Goal: Task Accomplishment & Management: Complete application form

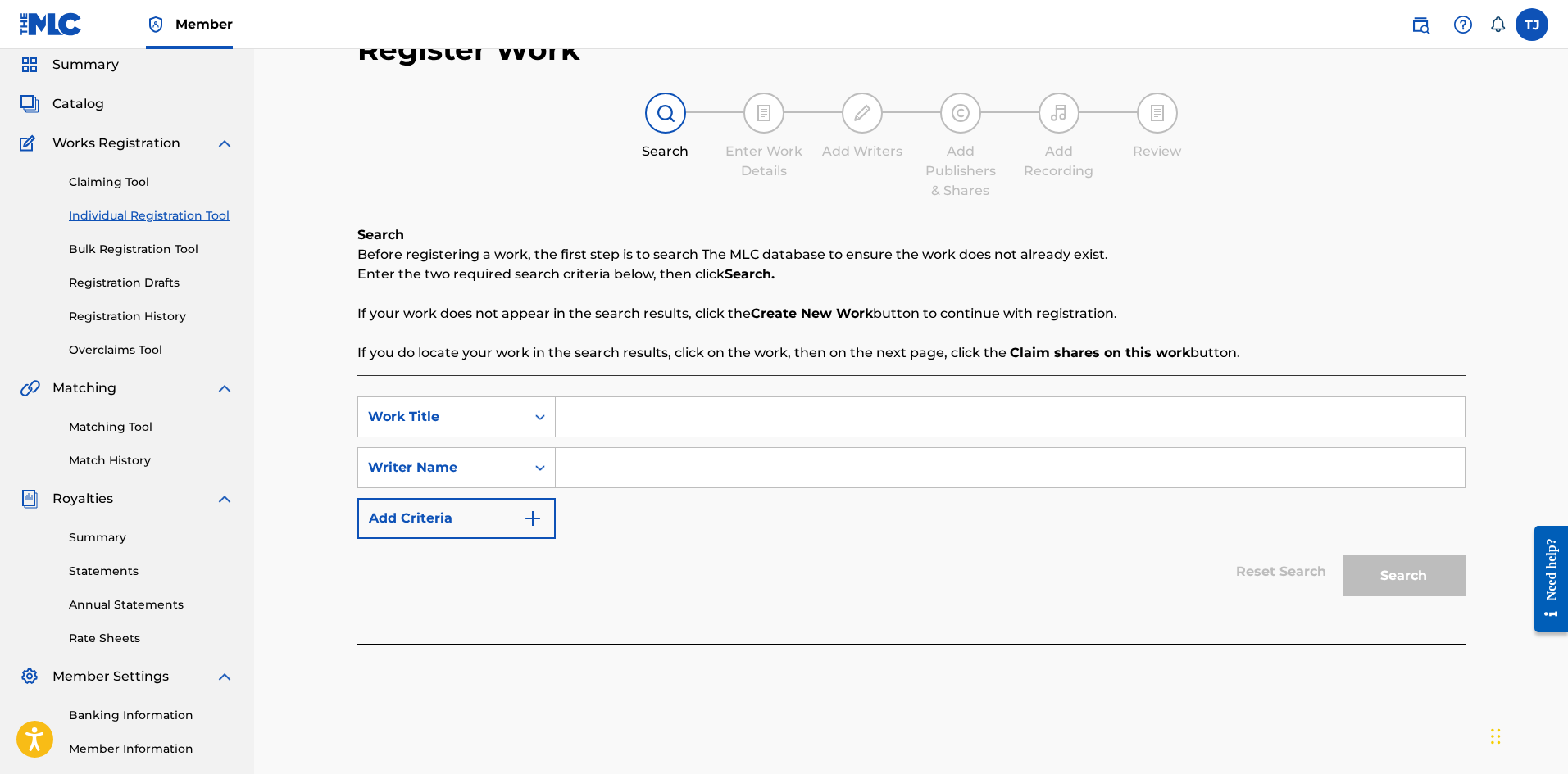
scroll to position [242, 0]
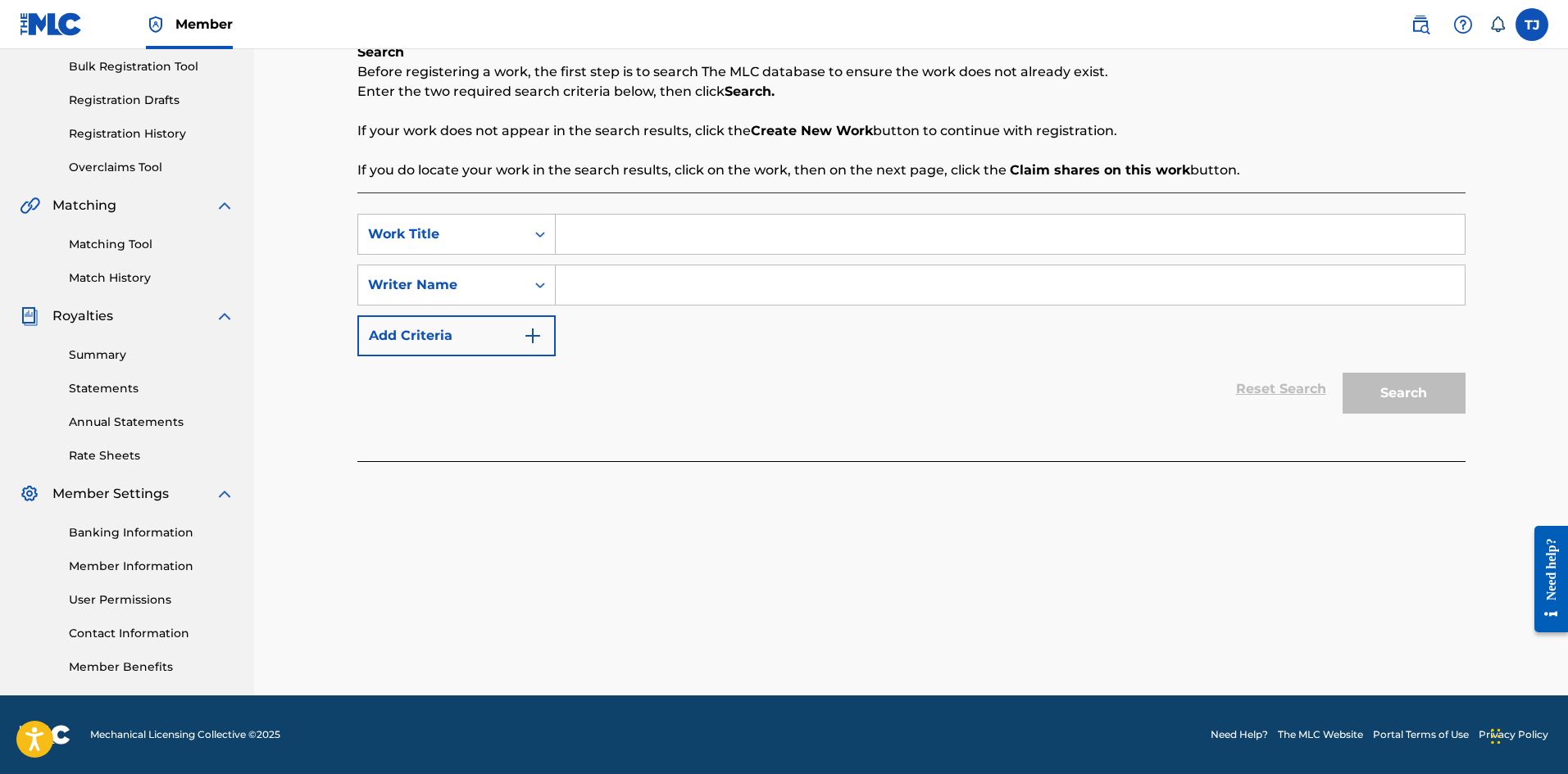
click at [662, 240] on input "Search Form" at bounding box center [1010, 235] width 909 height 40
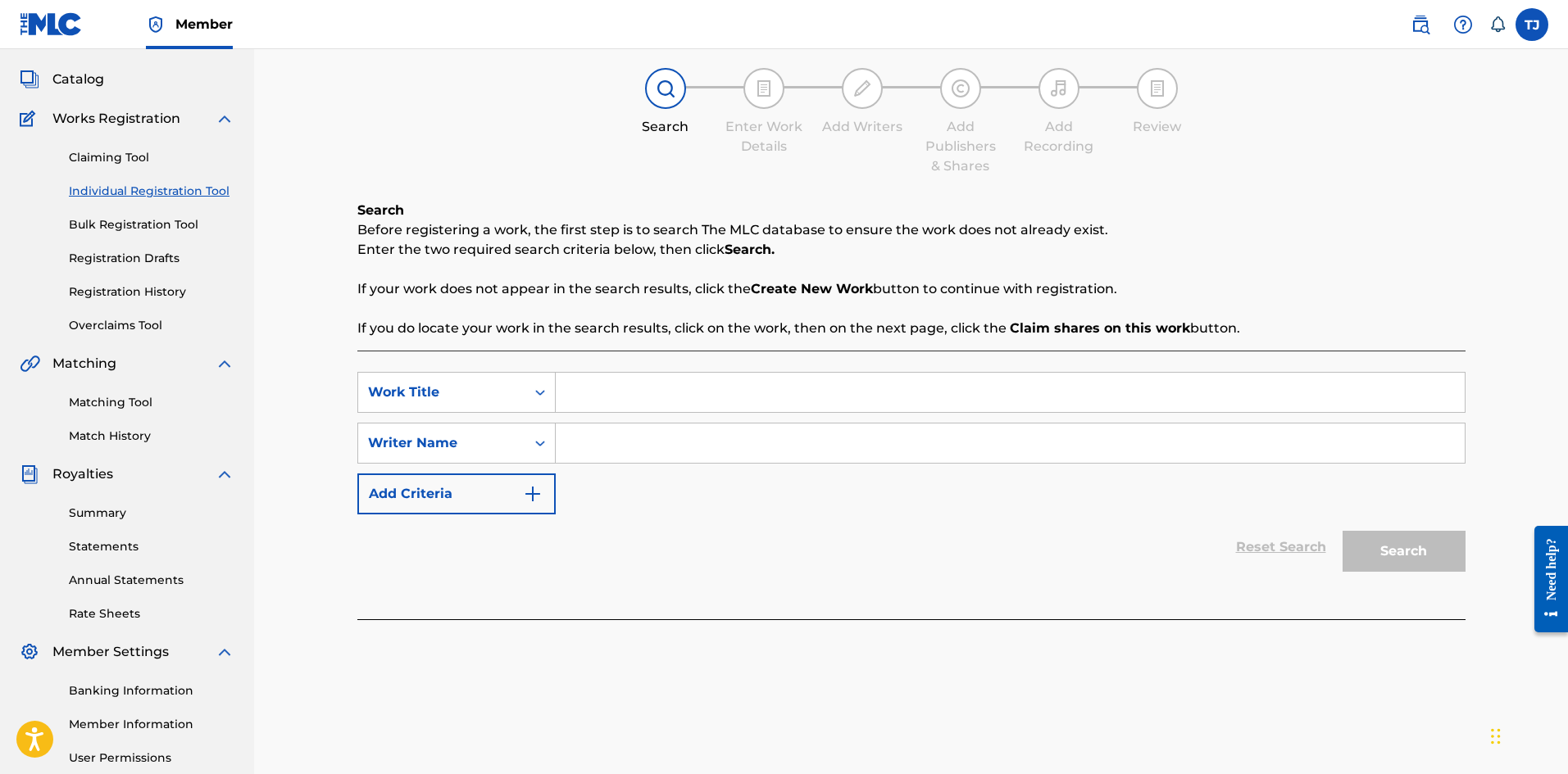
scroll to position [77, 0]
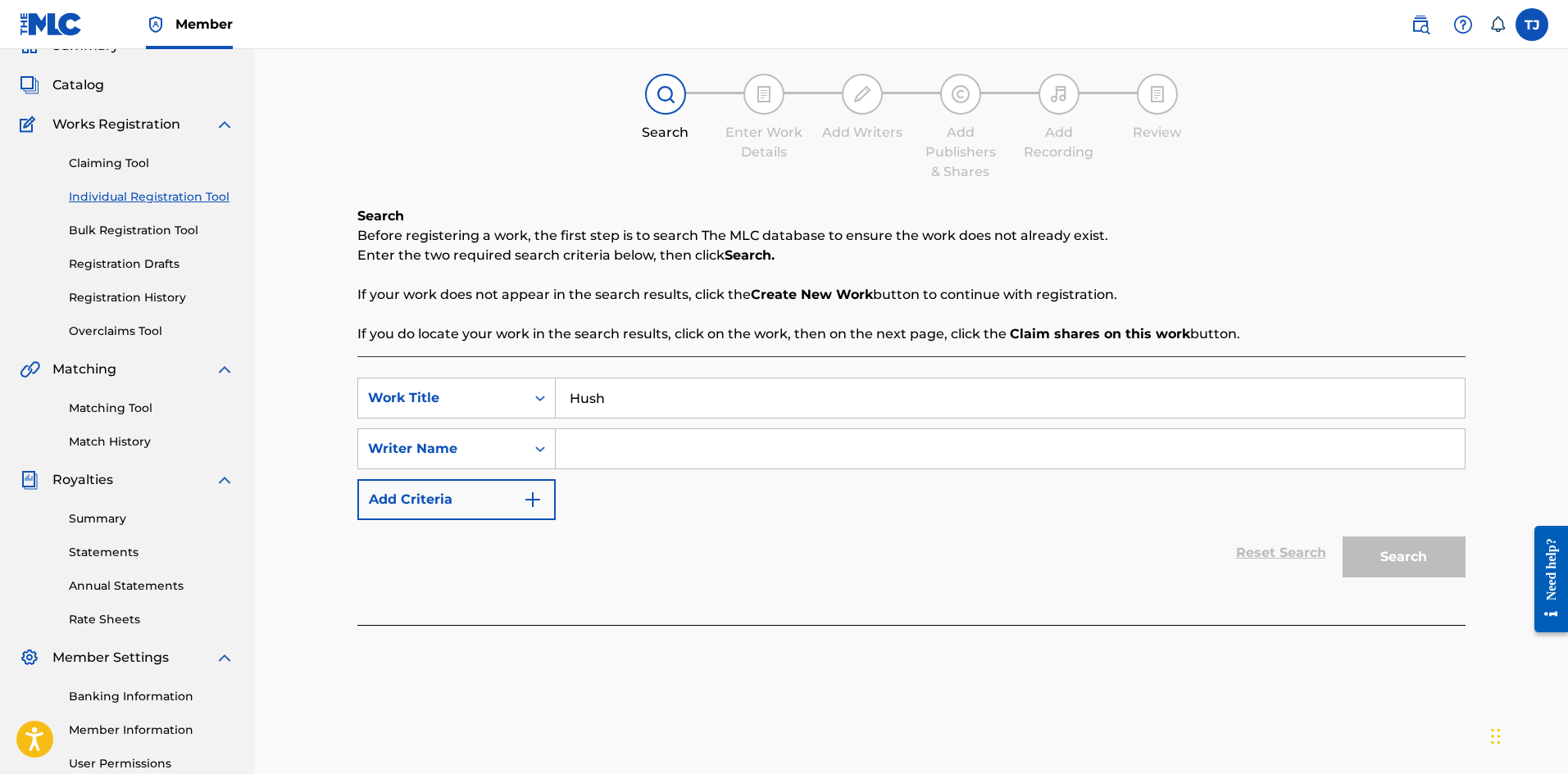
type input "Hush"
click at [609, 459] on input "Search Form" at bounding box center [1010, 449] width 909 height 40
type input "[PERSON_NAME]"
click at [1342, 536] on button "Search" at bounding box center [1403, 557] width 123 height 41
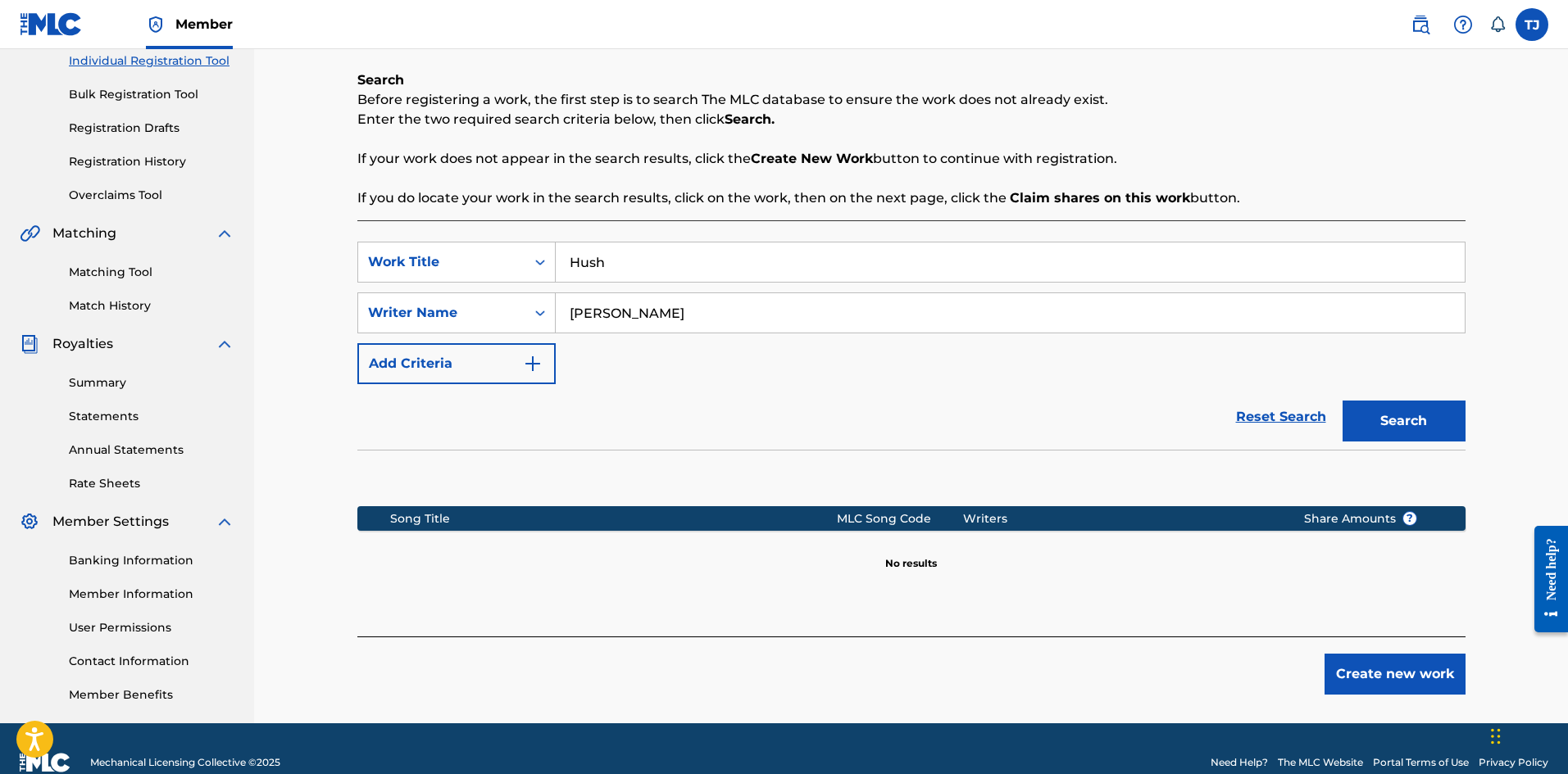
scroll to position [242, 0]
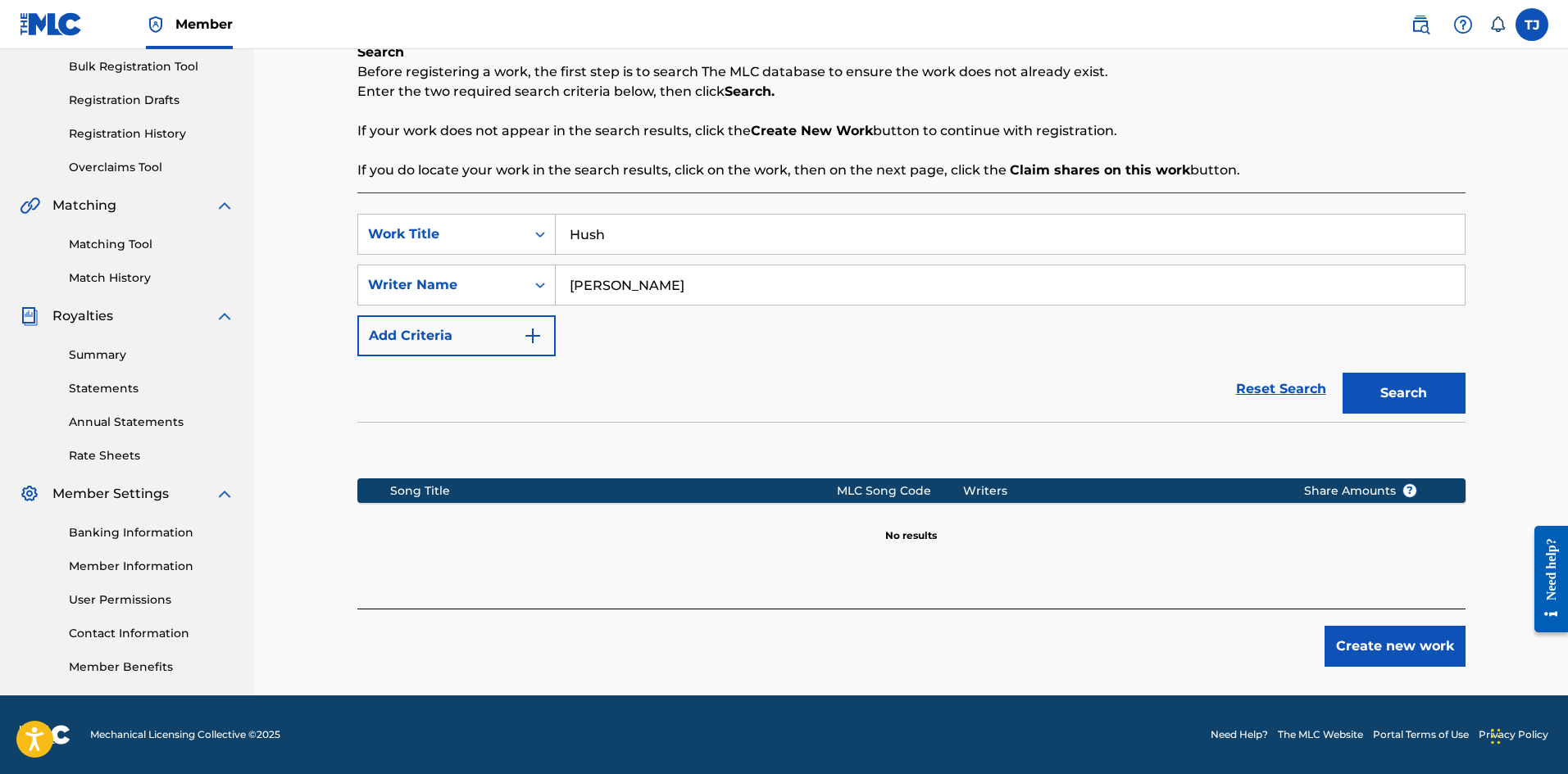
click at [1386, 636] on button "Create new work" at bounding box center [1394, 647] width 141 height 41
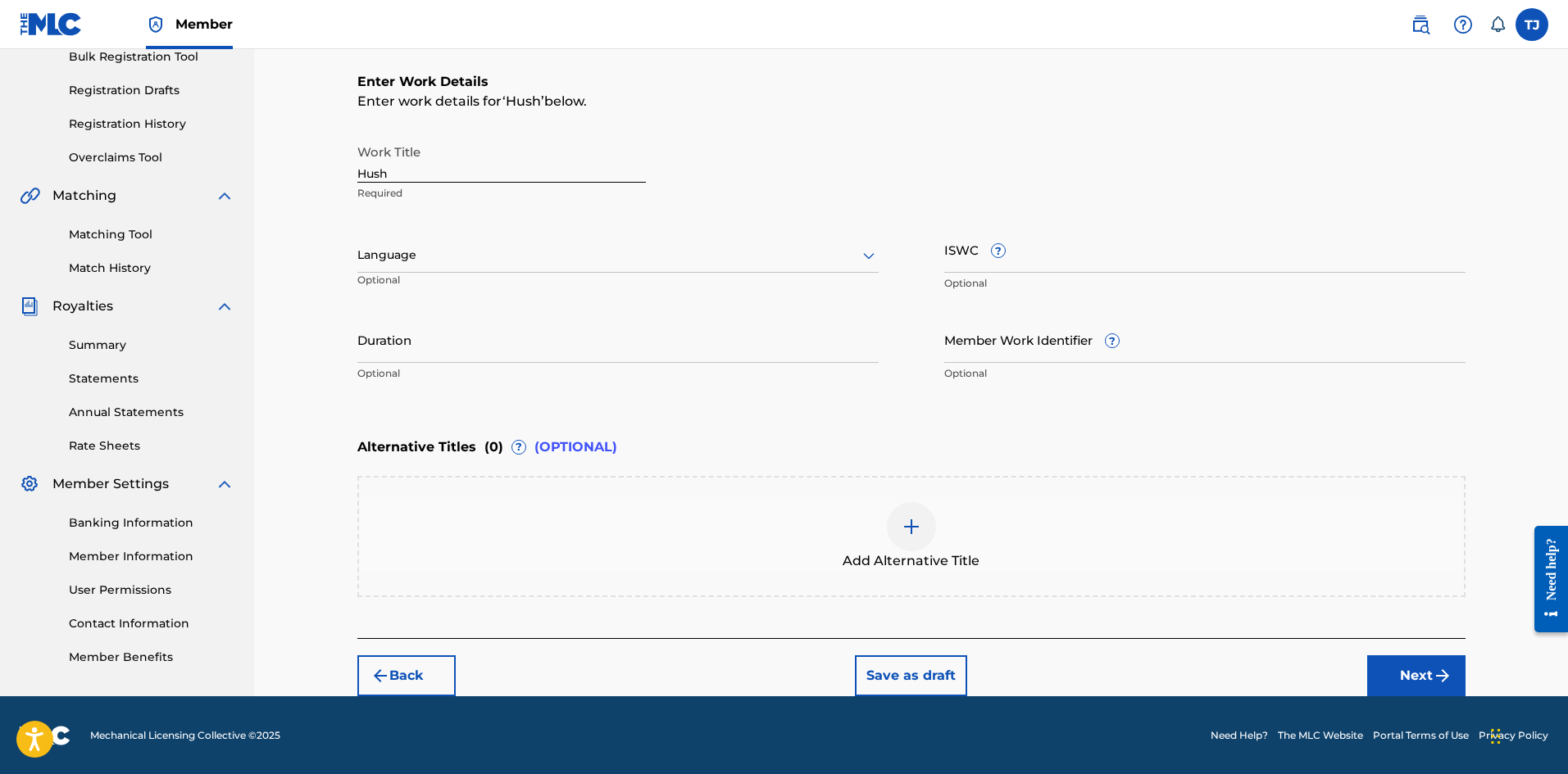
scroll to position [252, 0]
click at [957, 255] on input "ISWC ?" at bounding box center [1204, 248] width 521 height 47
paste input "CH7811114023"
type input "CH7811114023"
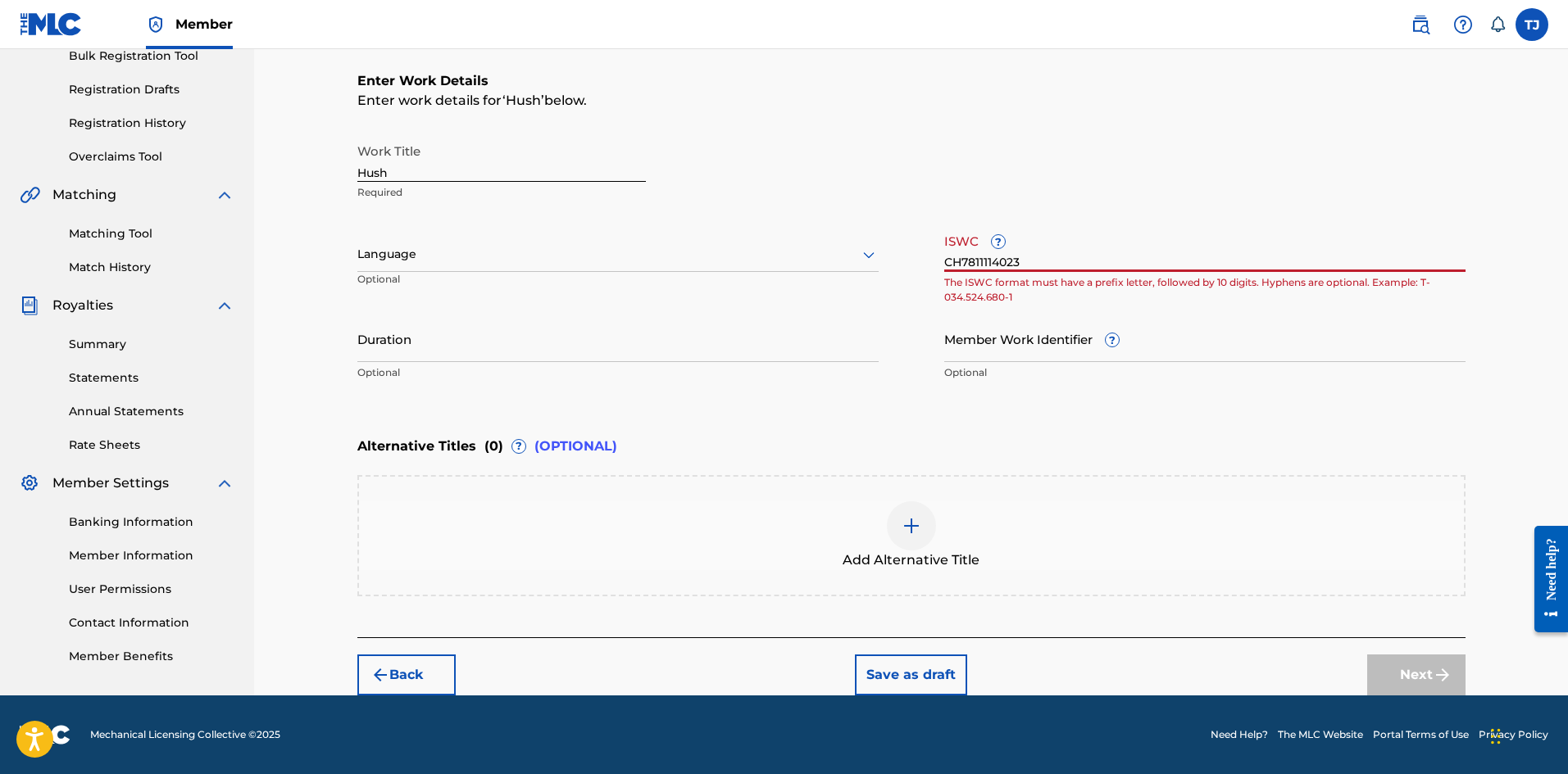
drag, startPoint x: 1046, startPoint y: 249, endPoint x: 876, endPoint y: 250, distance: 170.0
click at [876, 250] on div "Work Title Hush Required Language Optional ISWC ? CH7811114023 The ISWC format …" at bounding box center [911, 262] width 1108 height 254
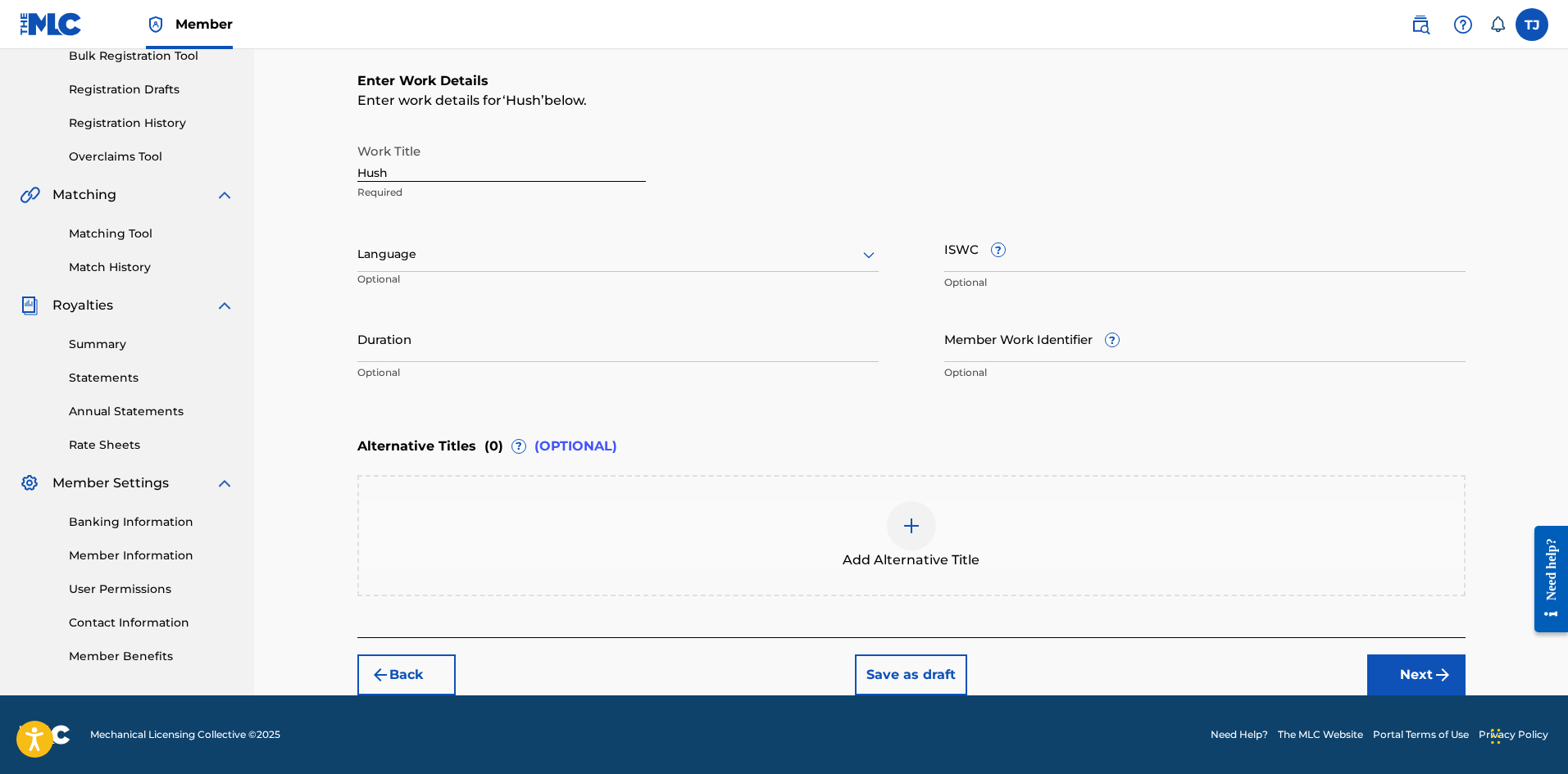
click at [1405, 672] on button "Next" at bounding box center [1416, 675] width 98 height 41
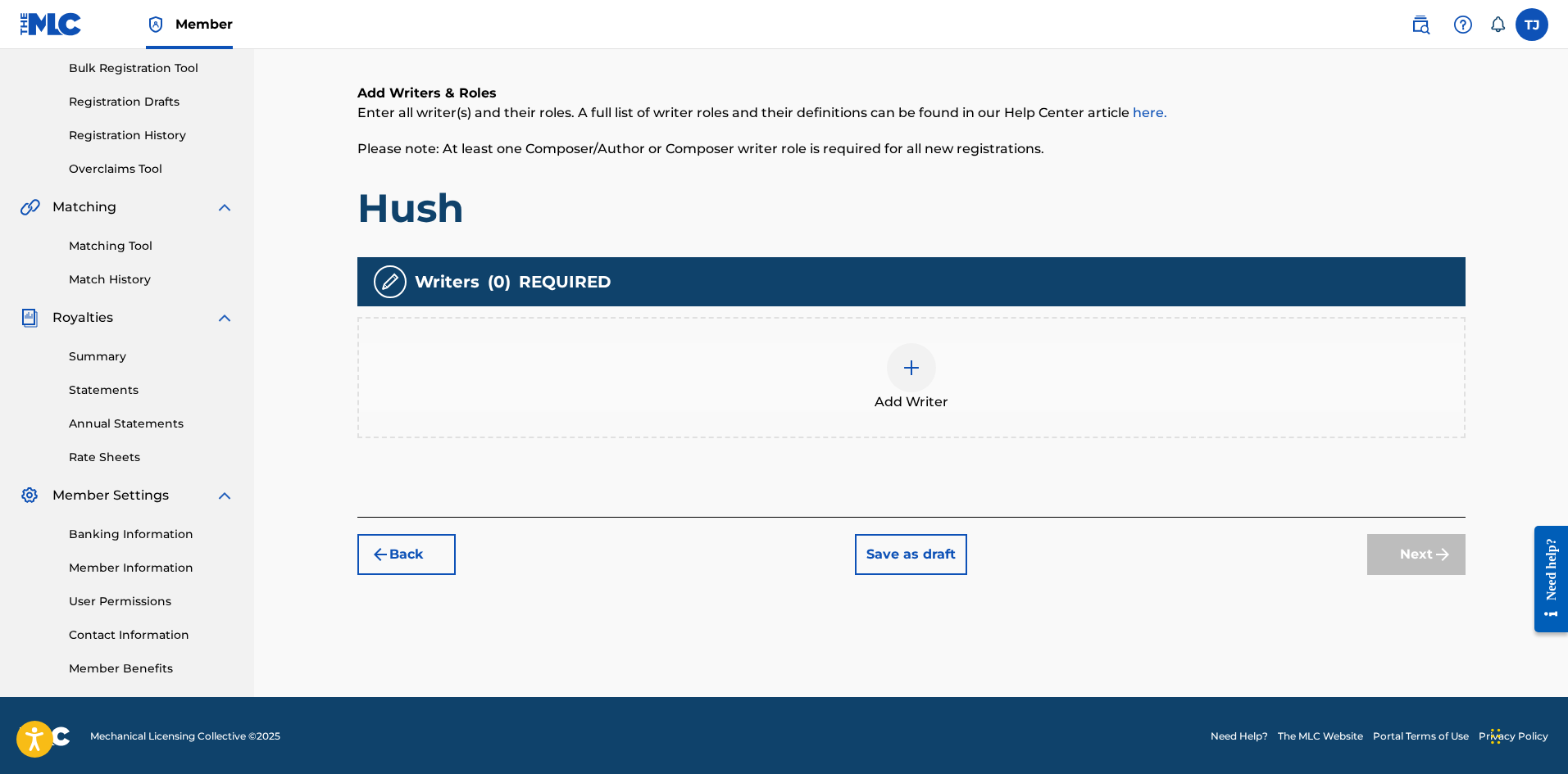
scroll to position [242, 0]
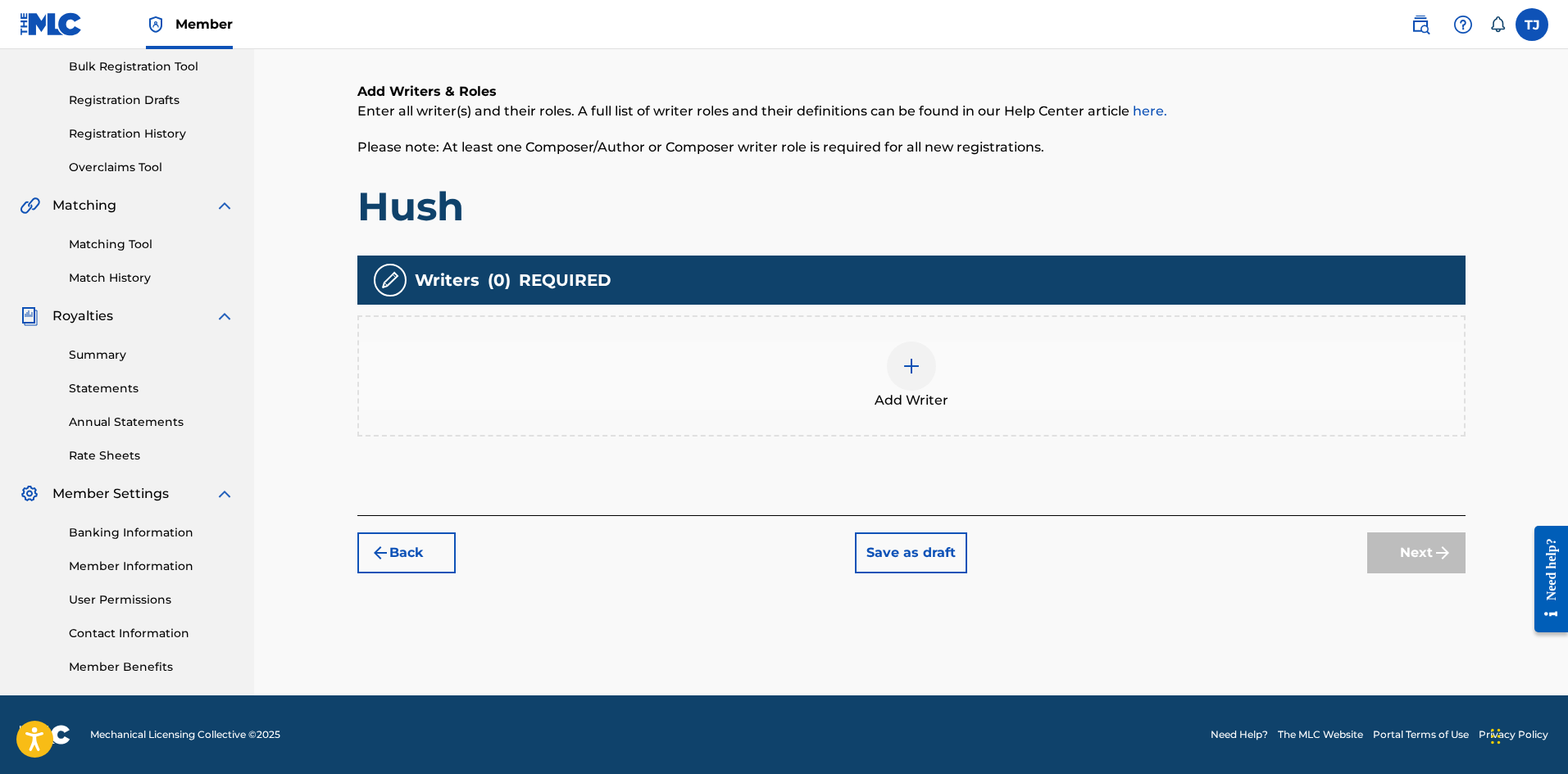
click at [891, 369] on div at bounding box center [911, 366] width 50 height 50
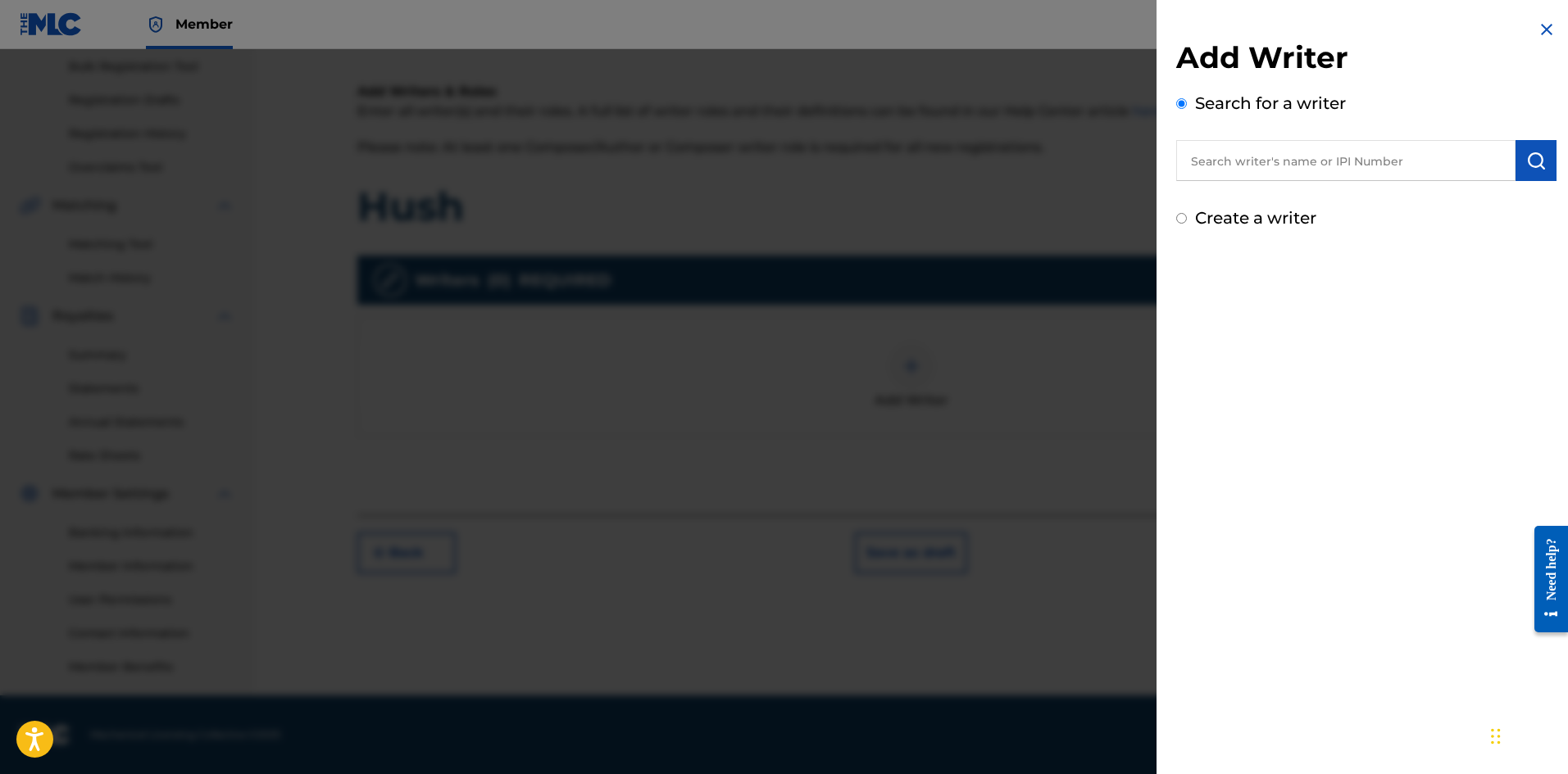
click at [958, 172] on div at bounding box center [784, 436] width 1568 height 774
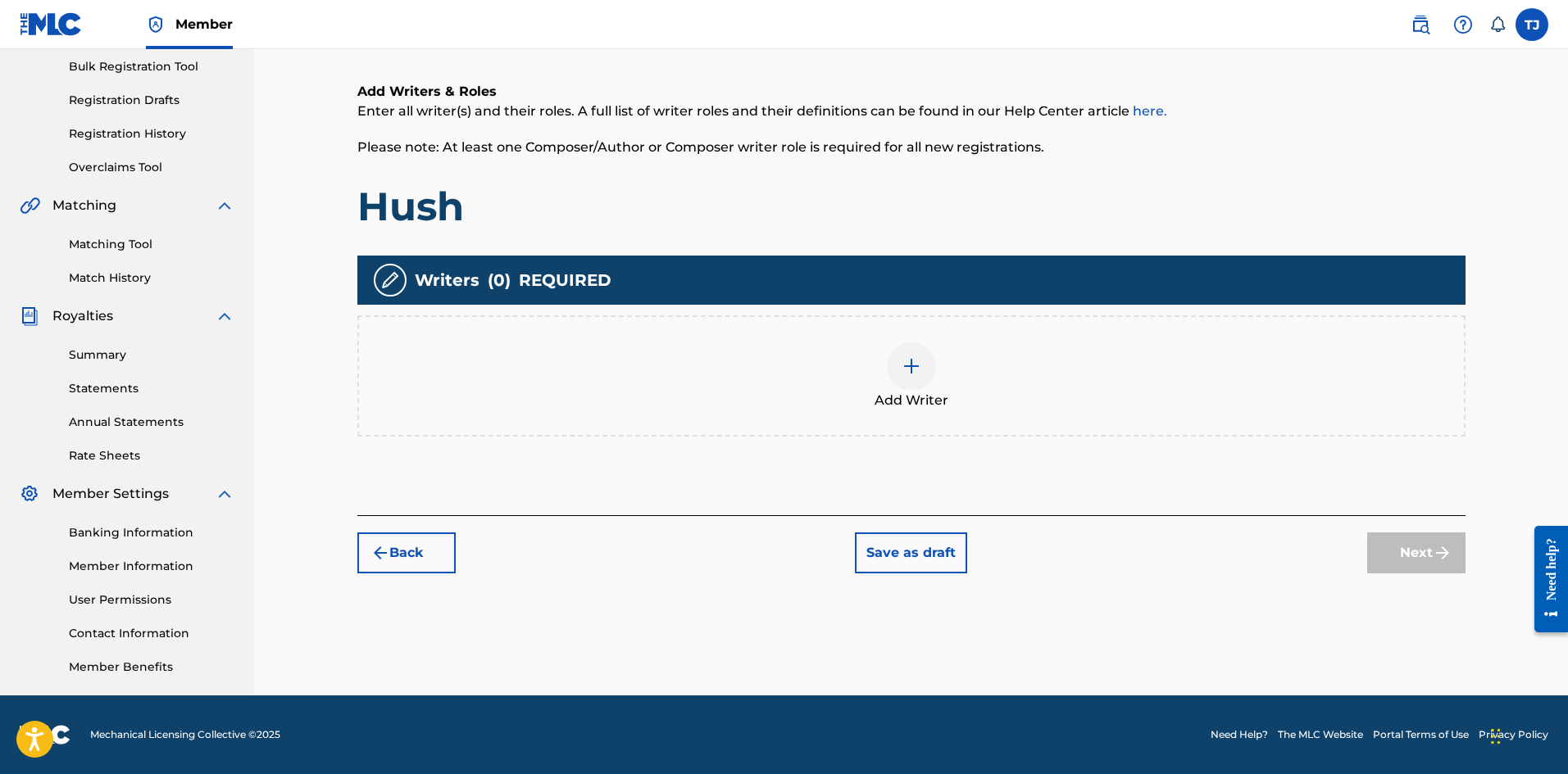
click at [905, 361] on img at bounding box center [911, 366] width 20 height 20
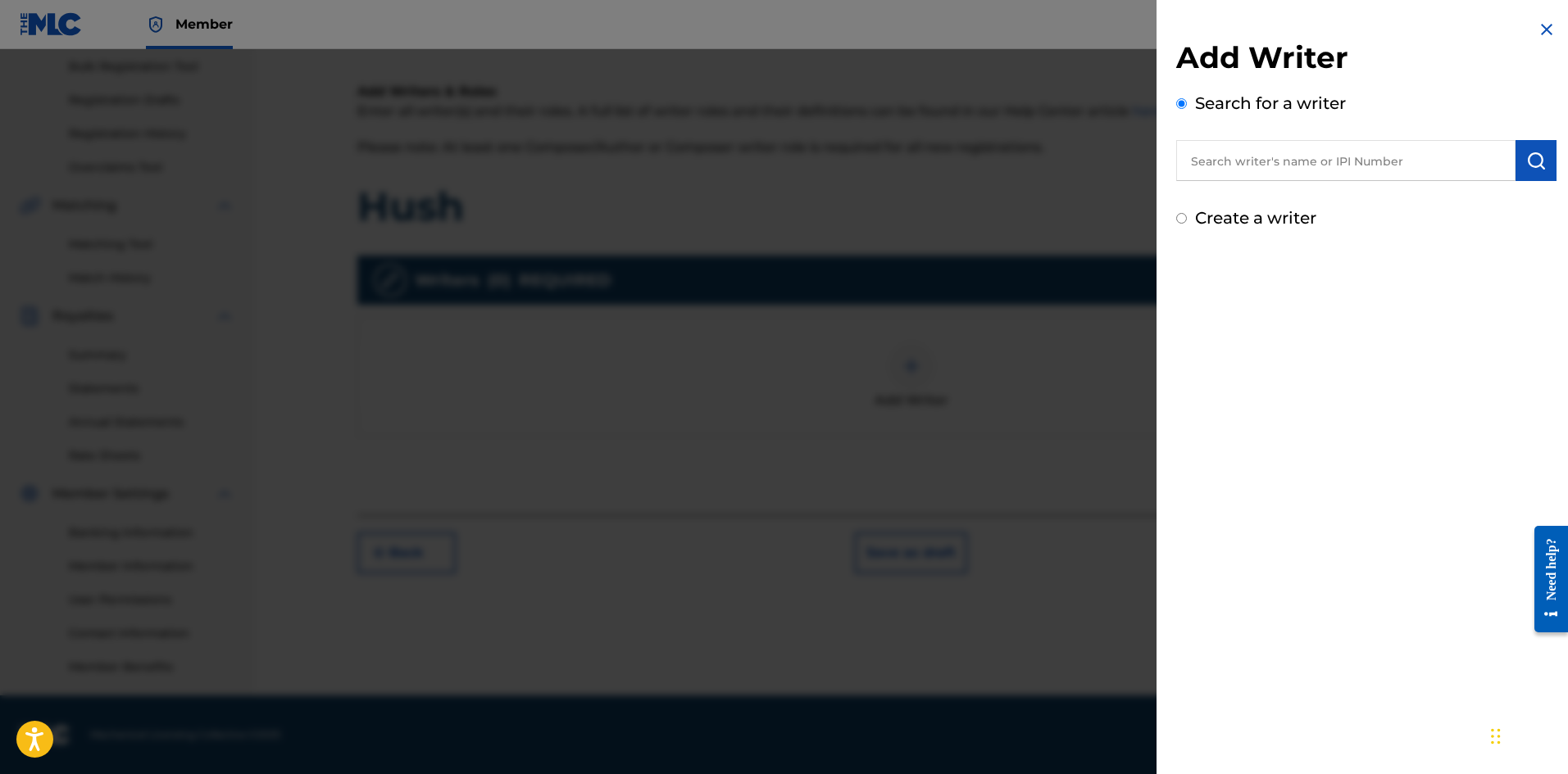
click at [1199, 213] on label "Create a writer" at bounding box center [1255, 218] width 122 height 20
radio input "true"
click at [1186, 213] on input "Create a writer" at bounding box center [1181, 219] width 11 height 11
radio input "false"
radio input "true"
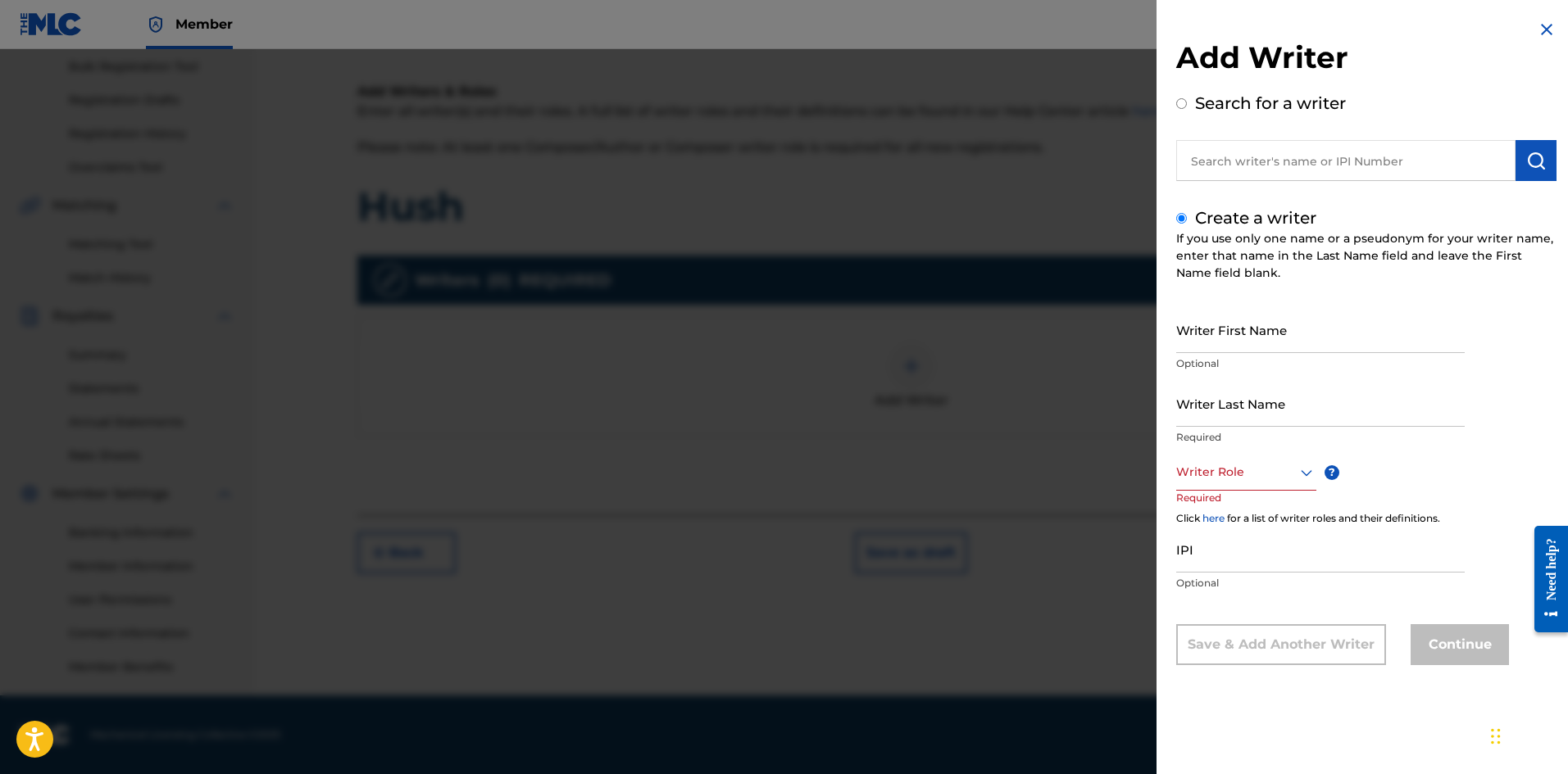
click at [1242, 339] on input "Writer First Name" at bounding box center [1320, 329] width 288 height 47
drag, startPoint x: 1268, startPoint y: 343, endPoint x: 1223, endPoint y: 346, distance: 45.1
click at [1223, 346] on input "[PERSON_NAME]" at bounding box center [1320, 329] width 288 height 47
click at [1227, 345] on input "[PERSON_NAME]" at bounding box center [1320, 329] width 288 height 47
drag, startPoint x: 1226, startPoint y: 344, endPoint x: 1277, endPoint y: 342, distance: 51.0
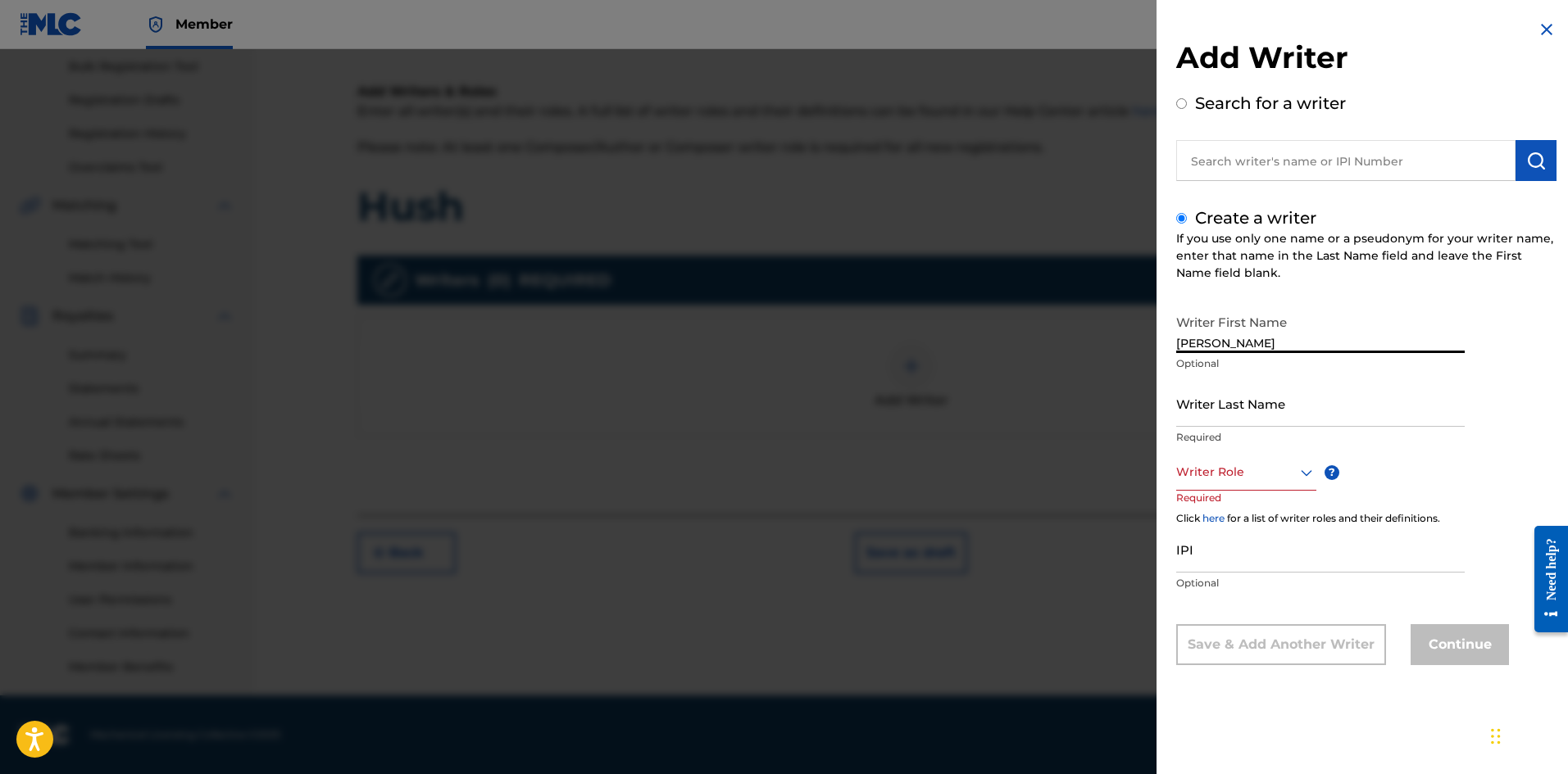
click at [1277, 342] on input "[PERSON_NAME]" at bounding box center [1320, 329] width 288 height 47
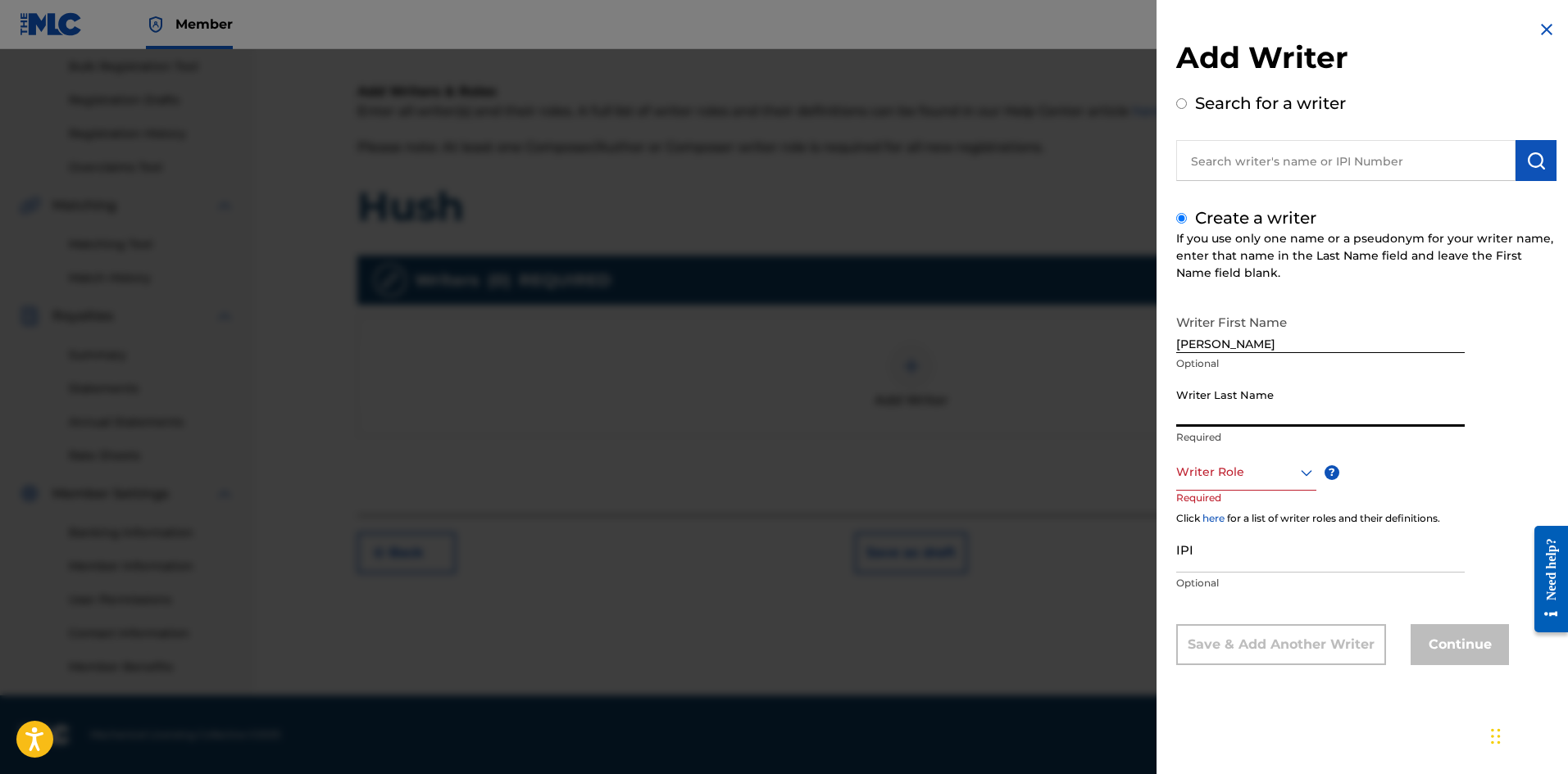
drag, startPoint x: 1257, startPoint y: 345, endPoint x: 1204, endPoint y: 379, distance: 63.0
click at [1190, 387] on input "Writer Last Name" at bounding box center [1320, 403] width 288 height 47
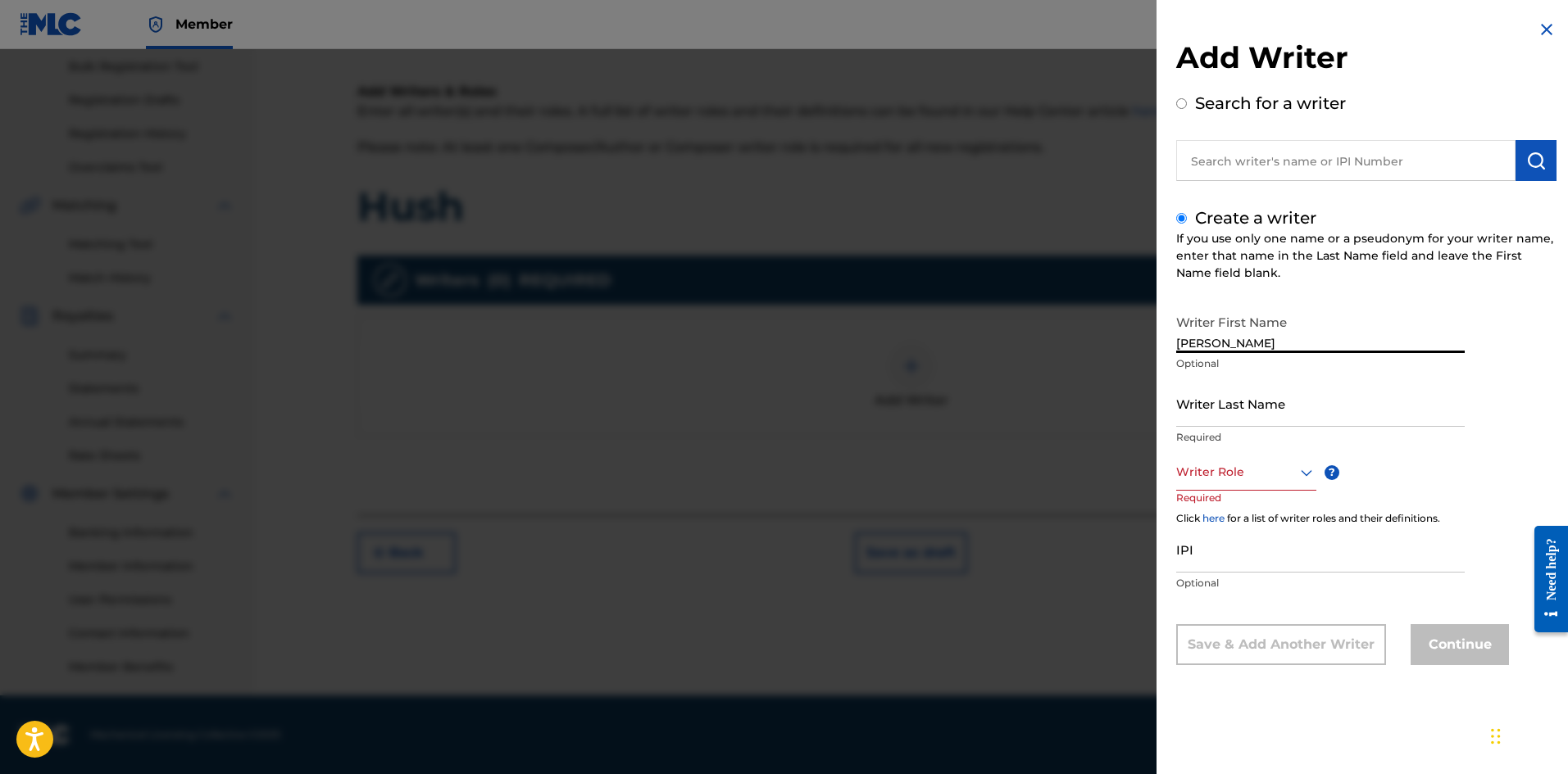
drag, startPoint x: 1272, startPoint y: 345, endPoint x: 1228, endPoint y: 344, distance: 44.0
click at [1228, 344] on input "[PERSON_NAME]" at bounding box center [1320, 329] width 288 height 47
type input "Antonio="
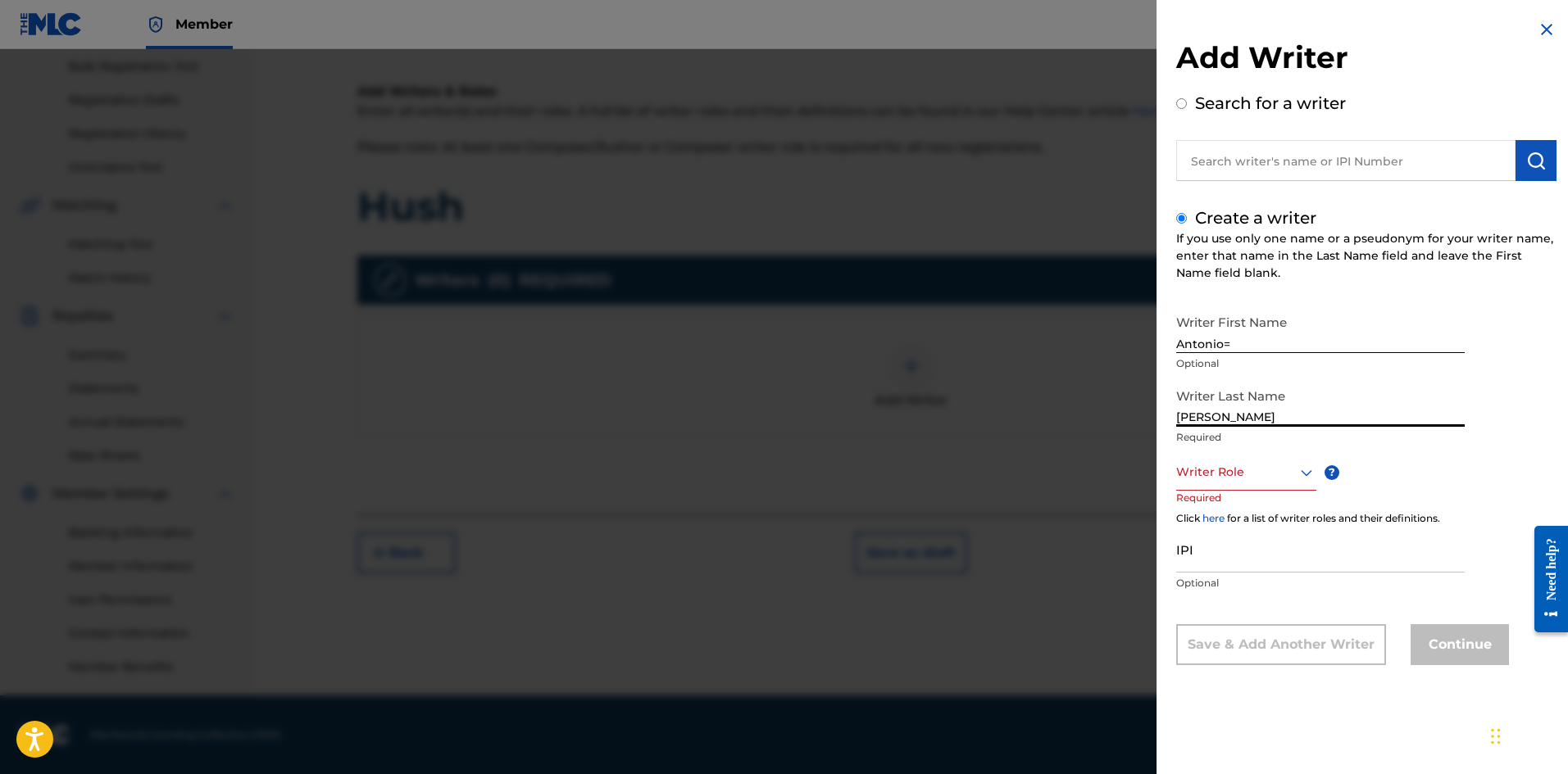
type input "[PERSON_NAME]"
click at [1266, 341] on input "Antonio=" at bounding box center [1320, 329] width 288 height 47
type input "[PERSON_NAME]"
click at [1227, 471] on div at bounding box center [1246, 472] width 140 height 21
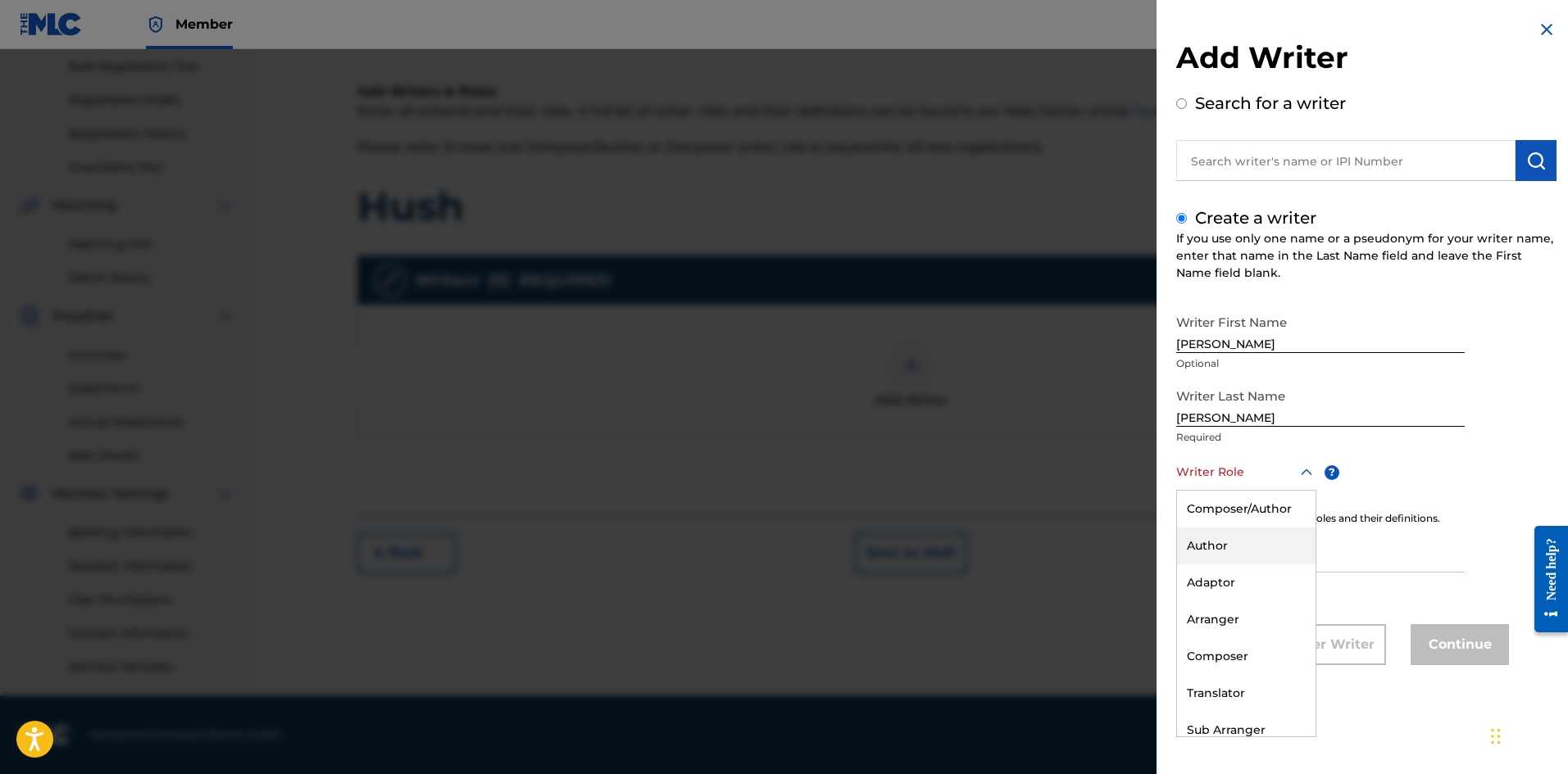
click at [1246, 549] on div "Author" at bounding box center [1246, 545] width 139 height 37
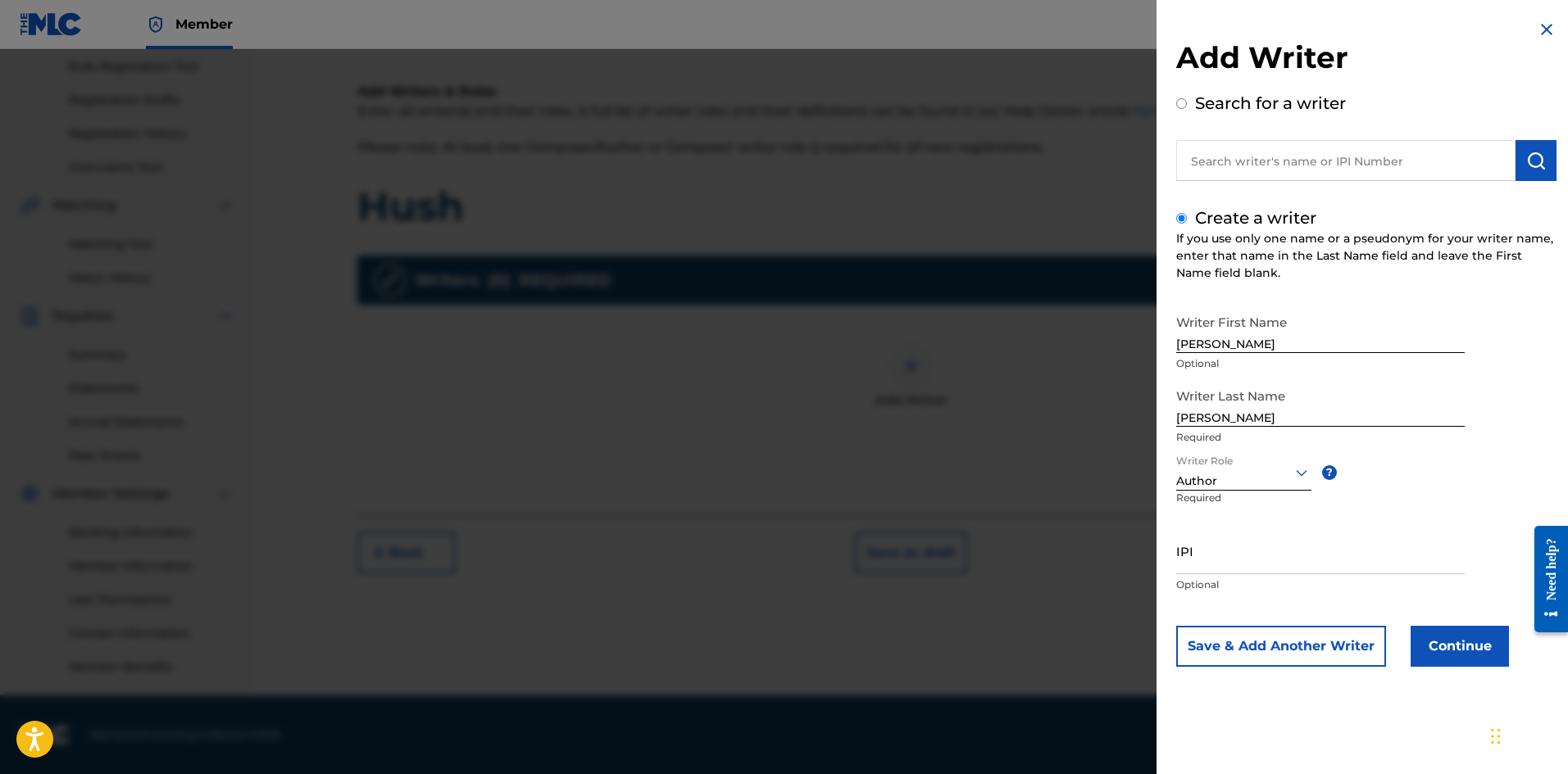
click at [1244, 554] on input "IPI" at bounding box center [1320, 551] width 288 height 47
click at [1455, 644] on button "Continue" at bounding box center [1459, 647] width 98 height 41
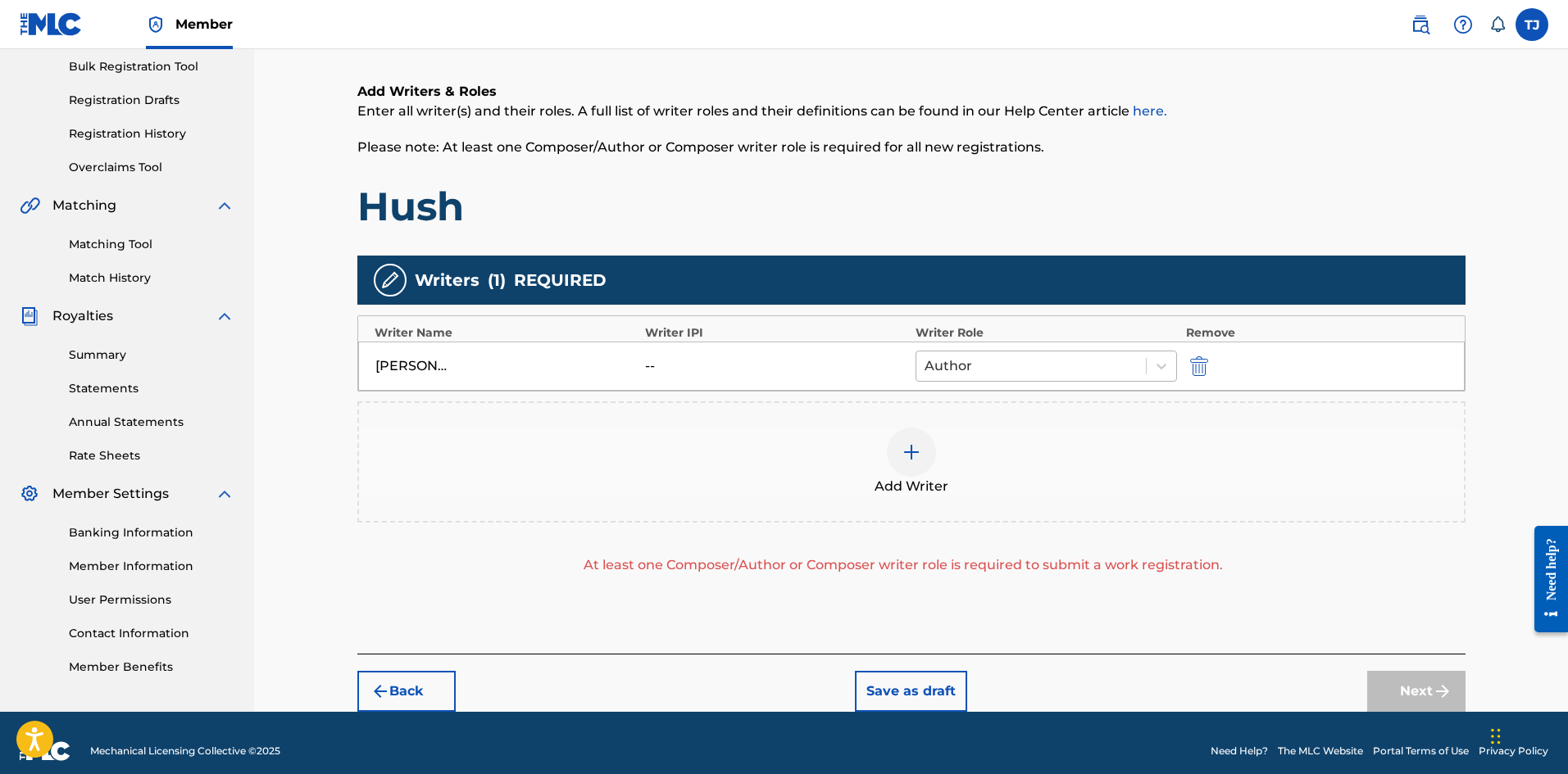
click at [969, 367] on div at bounding box center [1032, 365] width 214 height 22
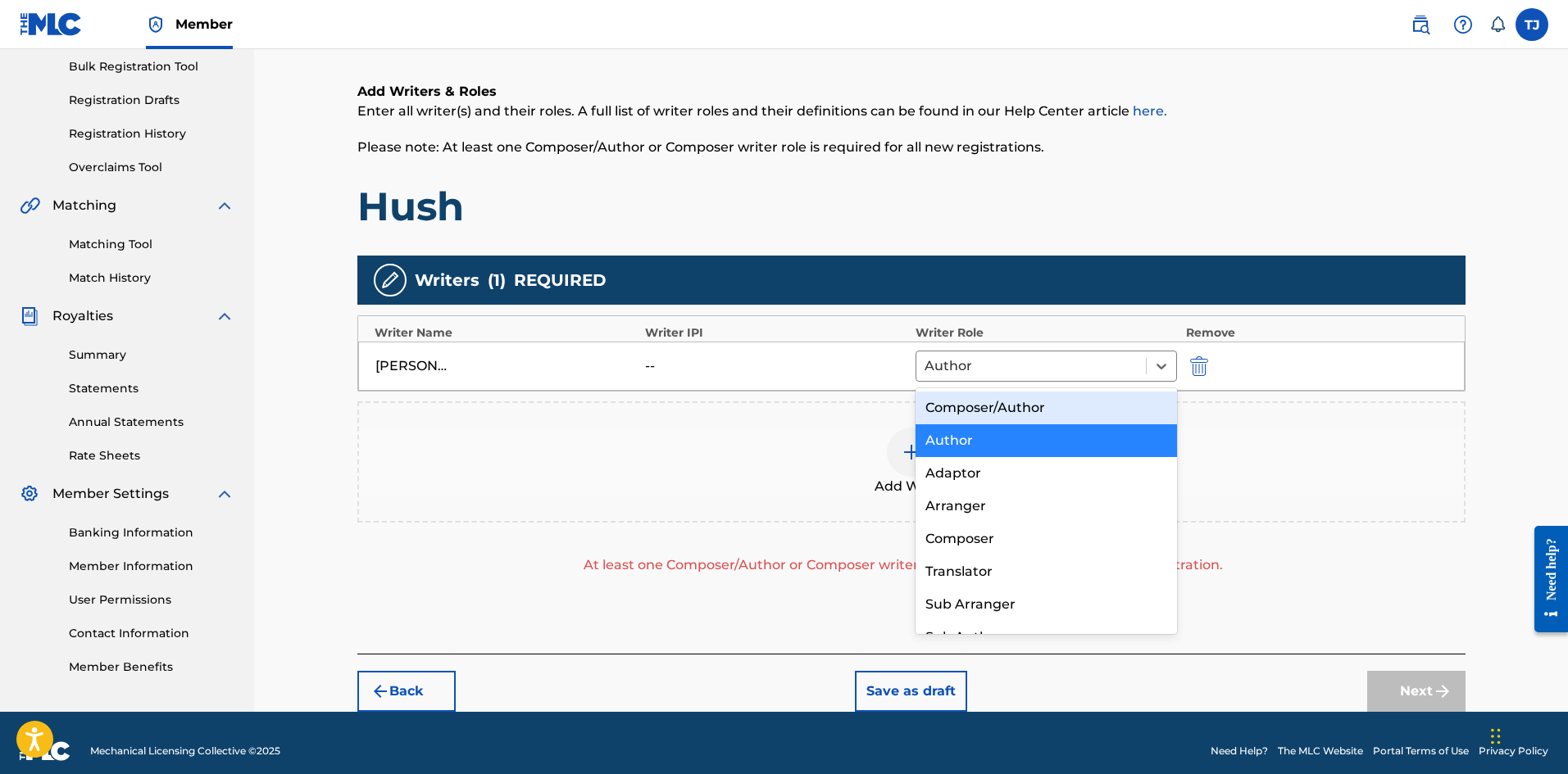
click at [838, 388] on div "[PERSON_NAME] -- 8 results available. Use Up and Down to choose options, press …" at bounding box center [911, 366] width 1106 height 50
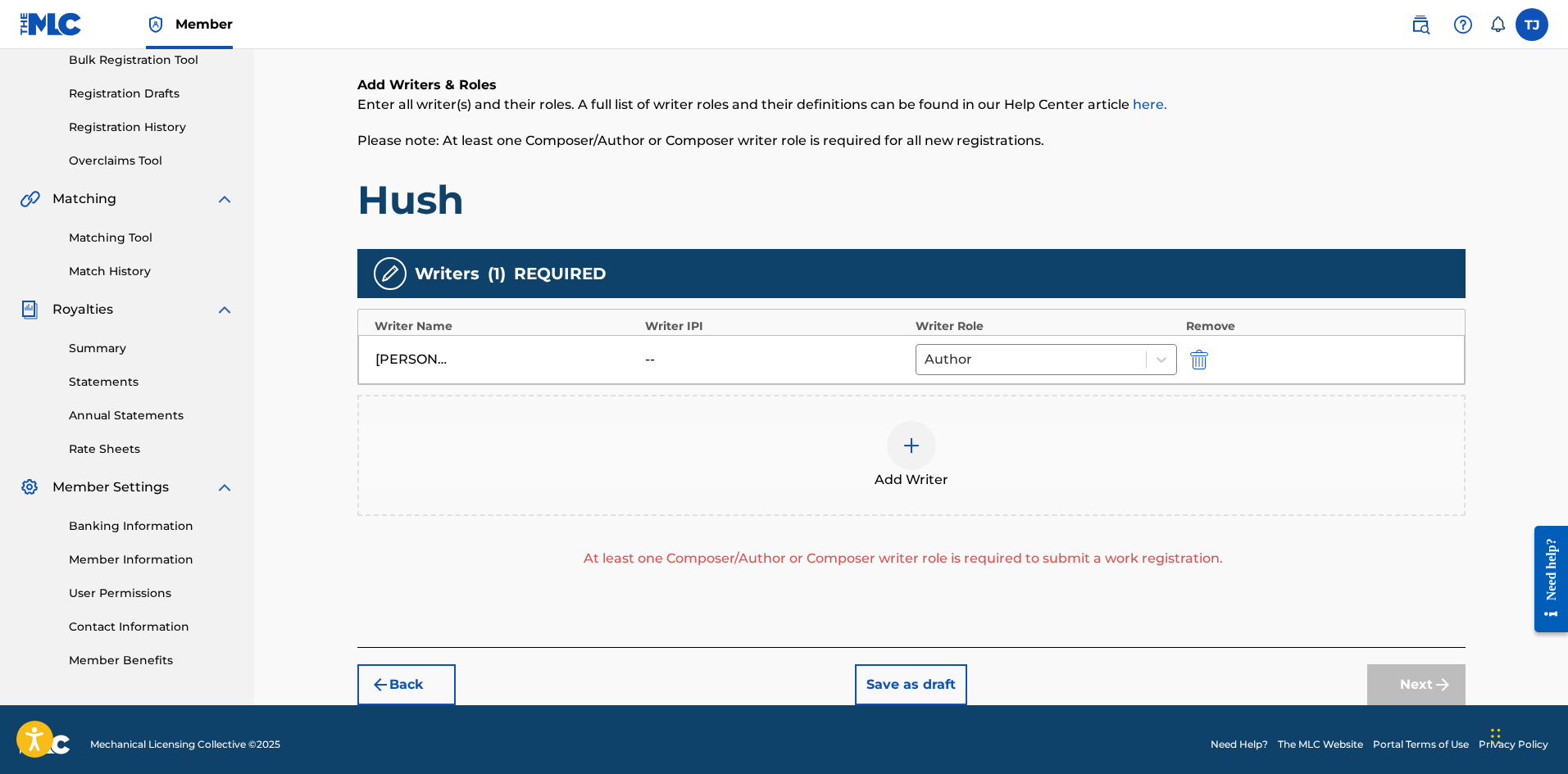
scroll to position [258, 0]
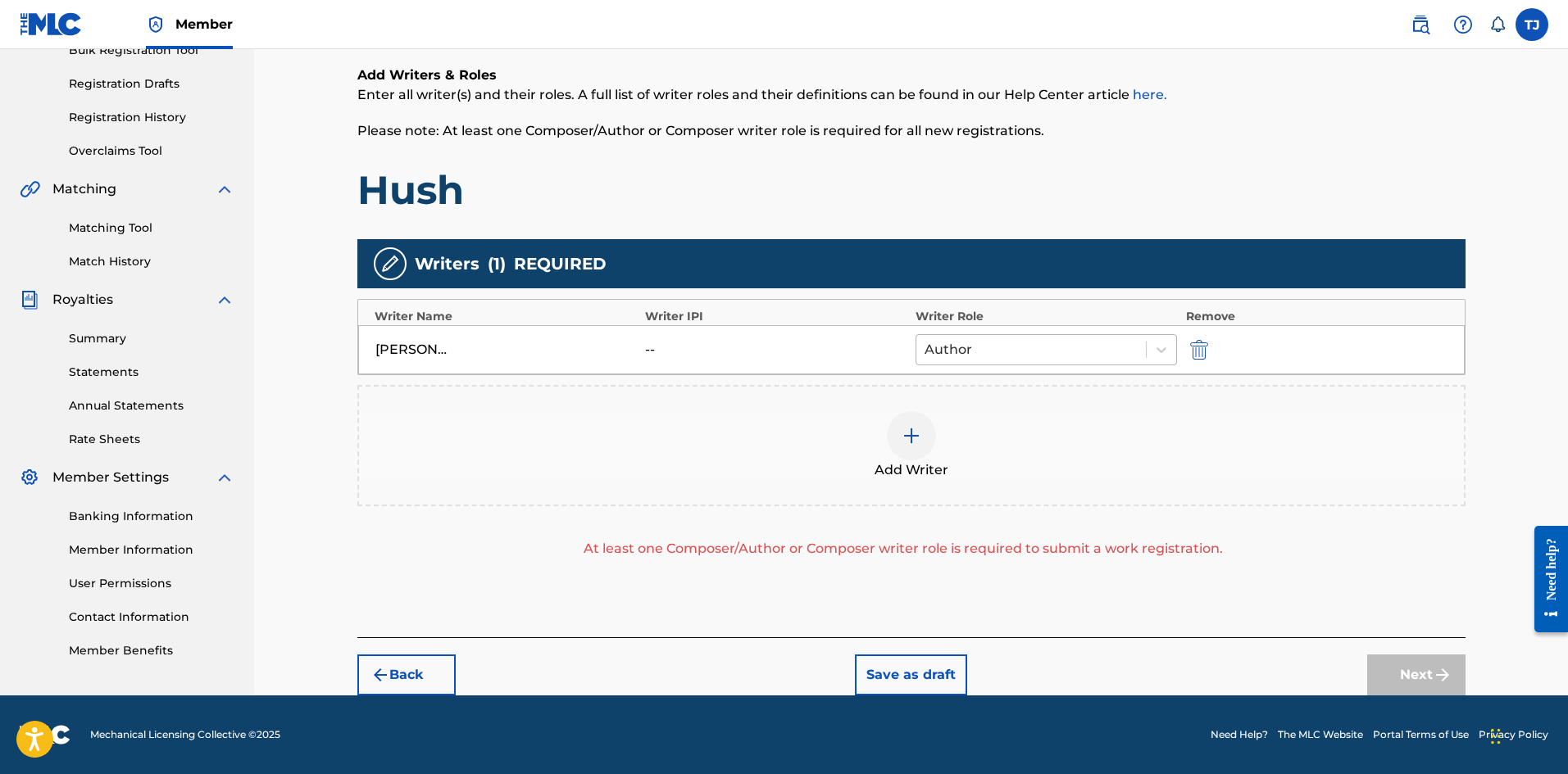
click at [1015, 356] on div at bounding box center [1032, 349] width 214 height 22
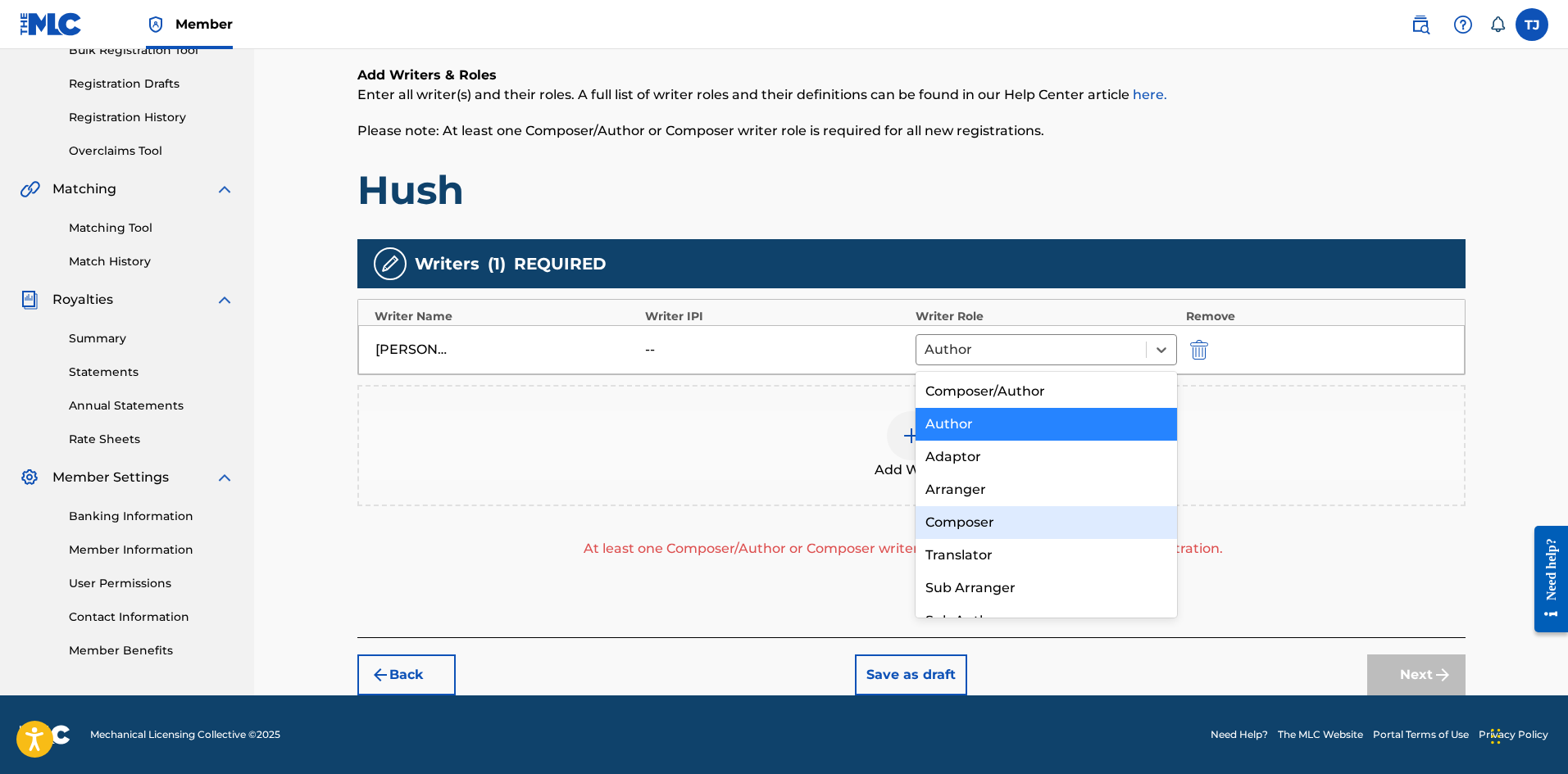
click at [1023, 518] on div "Composer" at bounding box center [1046, 523] width 262 height 32
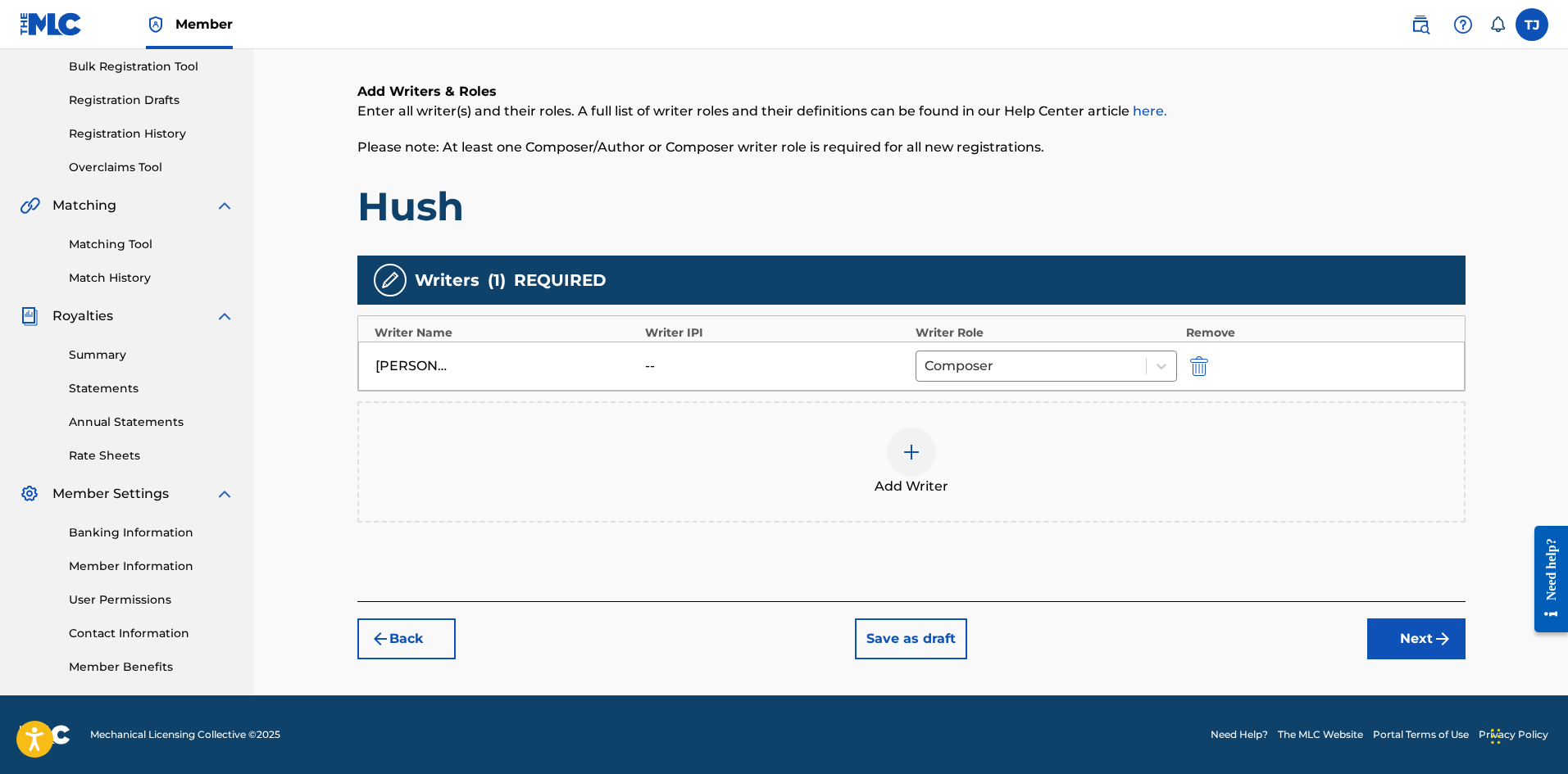
scroll to position [242, 0]
click at [1419, 644] on button "Next" at bounding box center [1416, 639] width 98 height 41
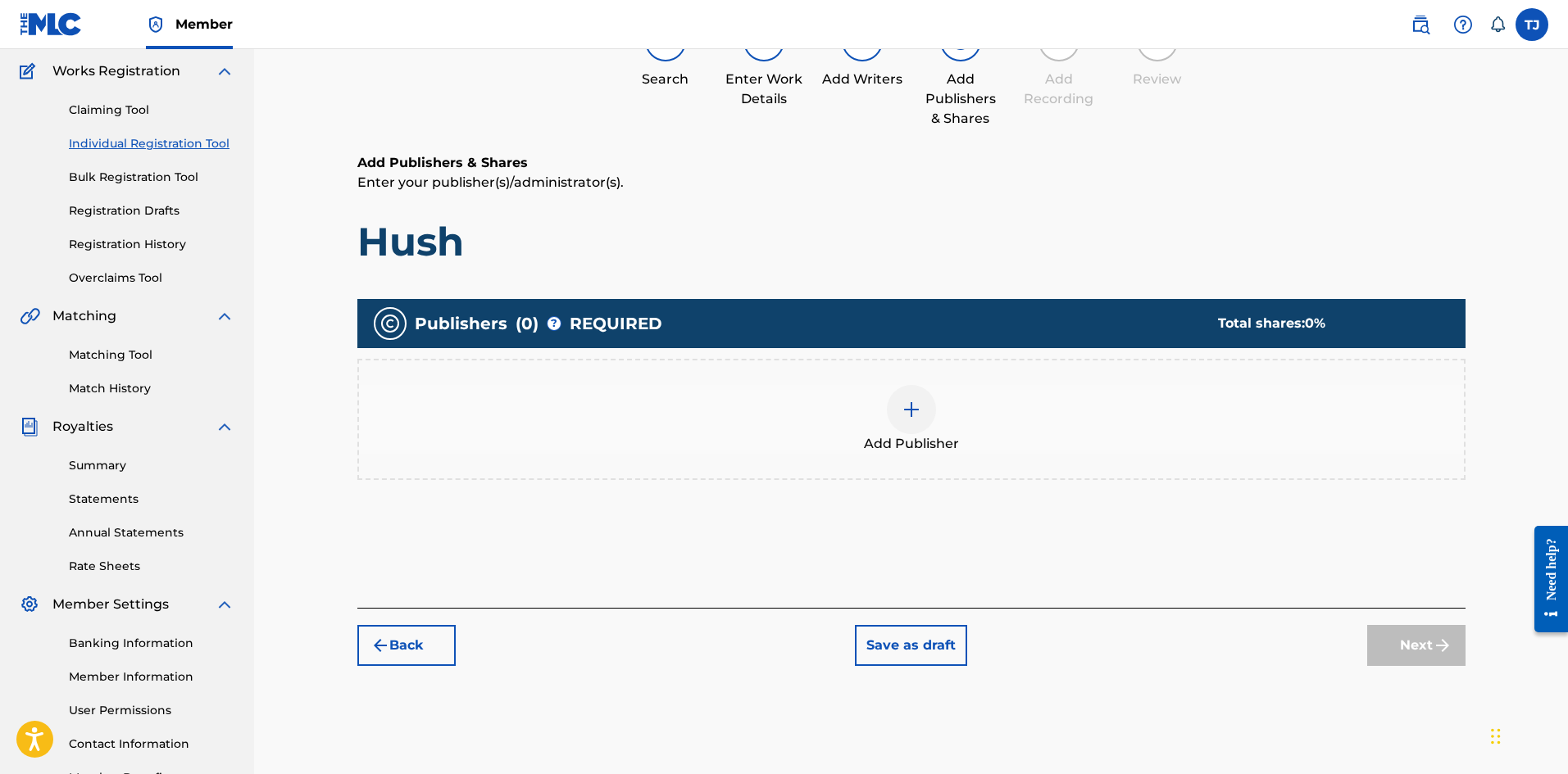
scroll to position [74, 0]
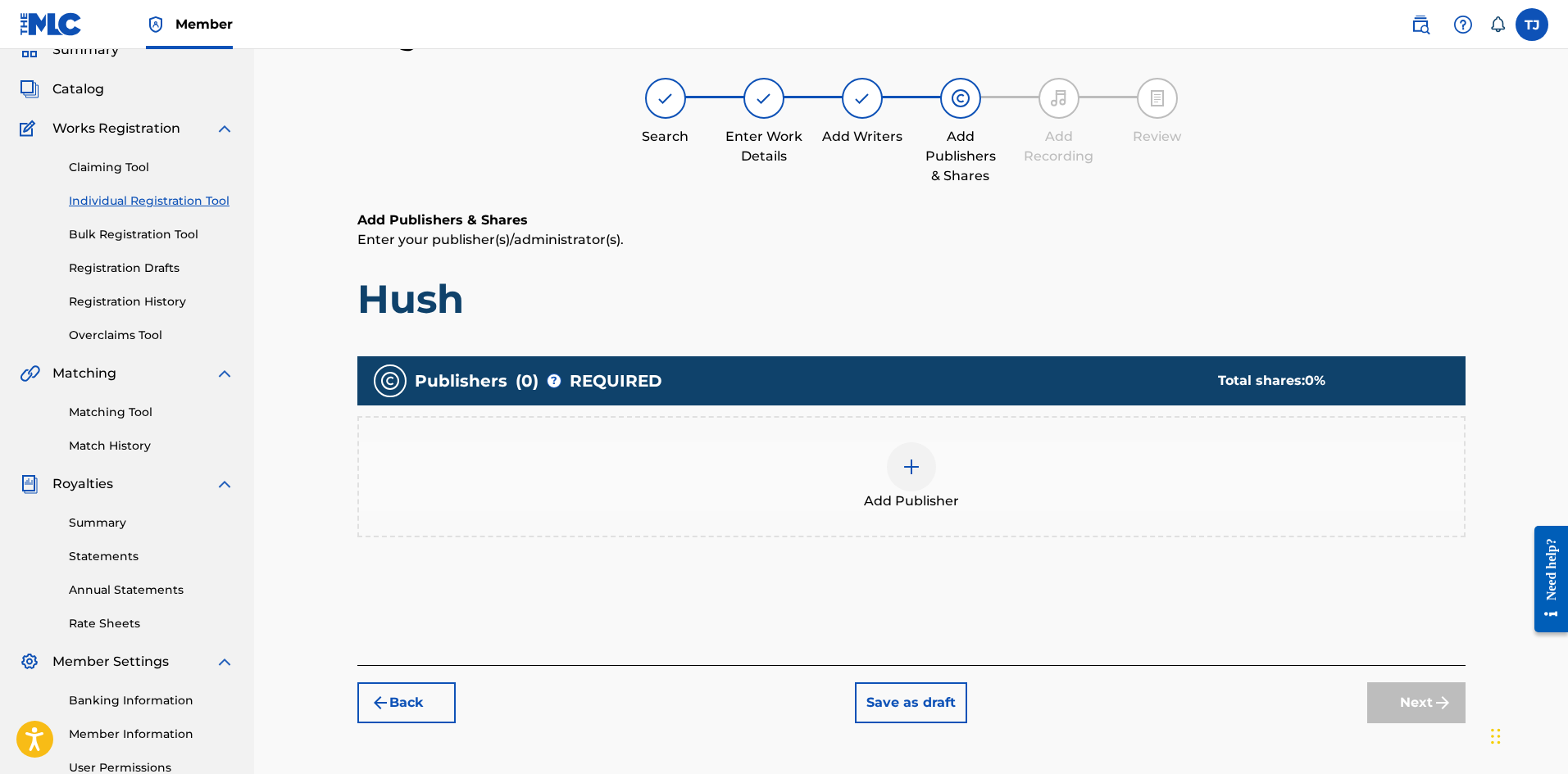
click at [898, 464] on div at bounding box center [911, 467] width 50 height 50
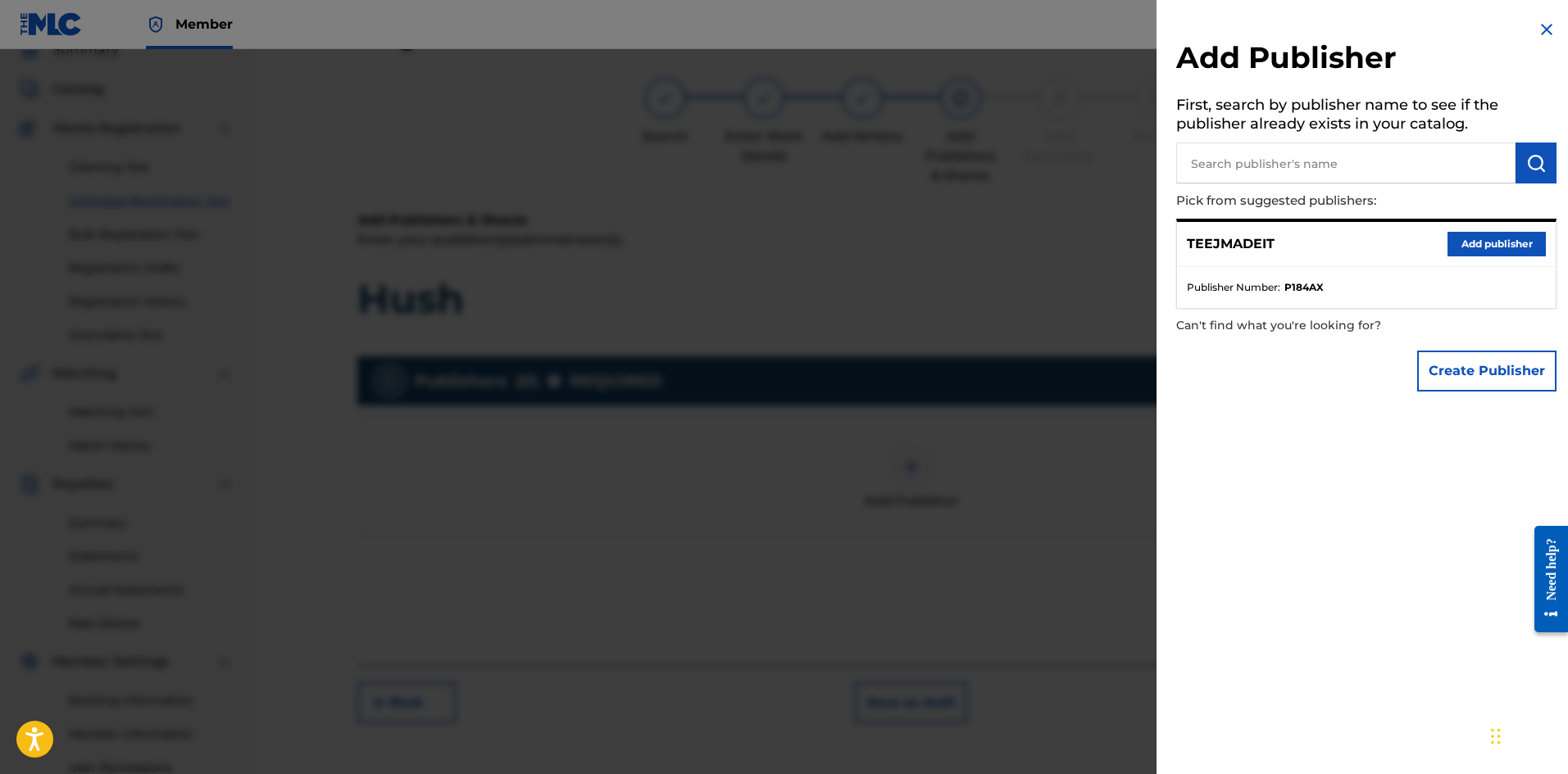
click at [1464, 248] on button "Add publisher" at bounding box center [1496, 244] width 98 height 24
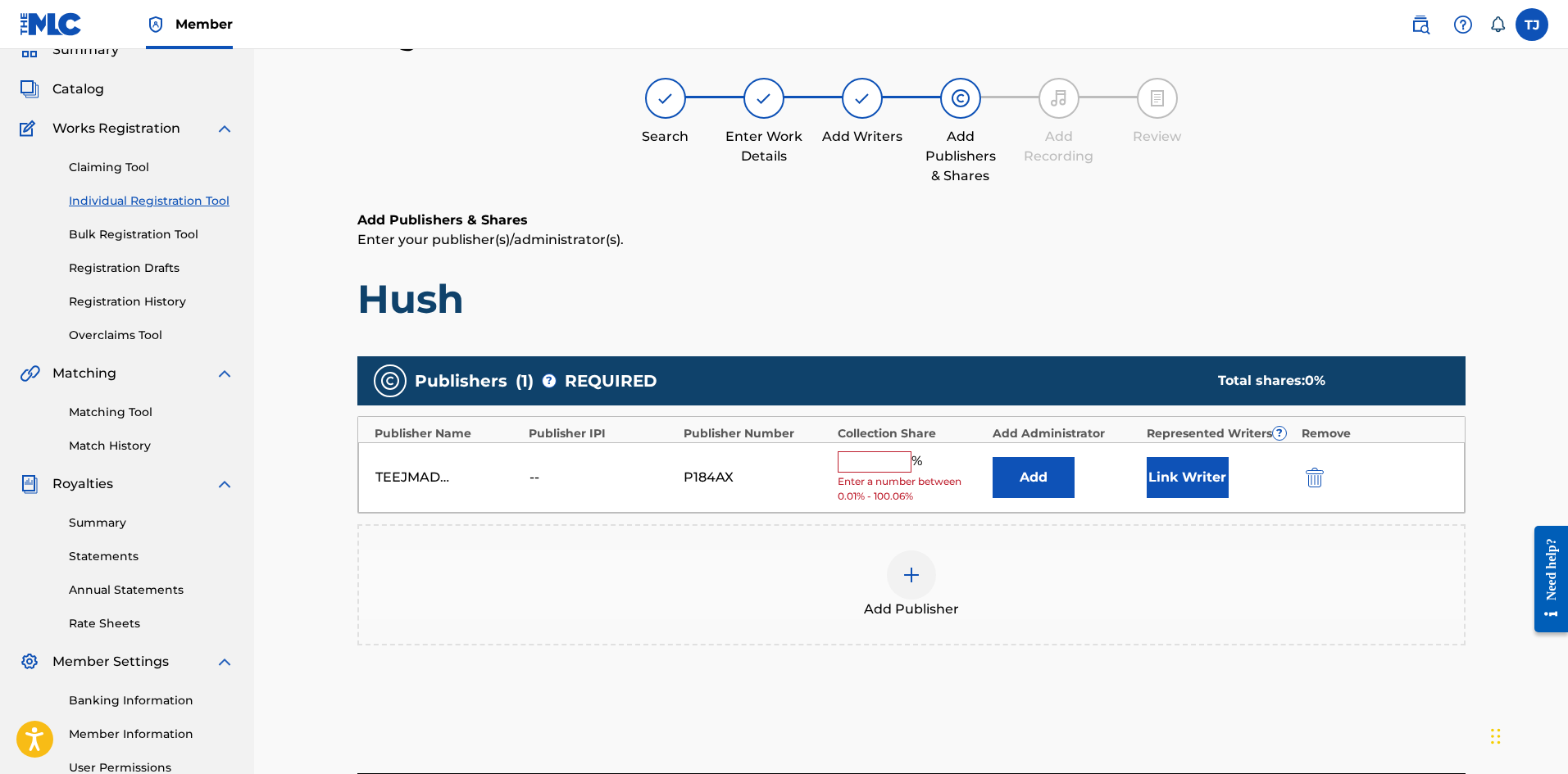
click at [892, 458] on input "text" at bounding box center [874, 463] width 74 height 22
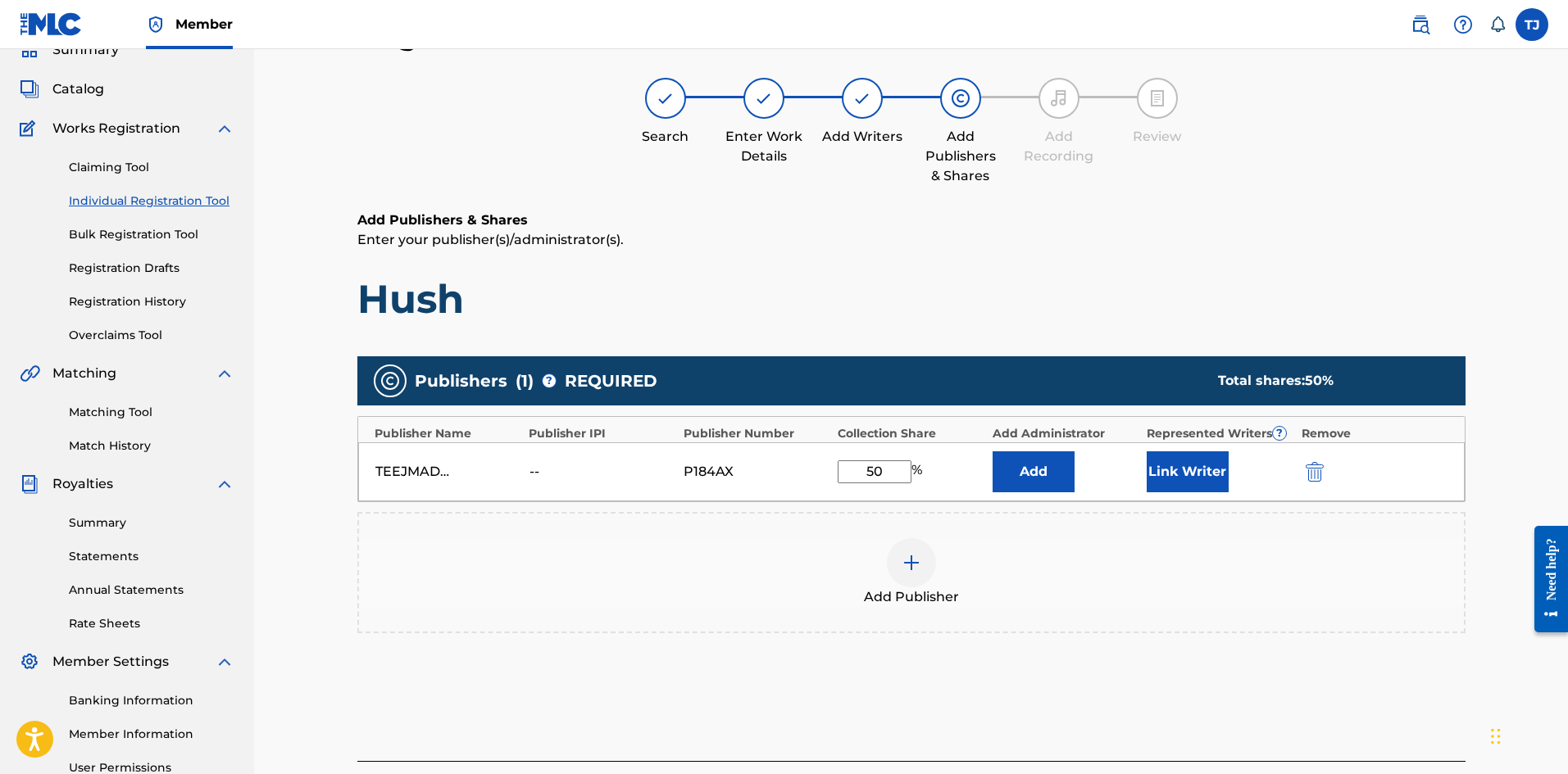
type input "50"
click at [1131, 562] on div "Add Publisher" at bounding box center [911, 572] width 1104 height 68
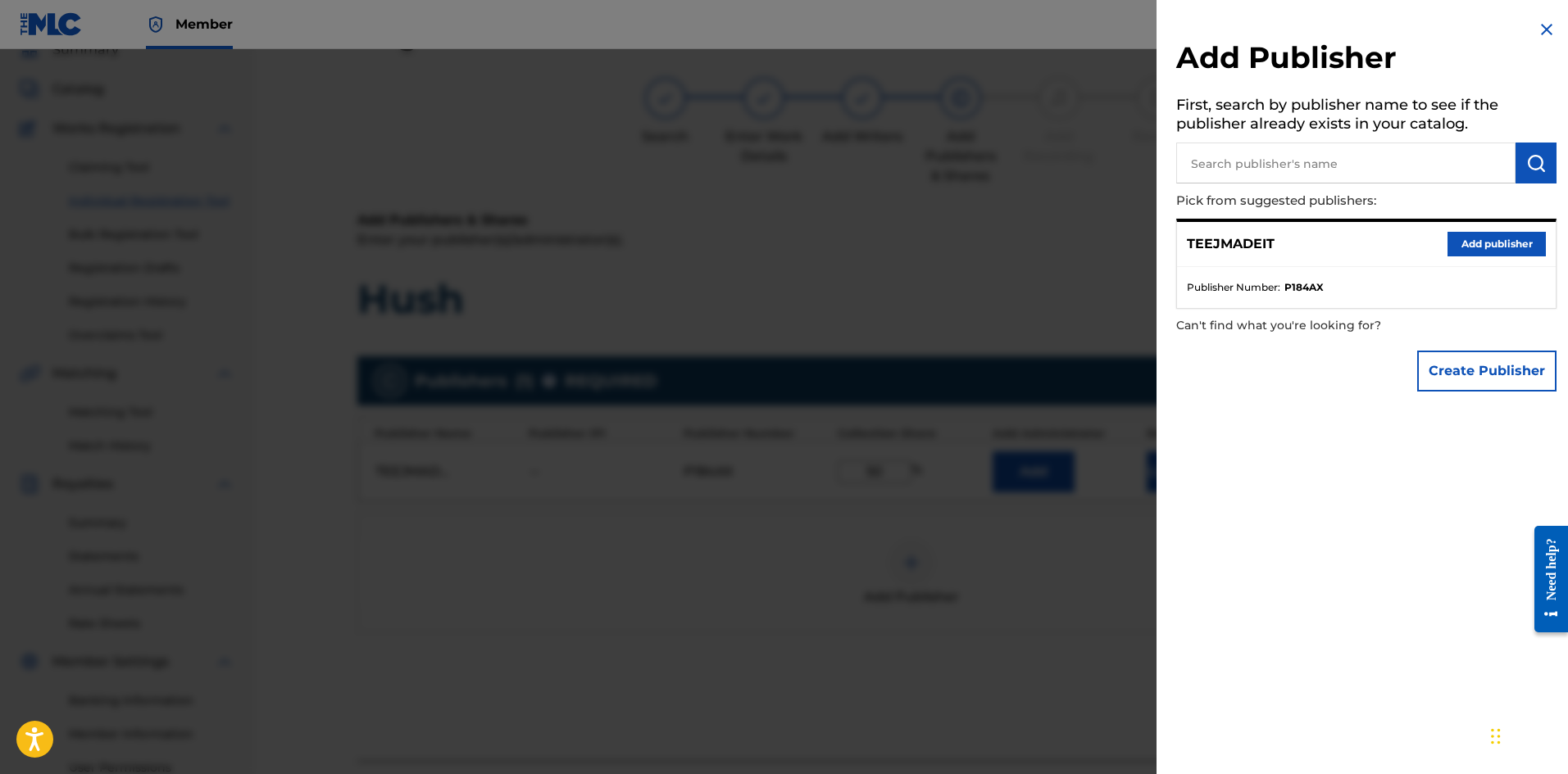
click at [1065, 485] on div at bounding box center [784, 436] width 1568 height 774
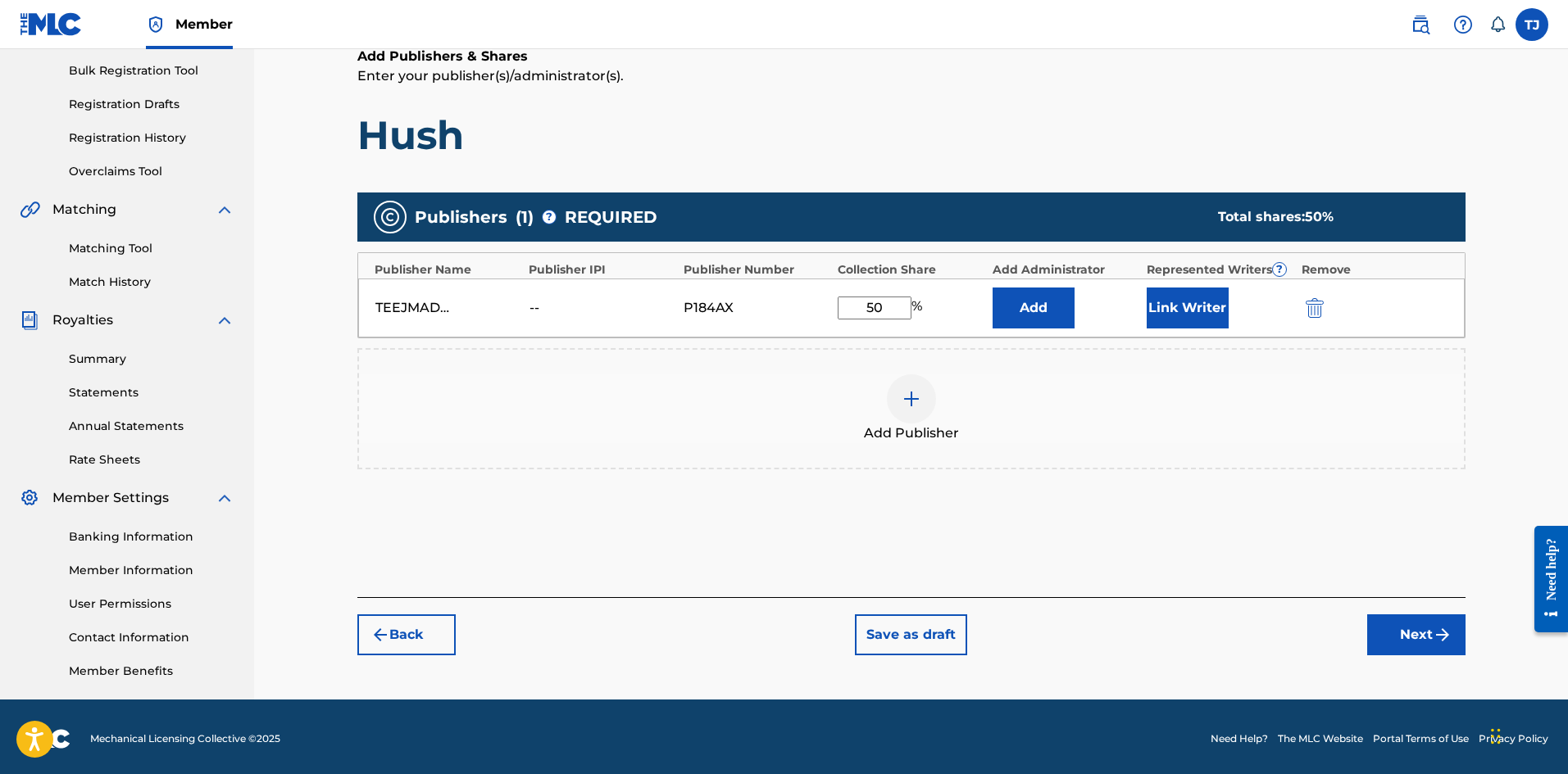
click at [1397, 644] on button "Next" at bounding box center [1416, 635] width 98 height 41
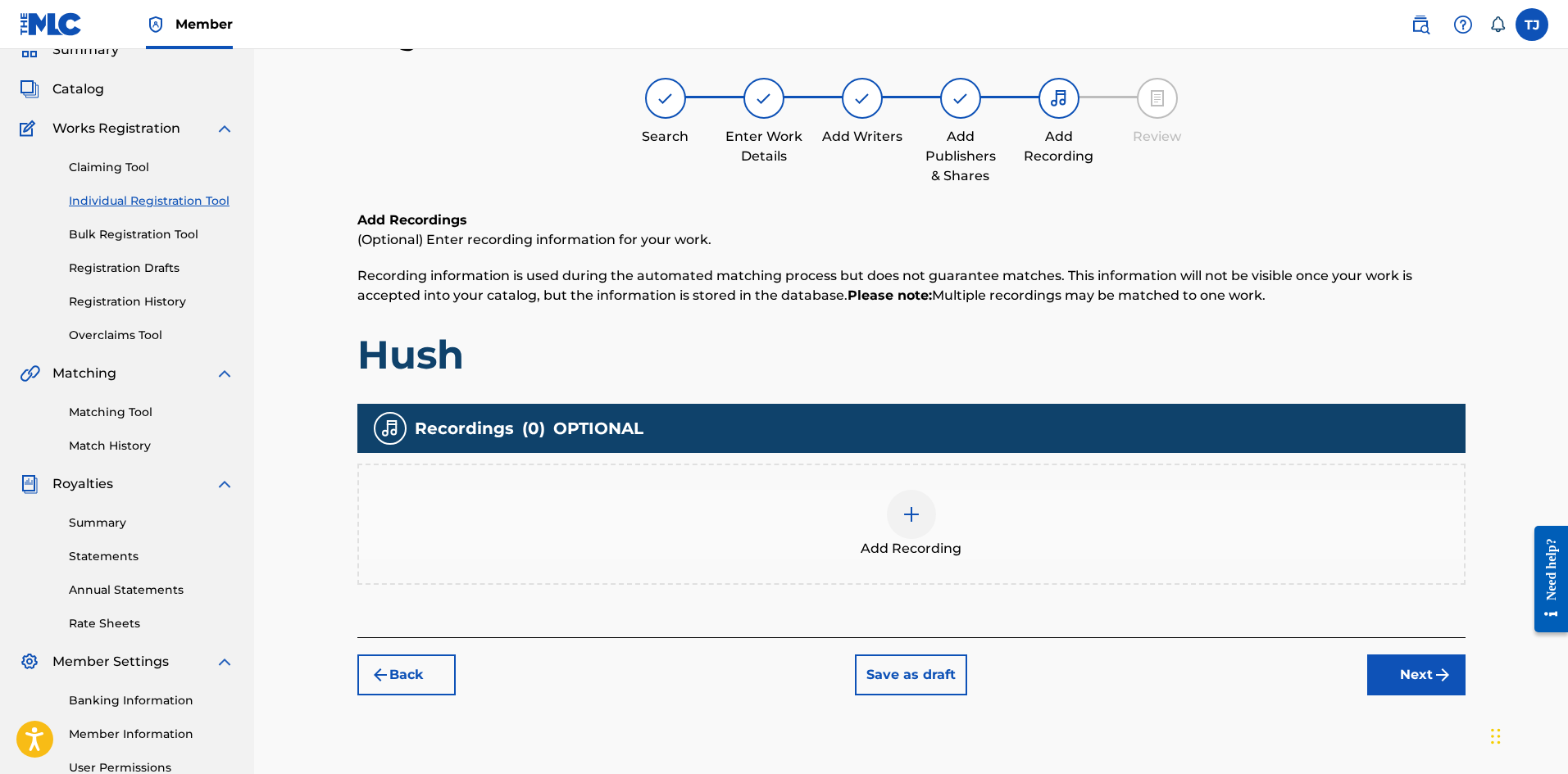
click at [1437, 688] on button "Next" at bounding box center [1416, 675] width 98 height 41
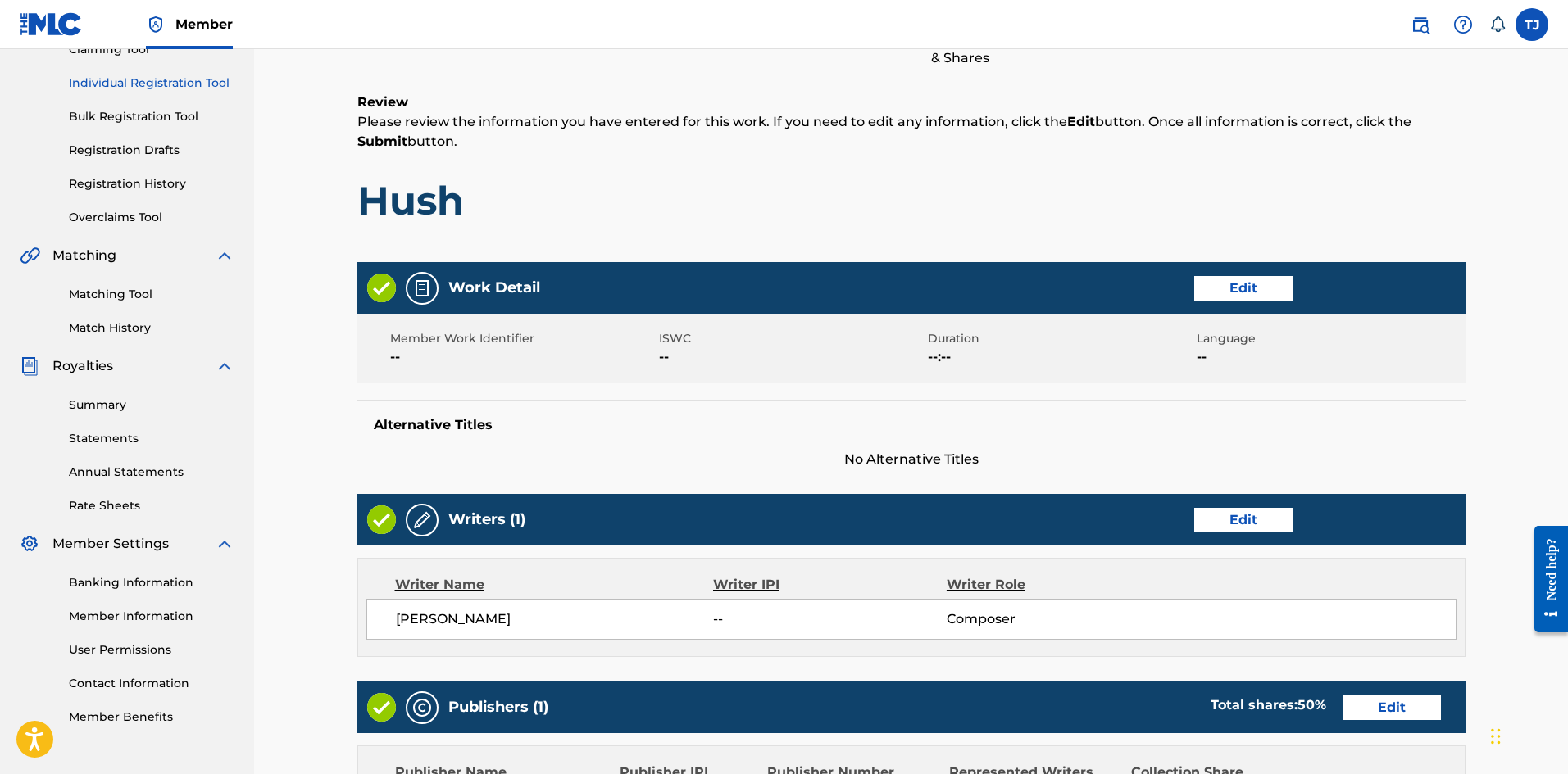
scroll to position [148, 0]
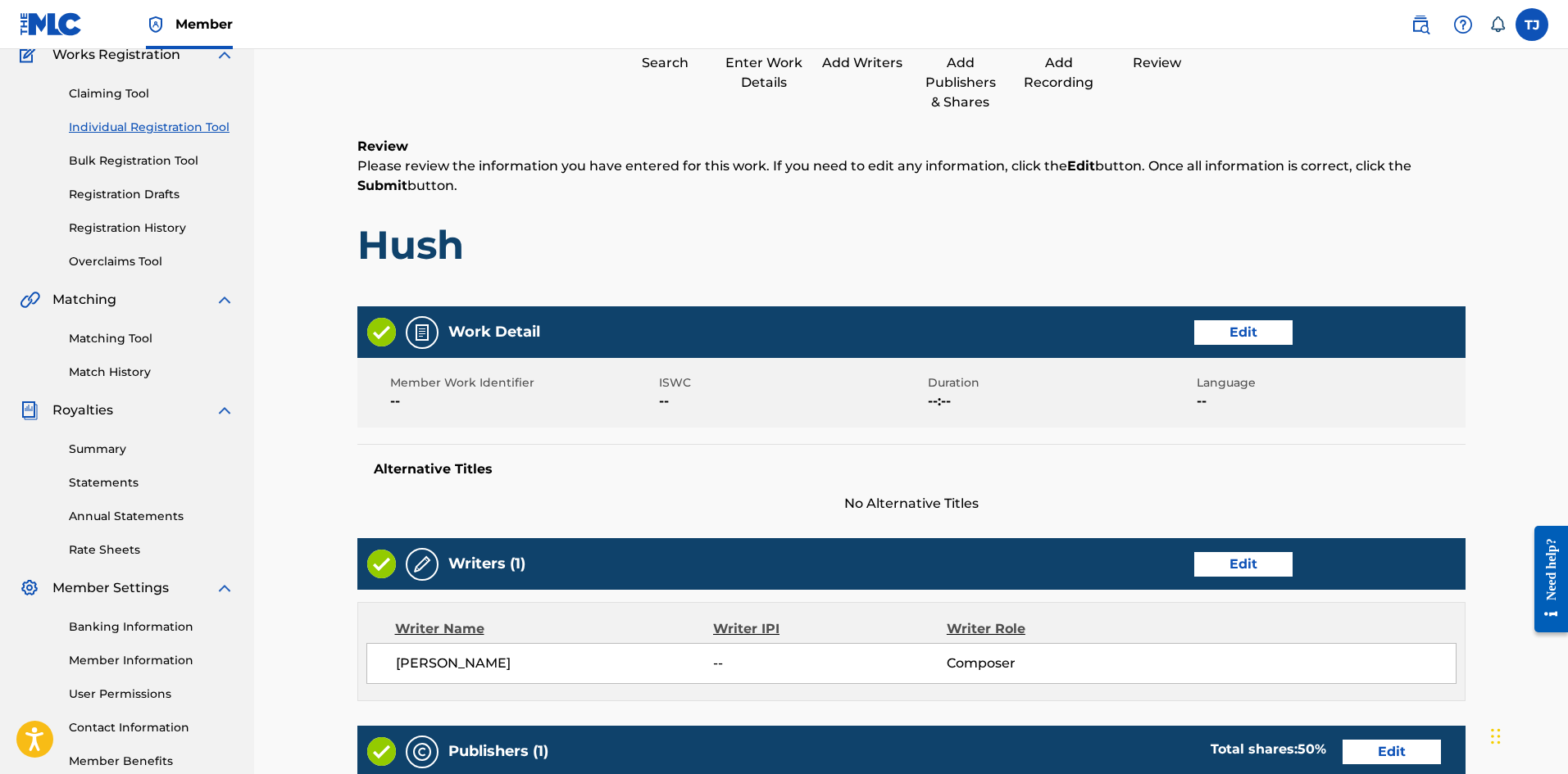
click at [1225, 328] on button "Edit" at bounding box center [1242, 332] width 98 height 24
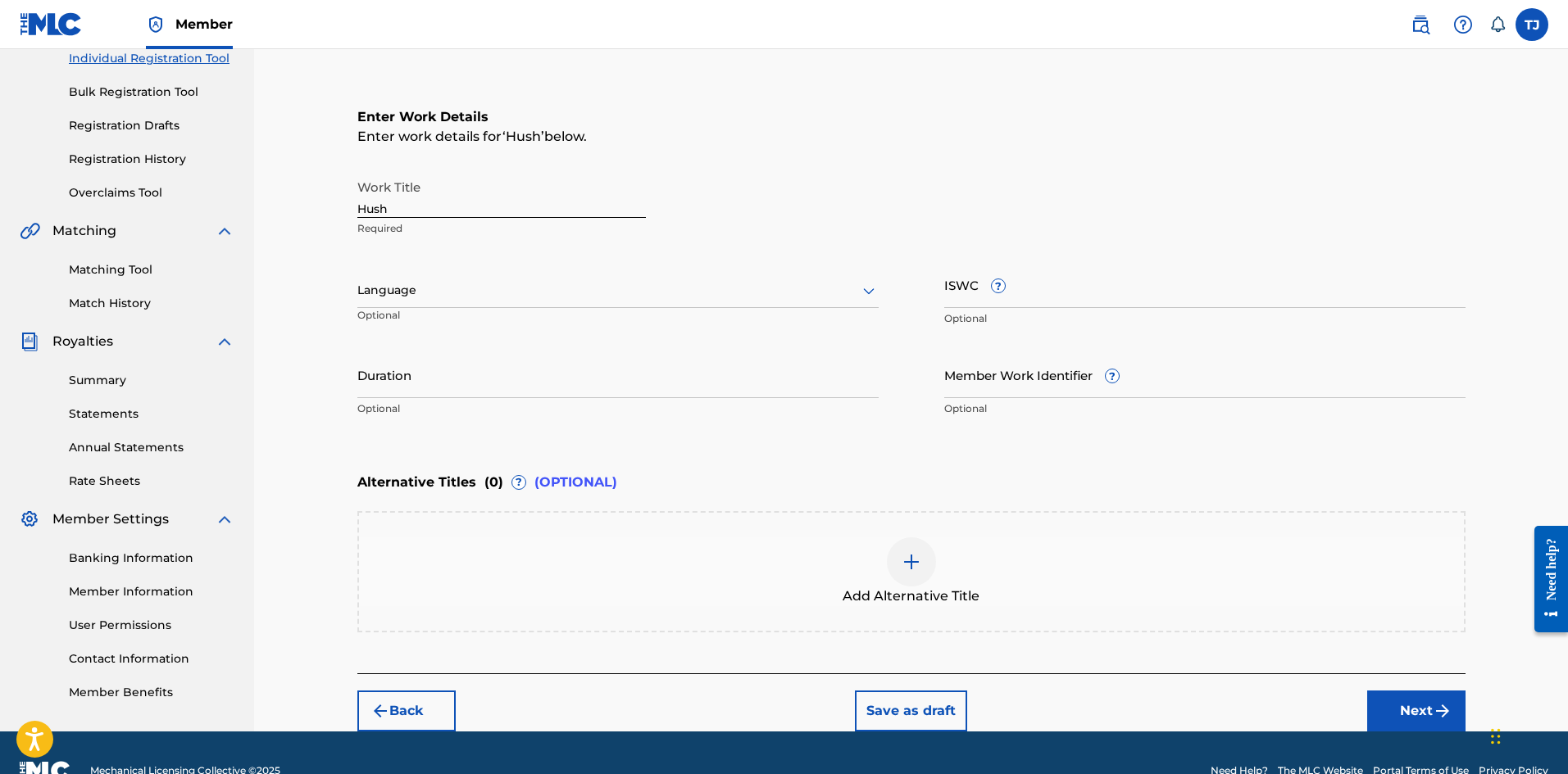
scroll to position [230, 0]
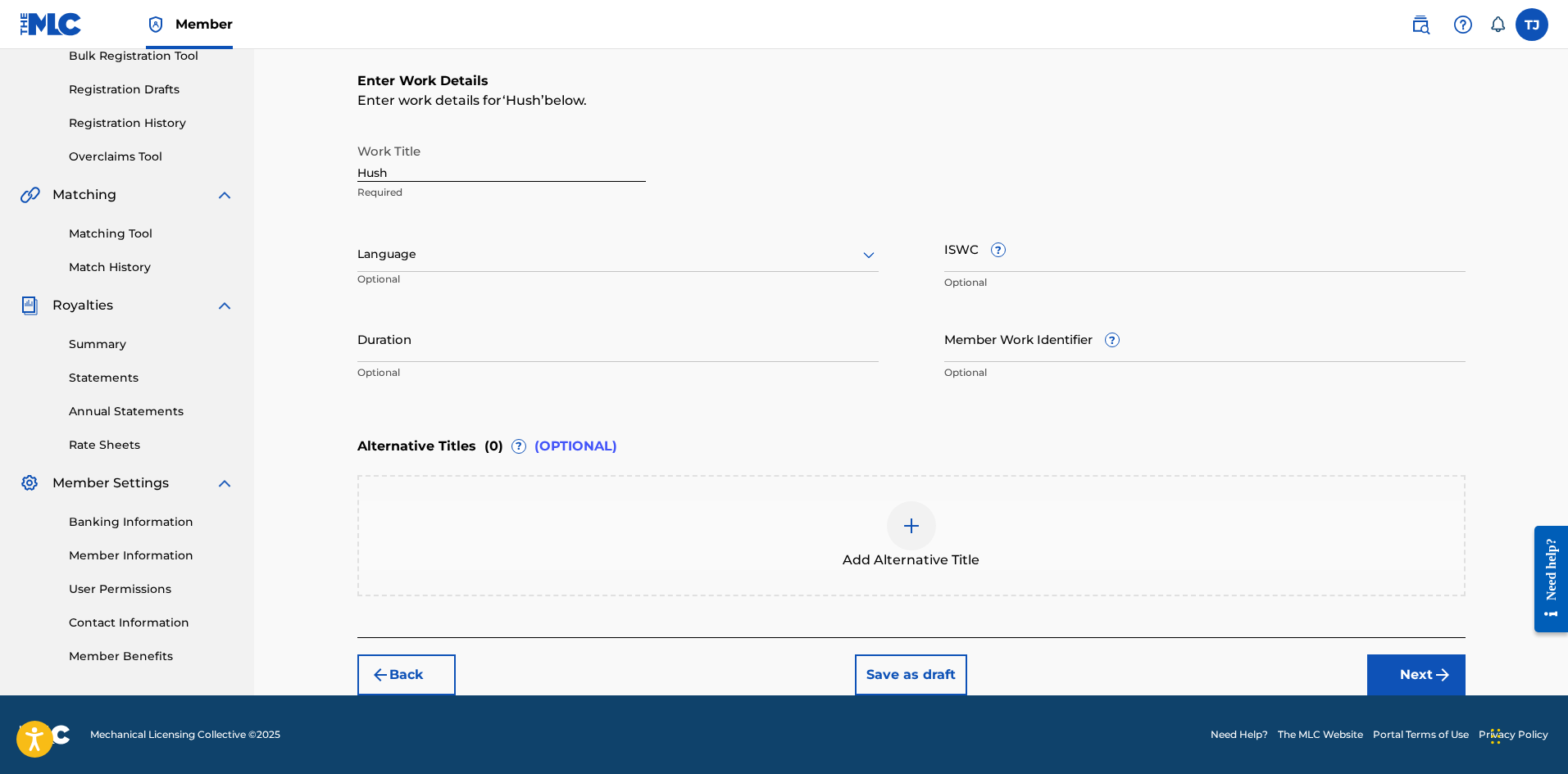
click at [1386, 664] on button "Next" at bounding box center [1416, 675] width 98 height 41
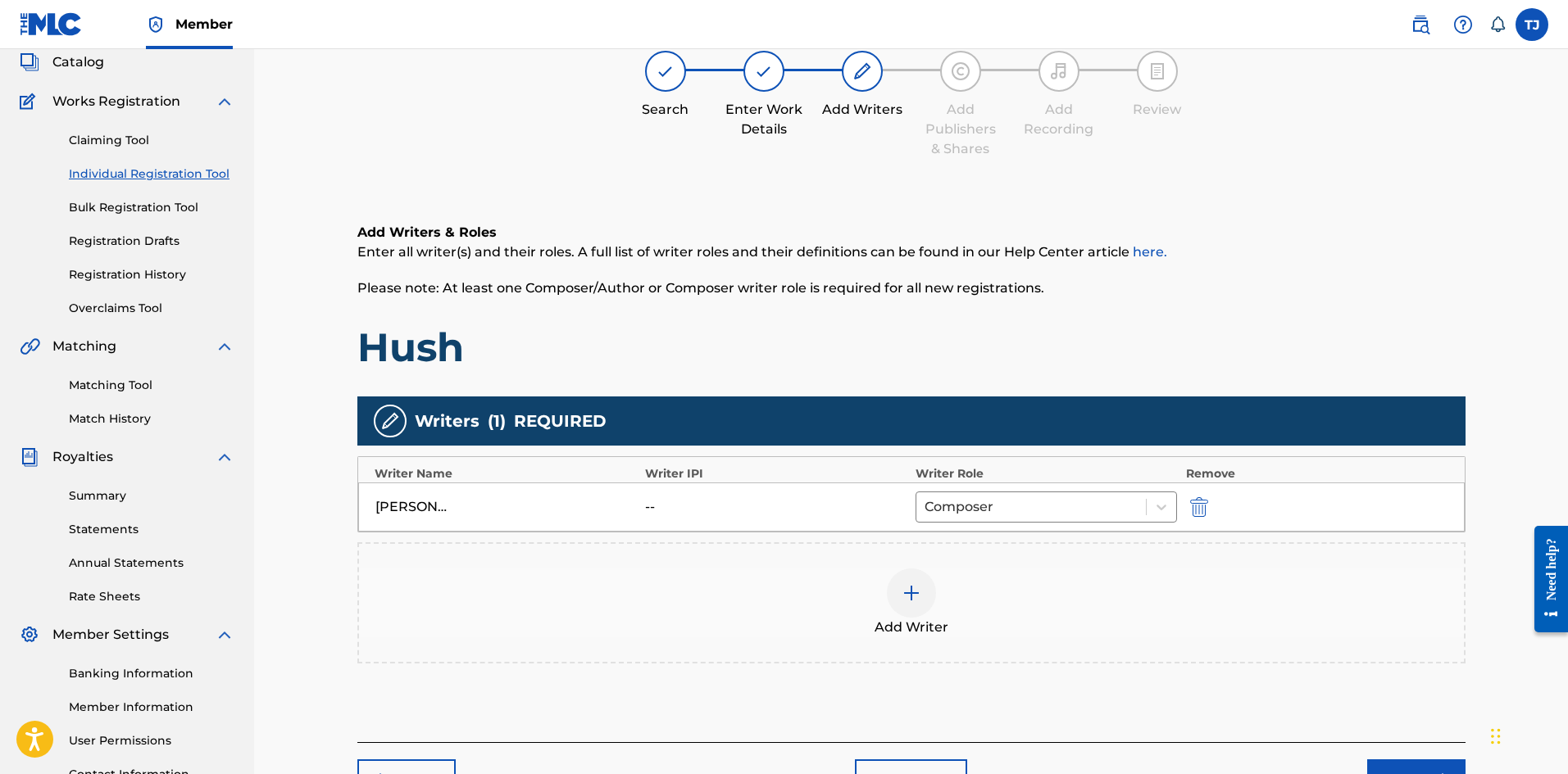
scroll to position [156, 0]
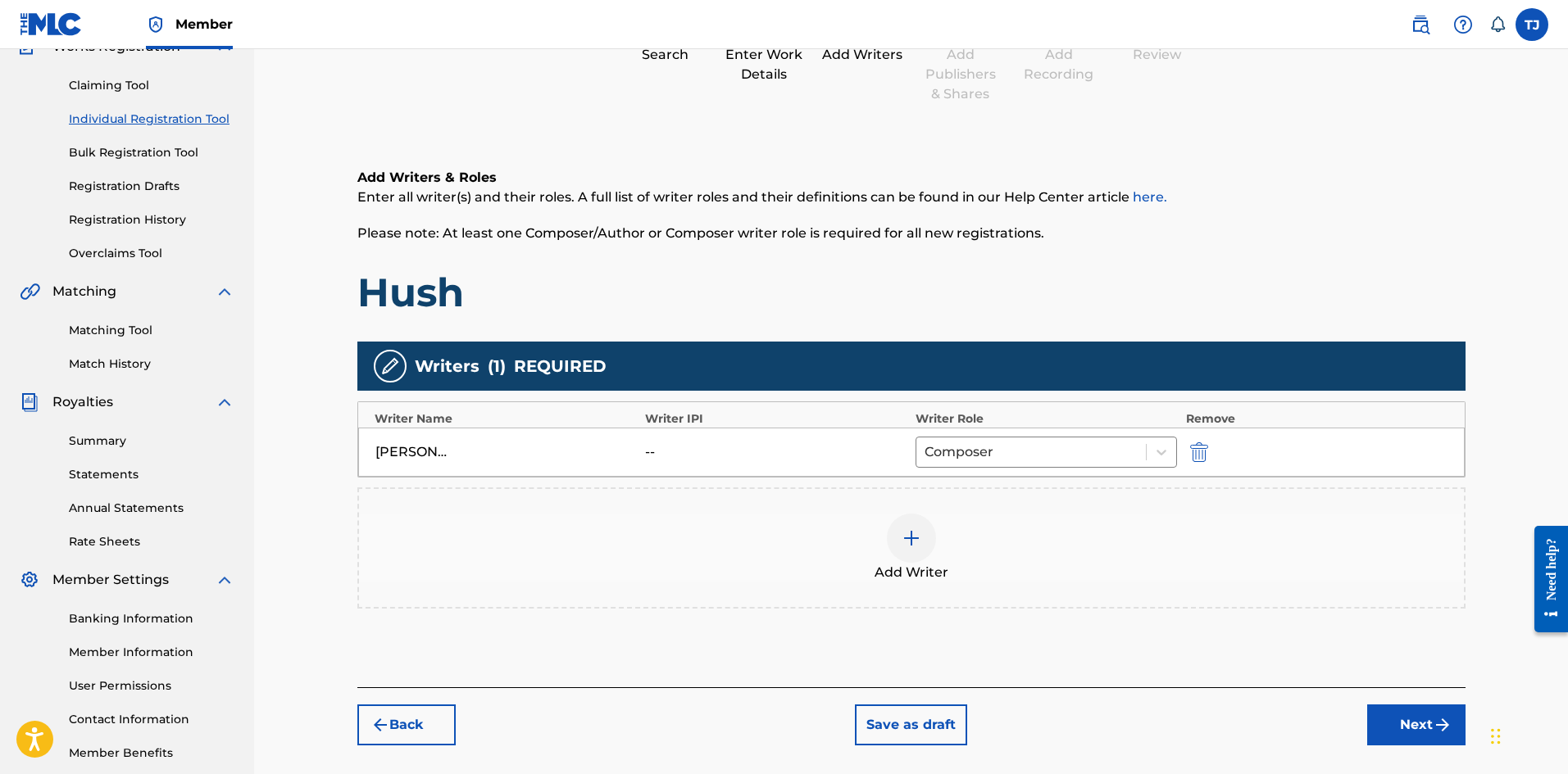
click at [1424, 723] on button "Next" at bounding box center [1416, 725] width 98 height 41
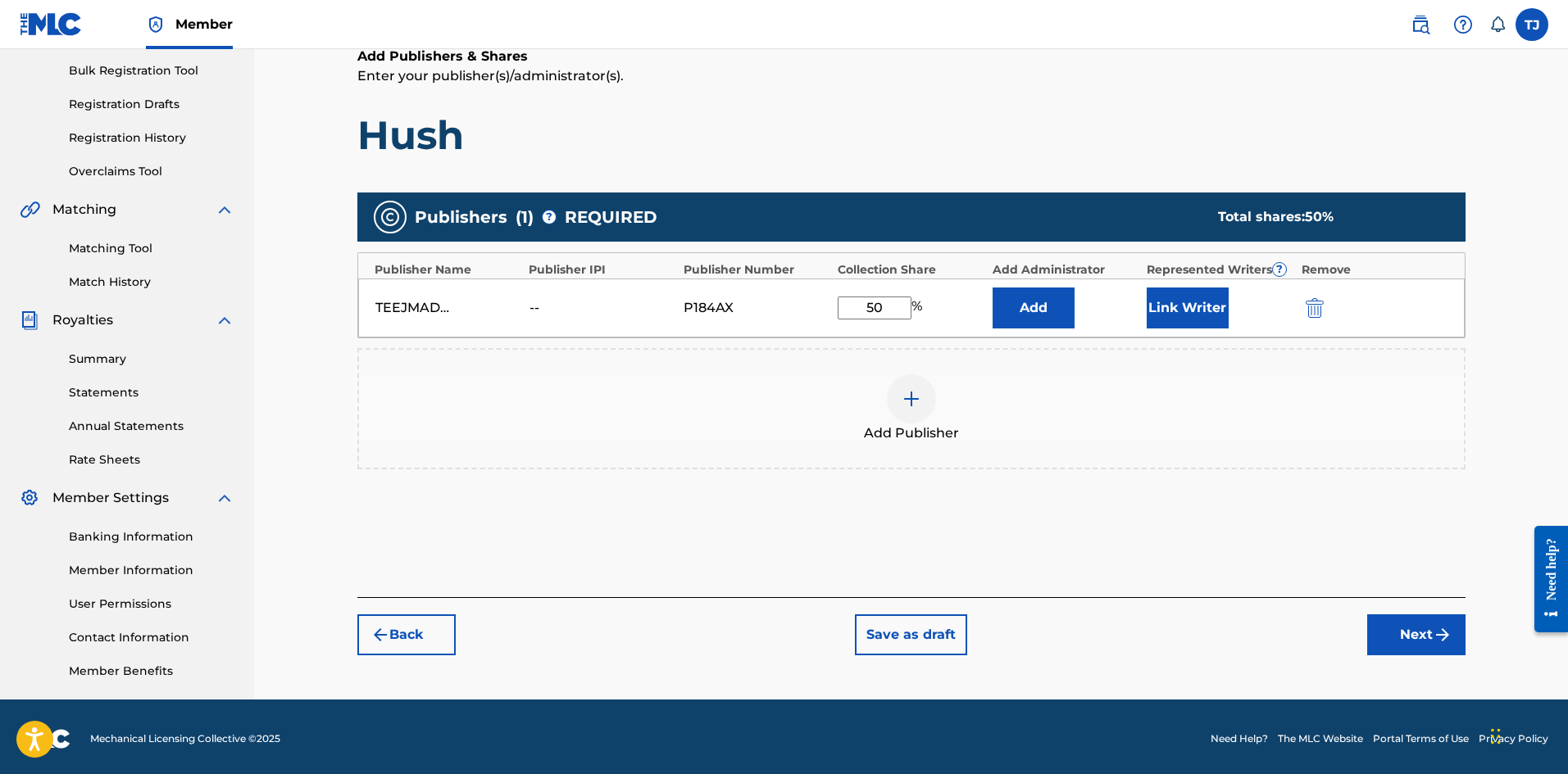
click at [1432, 632] on img "submit" at bounding box center [1442, 635] width 20 height 20
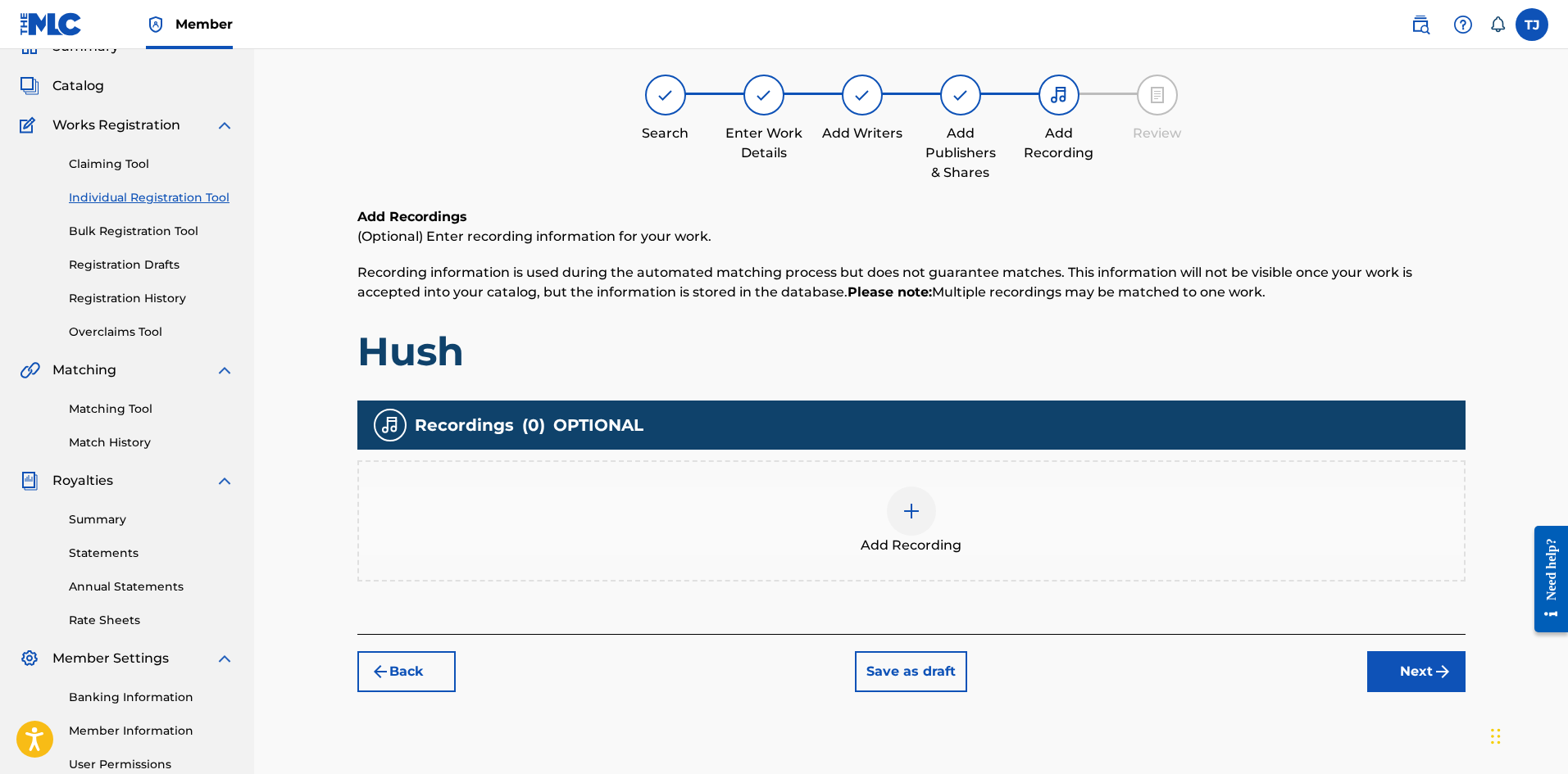
scroll to position [74, 0]
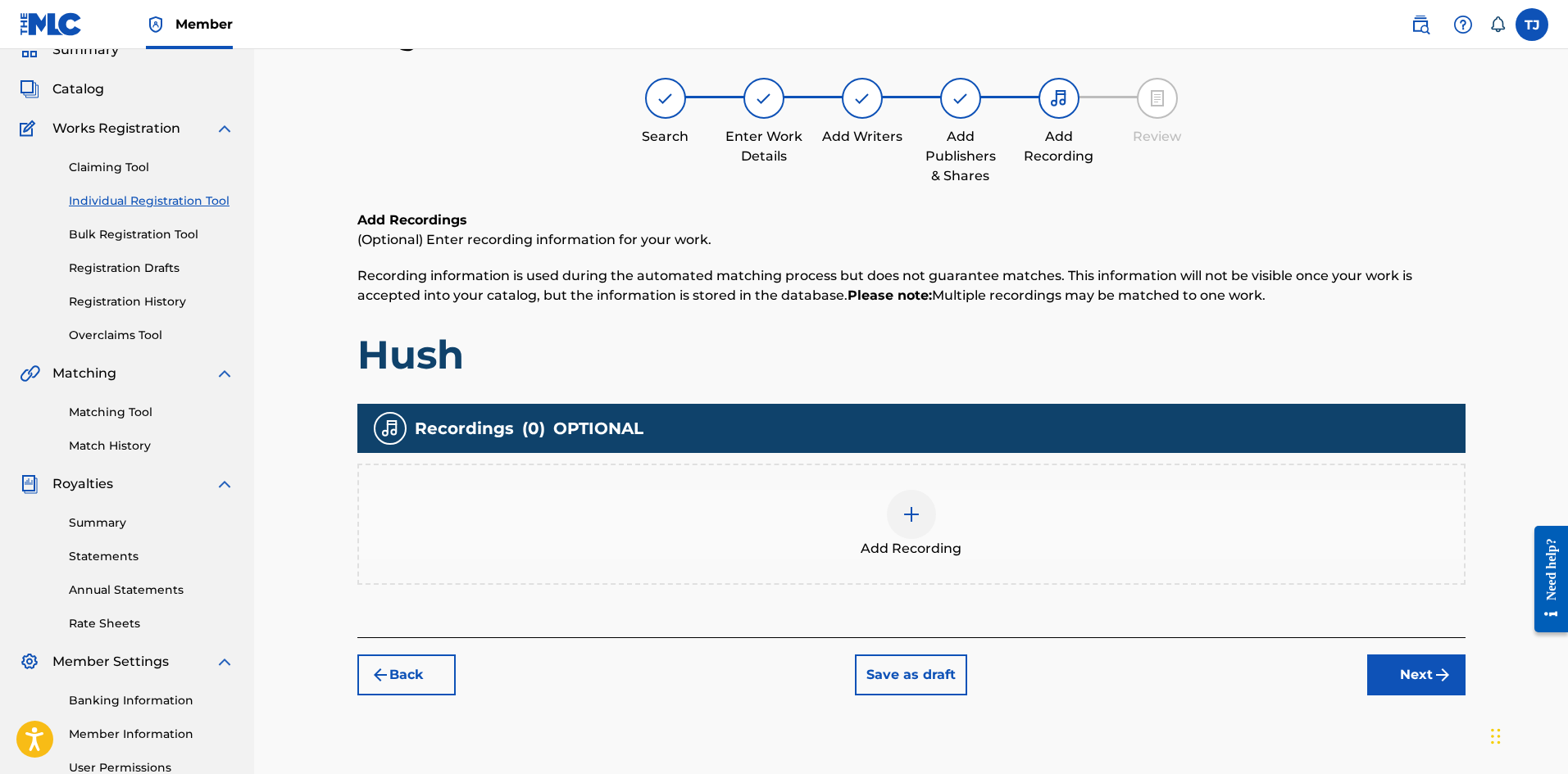
click at [884, 502] on div "Add Recording" at bounding box center [911, 524] width 1104 height 68
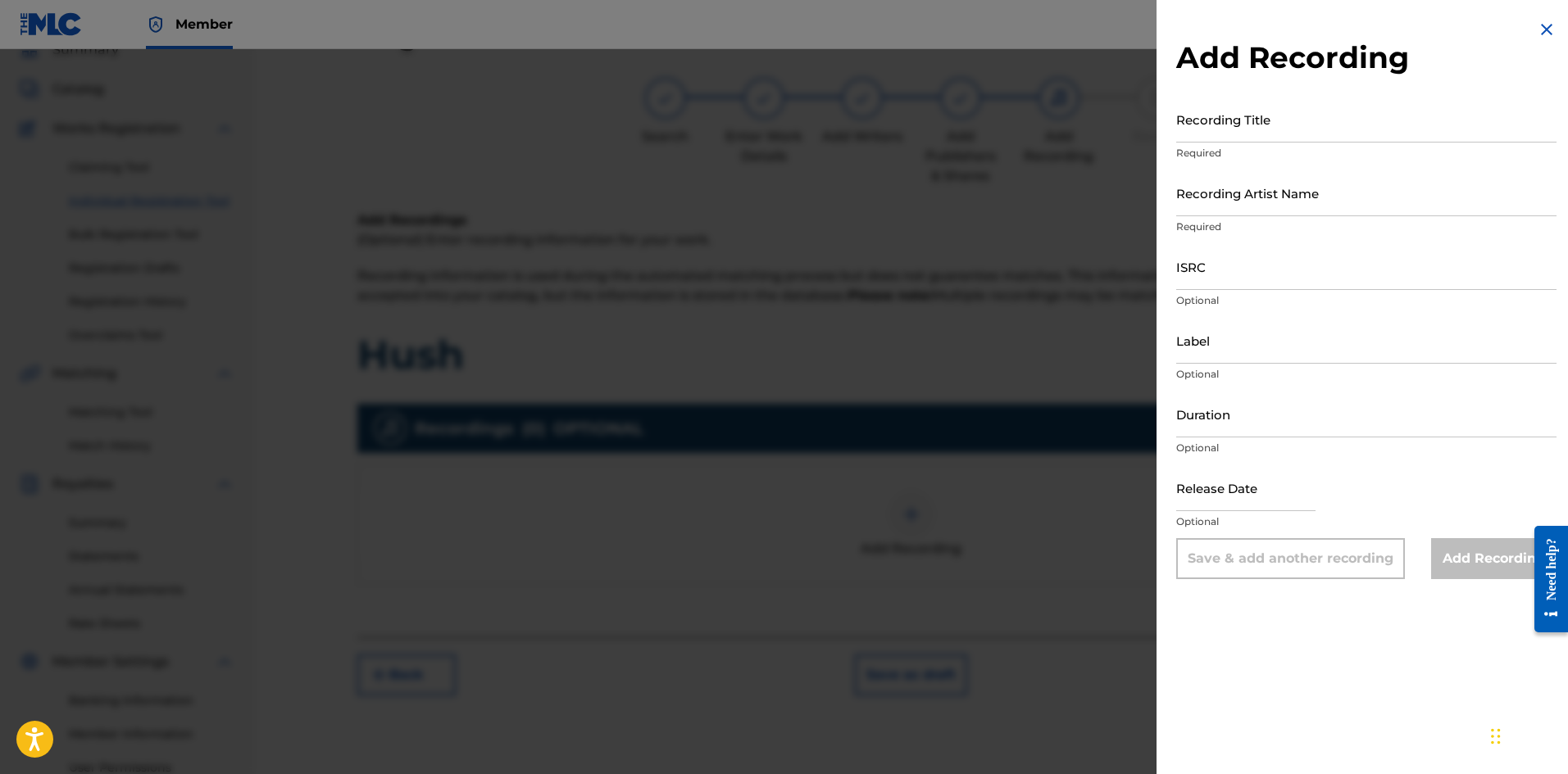
click at [1276, 107] on input "Recording Title" at bounding box center [1365, 120] width 380 height 47
type input "Hush"
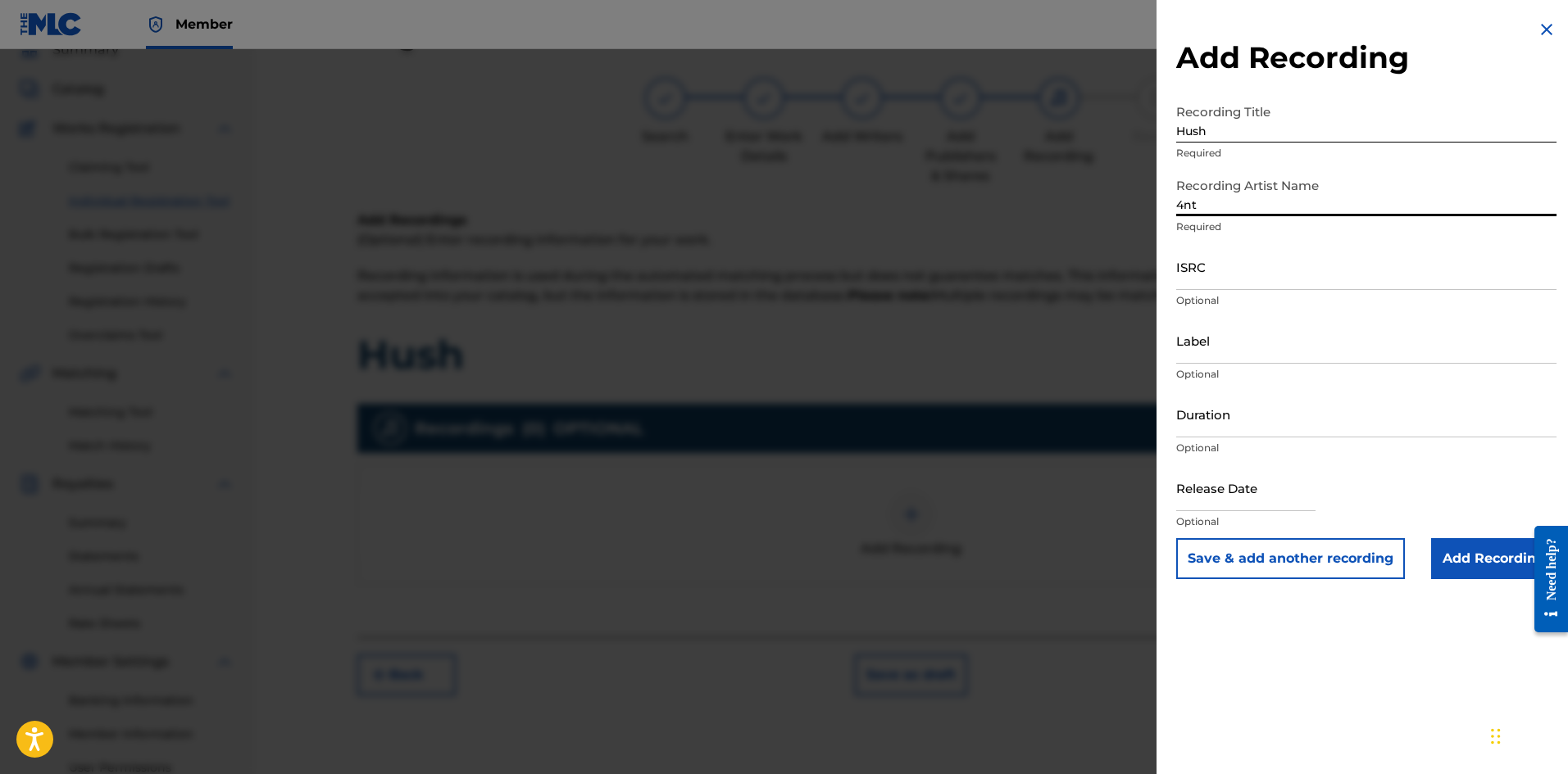
type input "4nt"
click at [1212, 338] on input "Label" at bounding box center [1365, 340] width 380 height 47
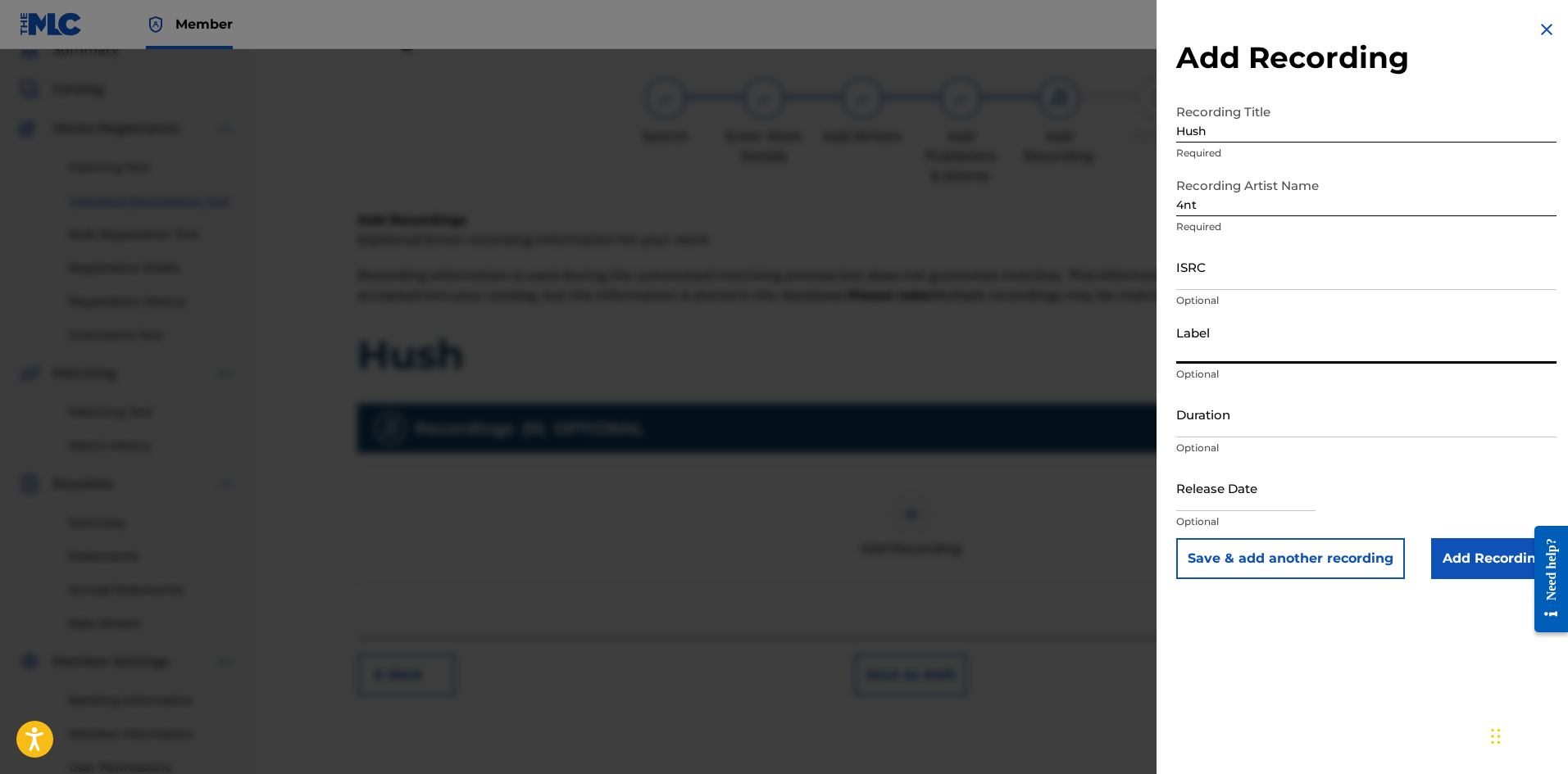
click at [1211, 279] on input "ISRC" at bounding box center [1365, 266] width 380 height 47
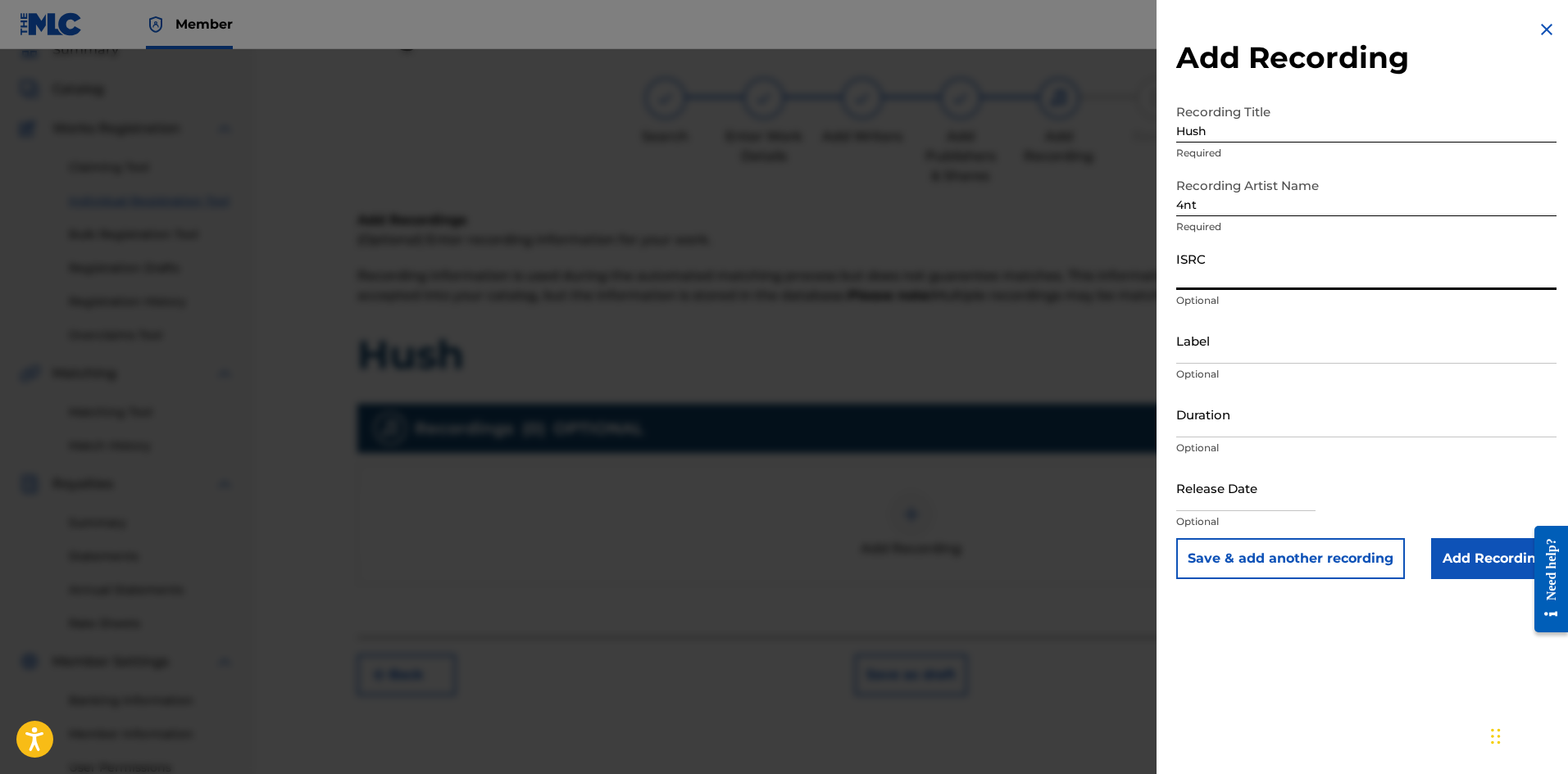
paste input "CH7811114023"
type input "CH7811114023"
click at [1461, 566] on input "Add Recording" at bounding box center [1493, 559] width 125 height 41
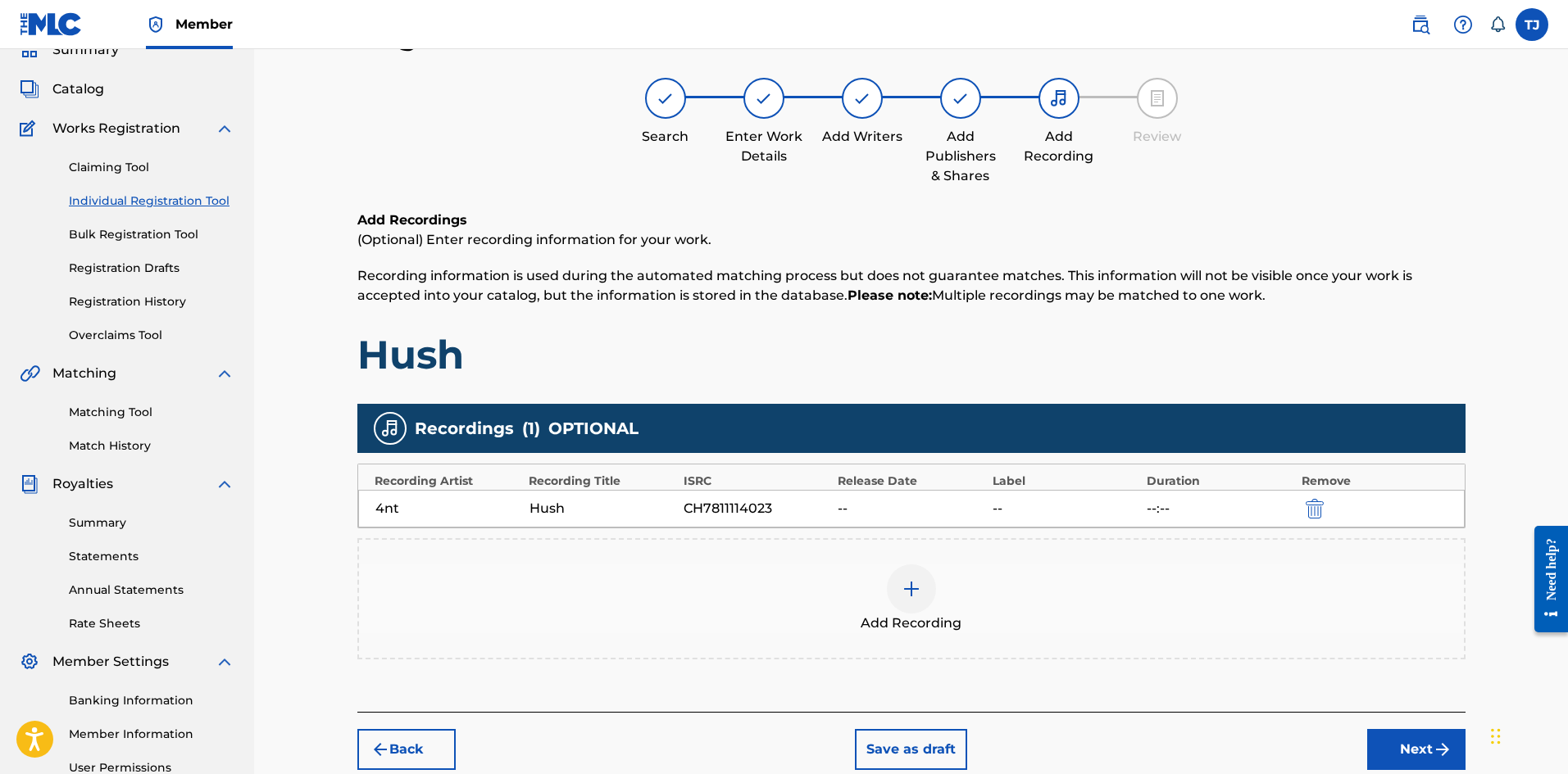
click at [1388, 742] on button "Next" at bounding box center [1416, 750] width 98 height 41
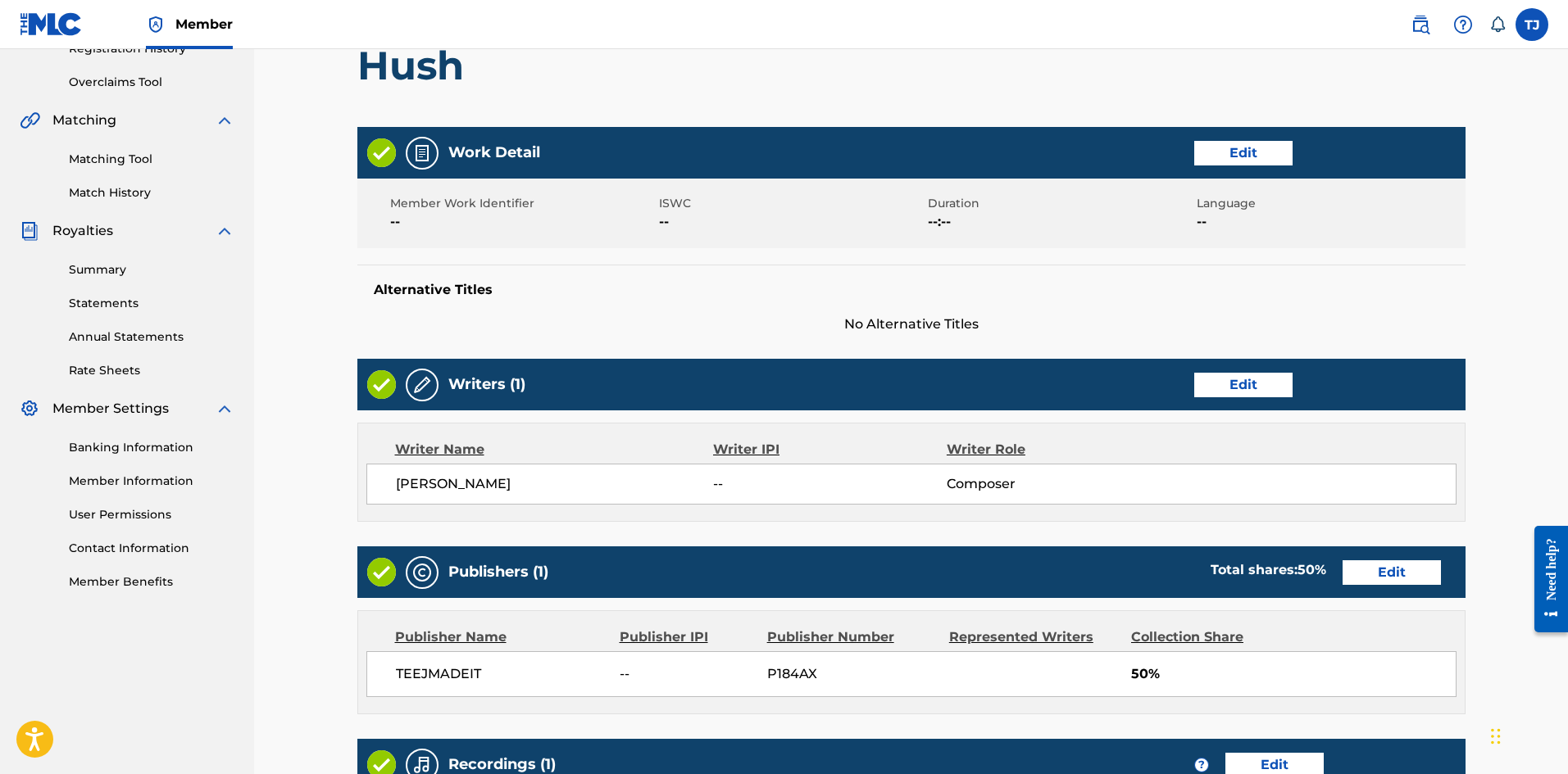
scroll to position [611, 0]
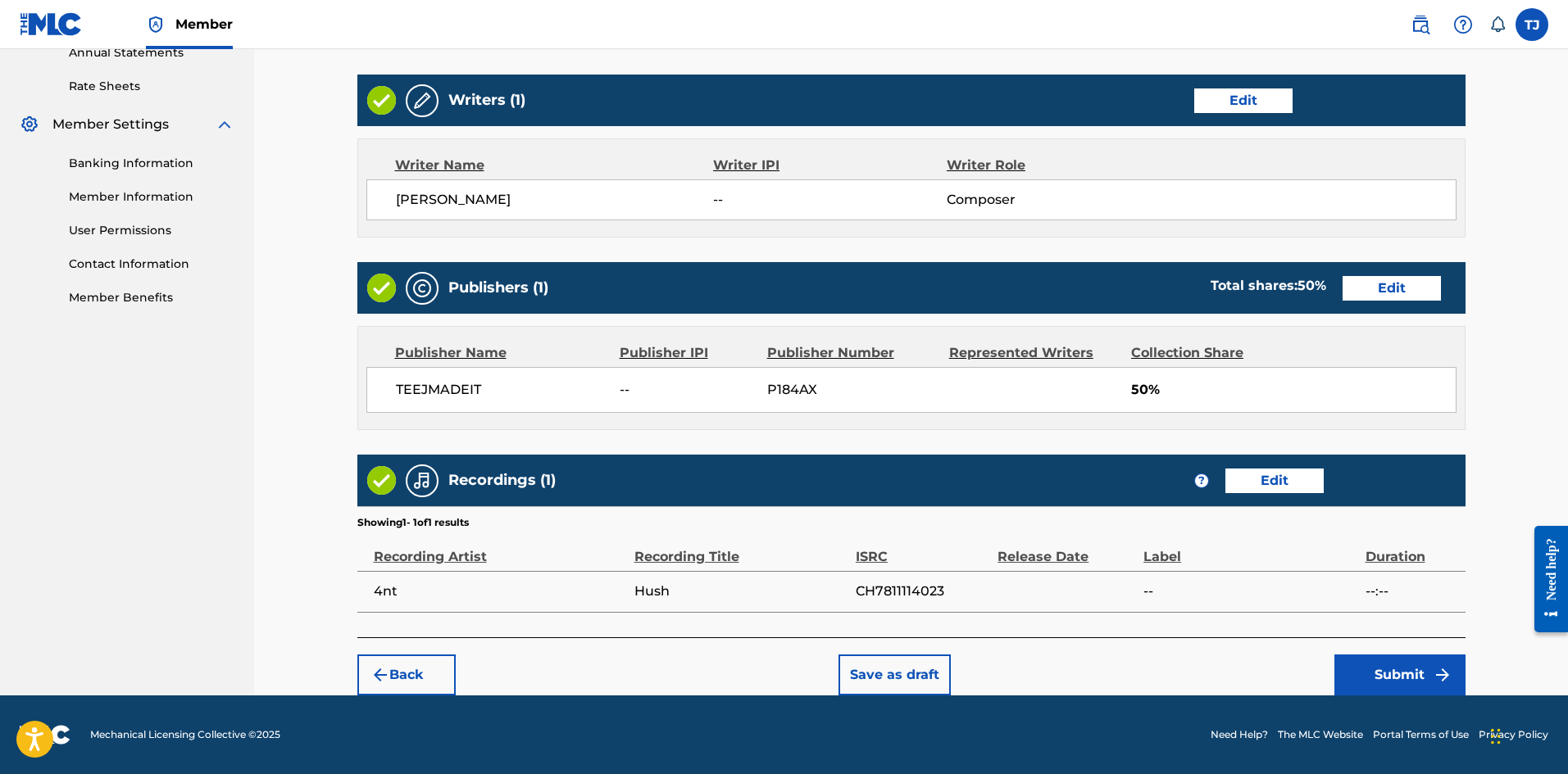
click at [1365, 672] on button "Submit" at bounding box center [1400, 675] width 131 height 41
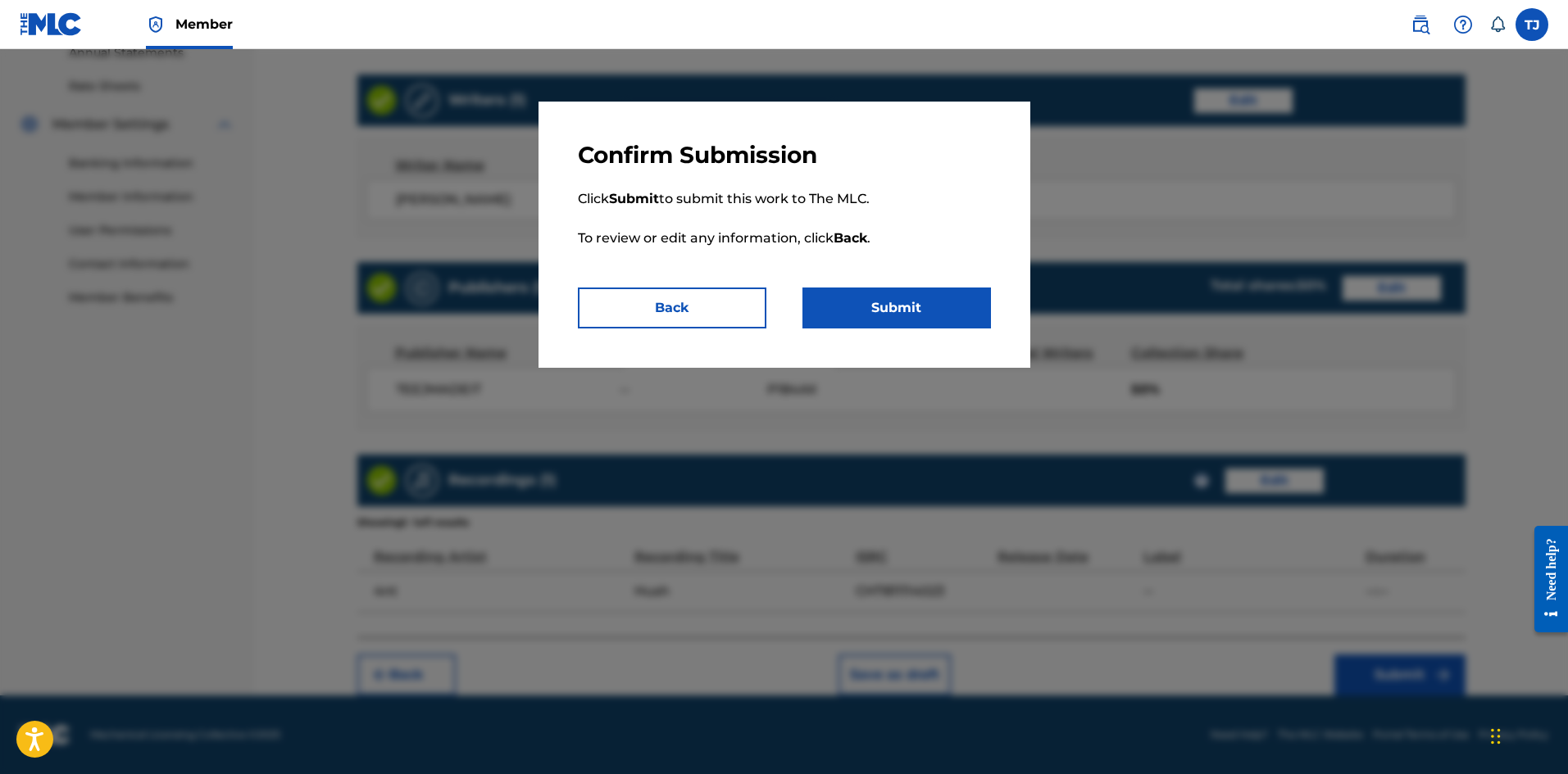
click at [838, 307] on button "Submit" at bounding box center [896, 309] width 188 height 41
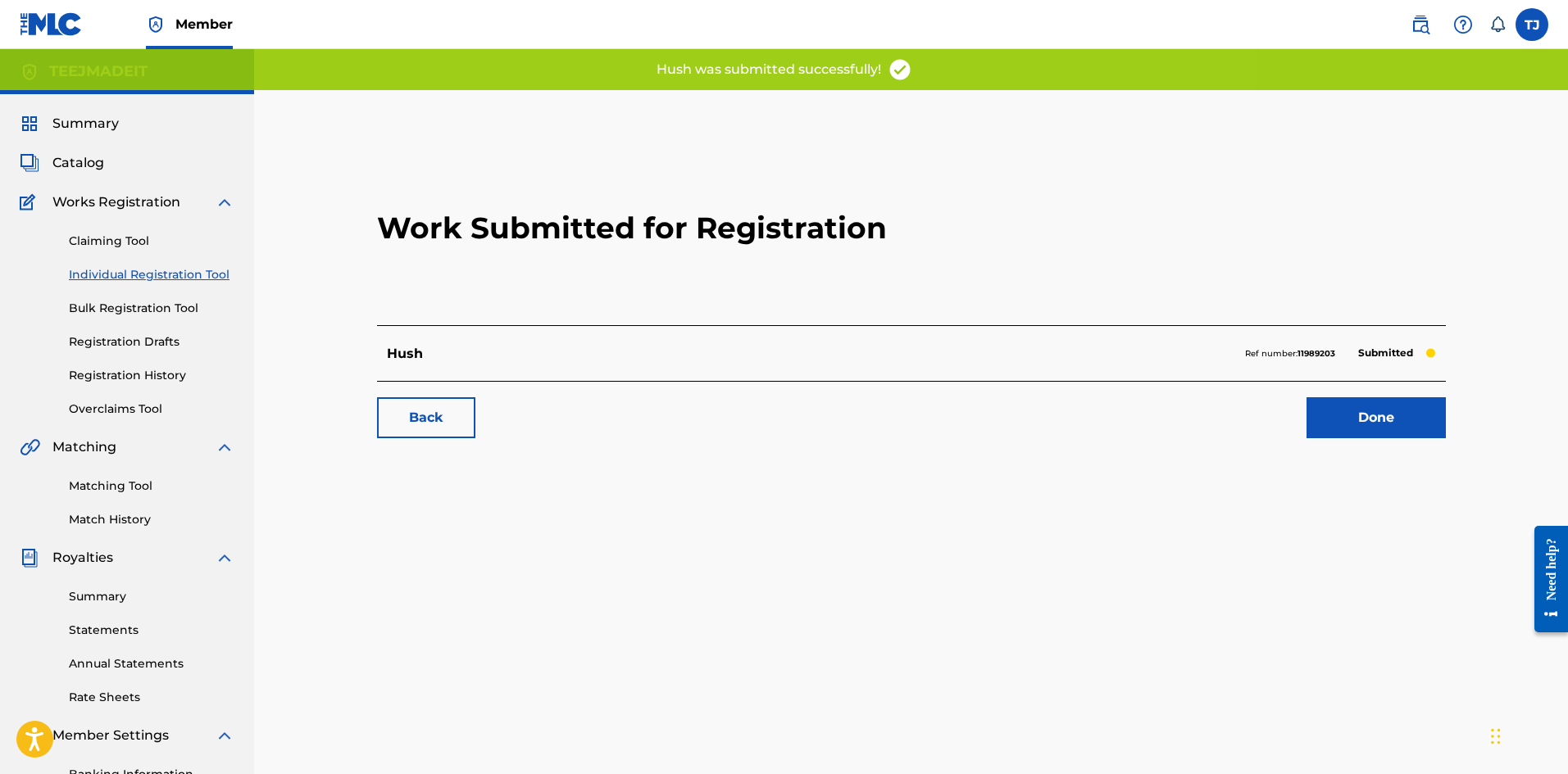
click at [113, 246] on link "Claiming Tool" at bounding box center [151, 241] width 166 height 17
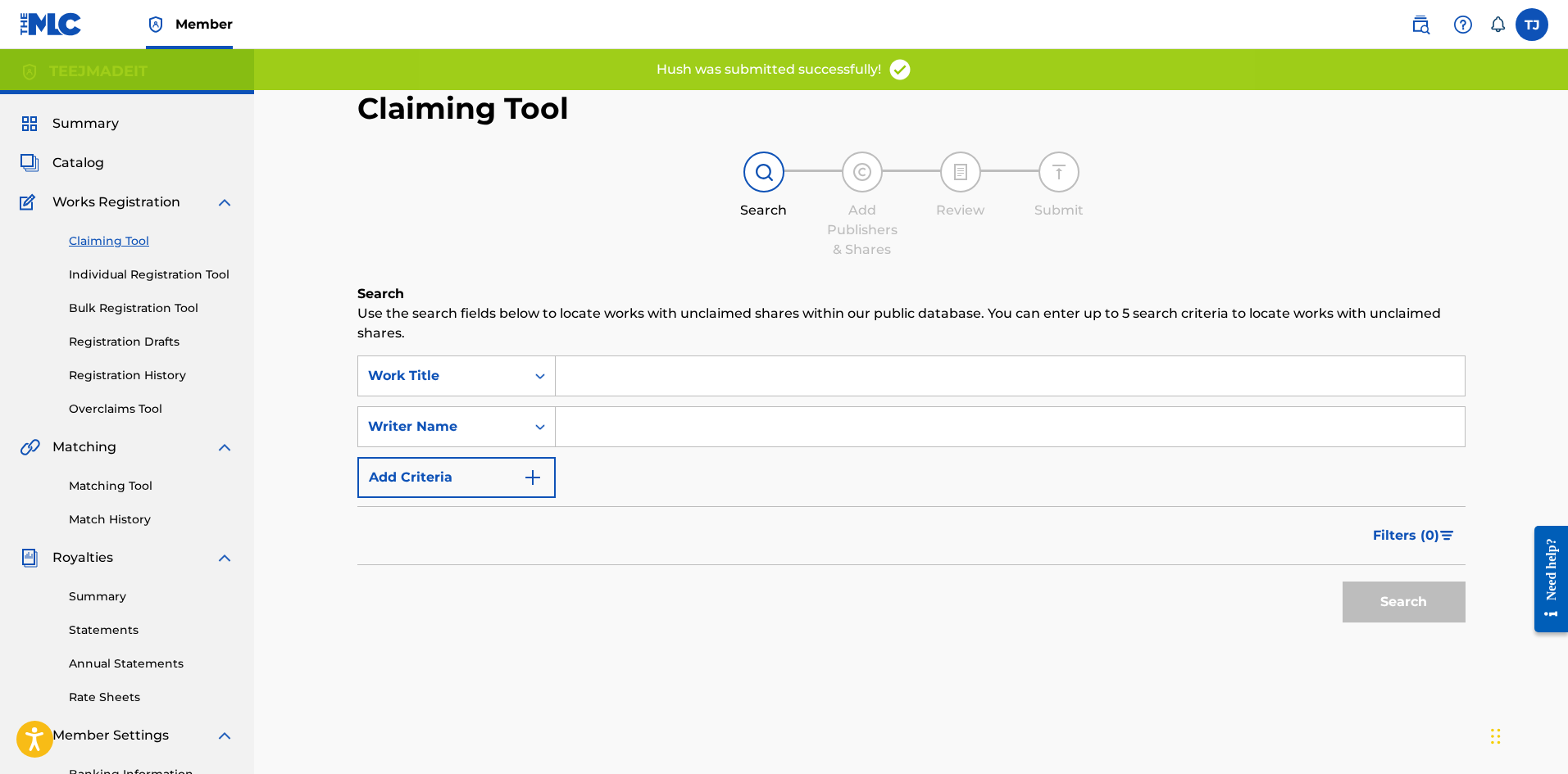
click at [632, 385] on input "Search Form" at bounding box center [1010, 376] width 909 height 40
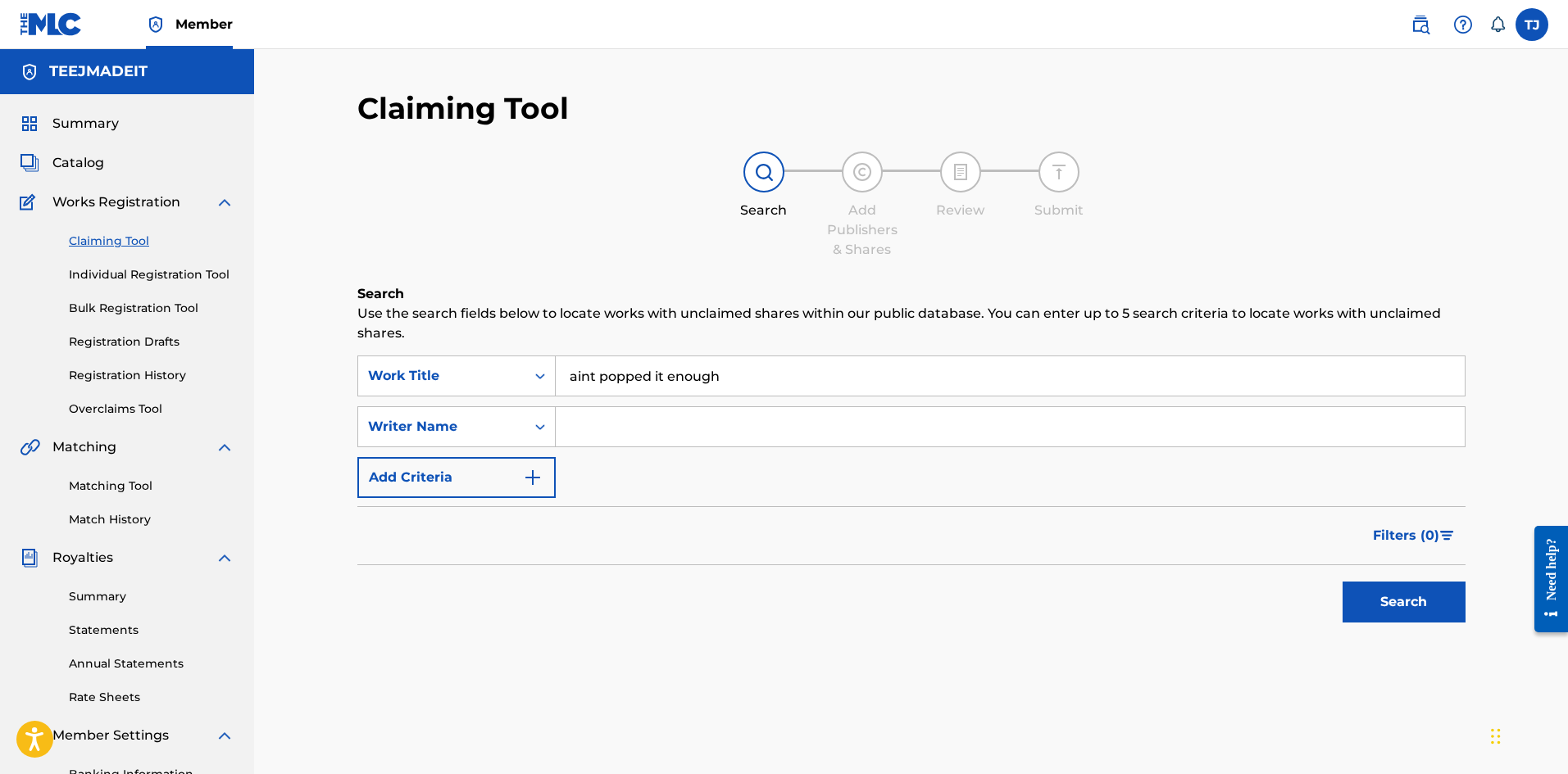
click at [1342, 581] on button "Search" at bounding box center [1403, 602] width 123 height 41
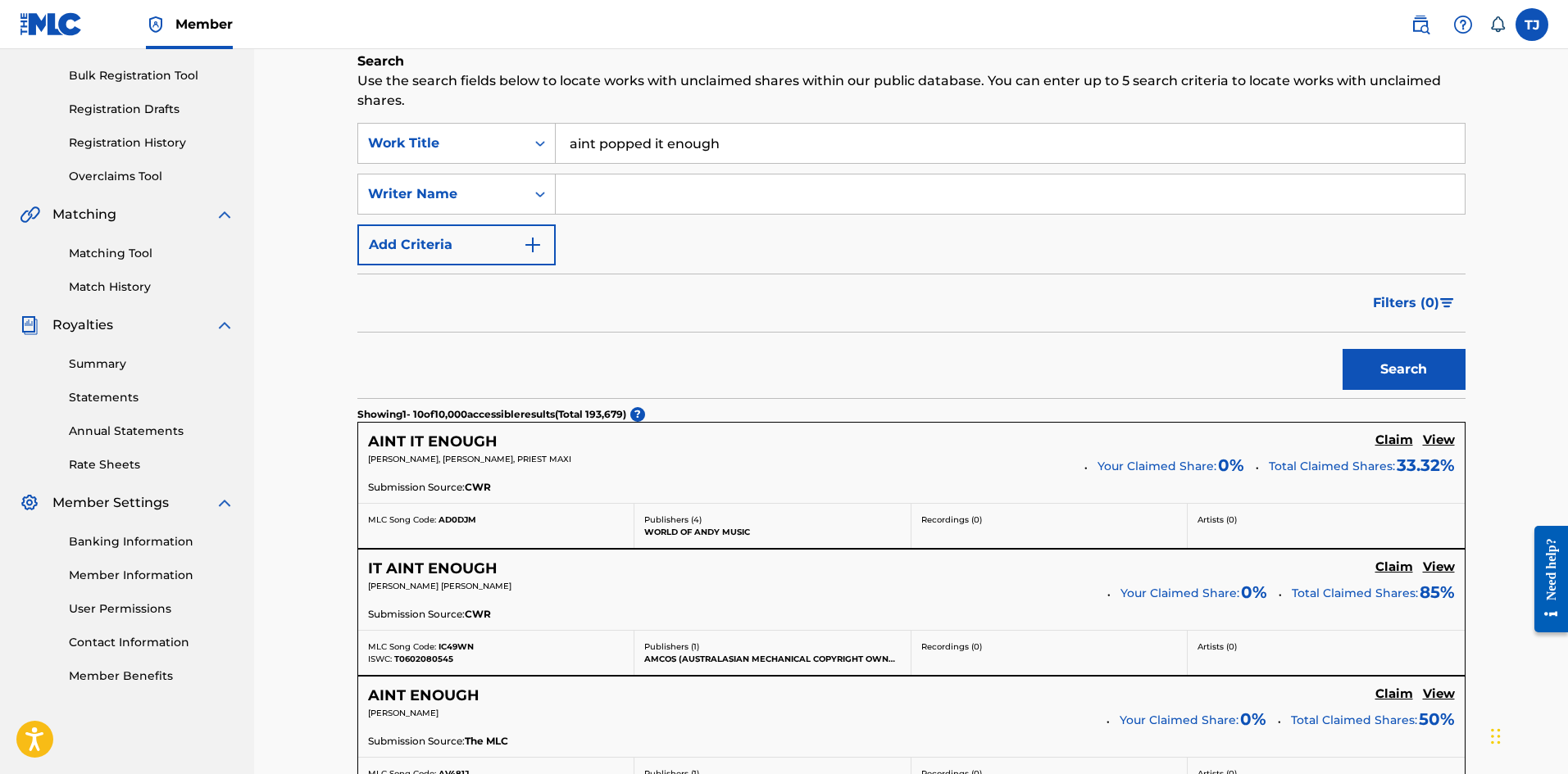
scroll to position [246, 0]
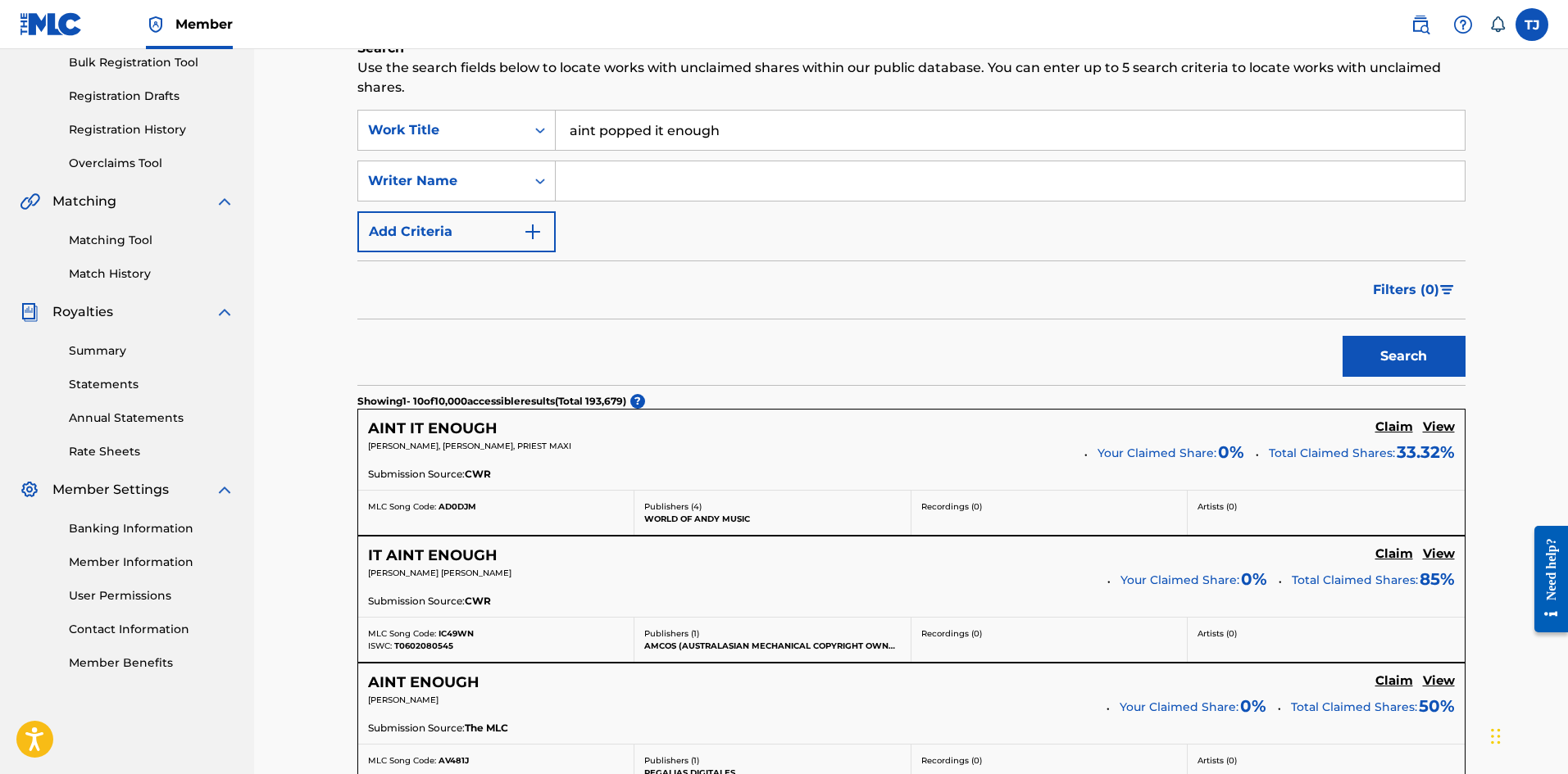
click at [590, 130] on input "aint popped it enough" at bounding box center [1010, 130] width 909 height 40
click at [1342, 336] on button "Search" at bounding box center [1403, 356] width 123 height 41
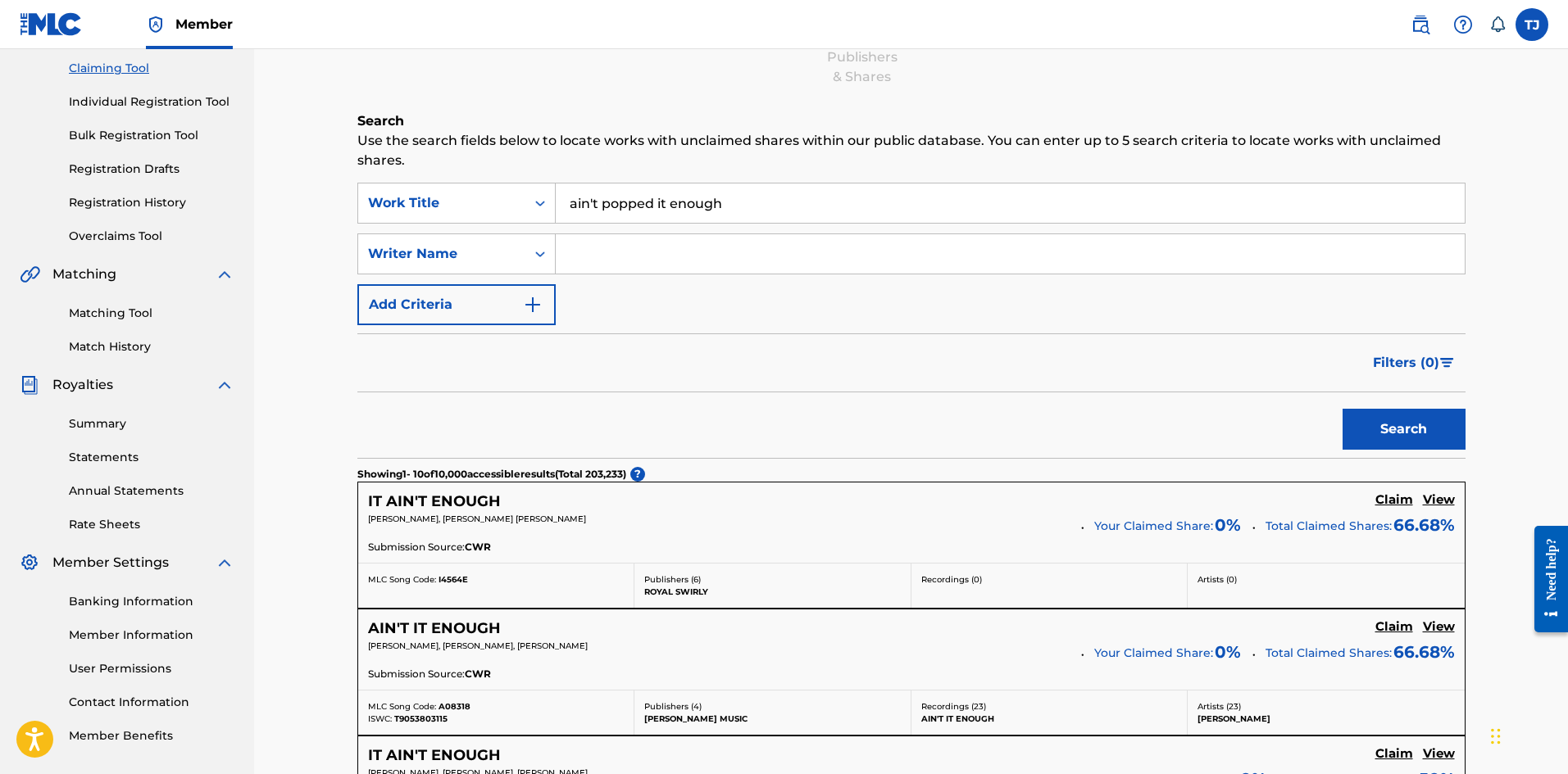
scroll to position [82, 0]
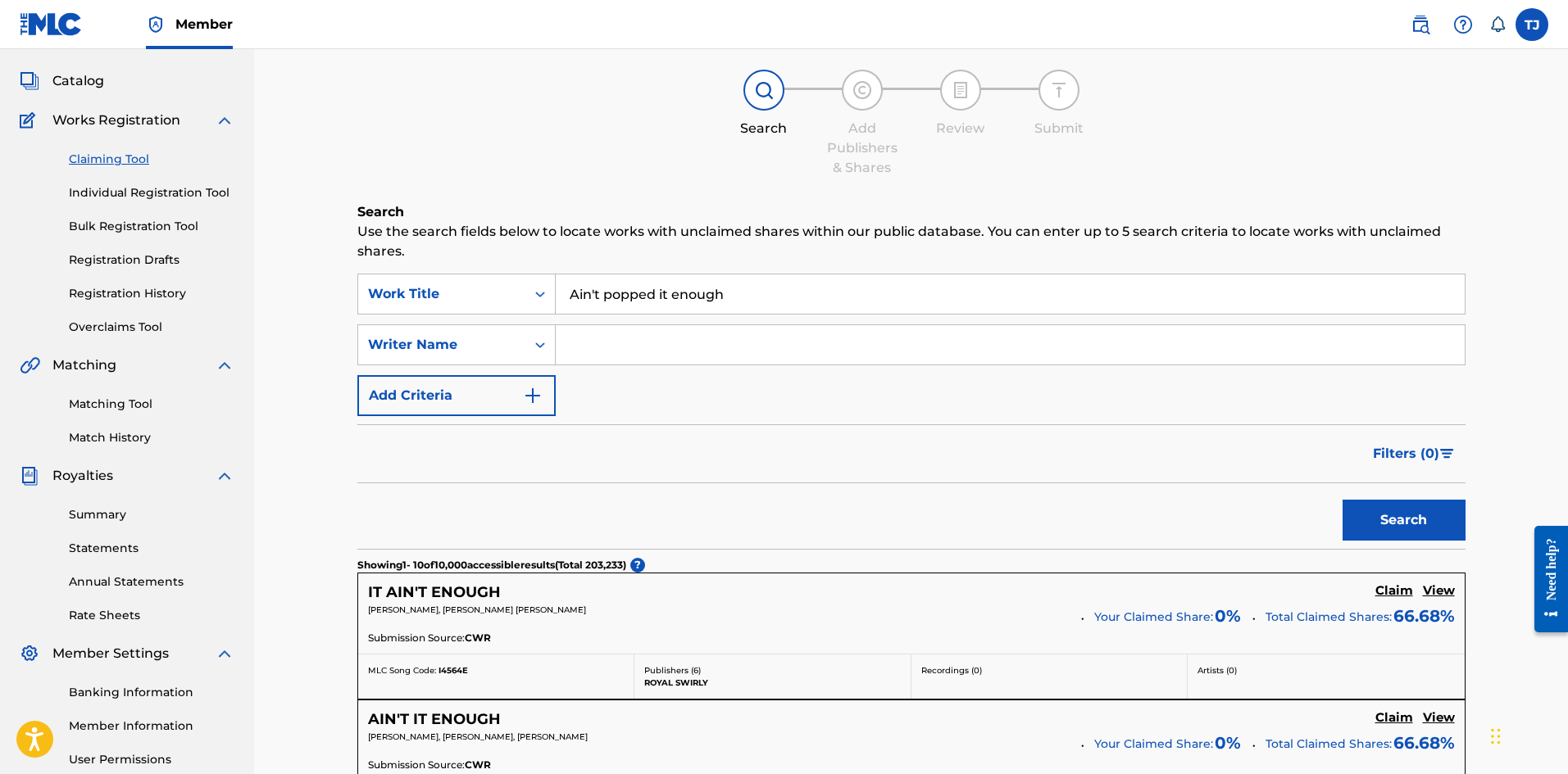
type input "Ain't popped it enough"
click at [1392, 526] on button "Search" at bounding box center [1403, 520] width 123 height 41
click at [745, 342] on input "Search Form" at bounding box center [1010, 345] width 909 height 40
type input "[PERSON_NAME]"
click at [1342, 500] on button "Search" at bounding box center [1403, 520] width 123 height 41
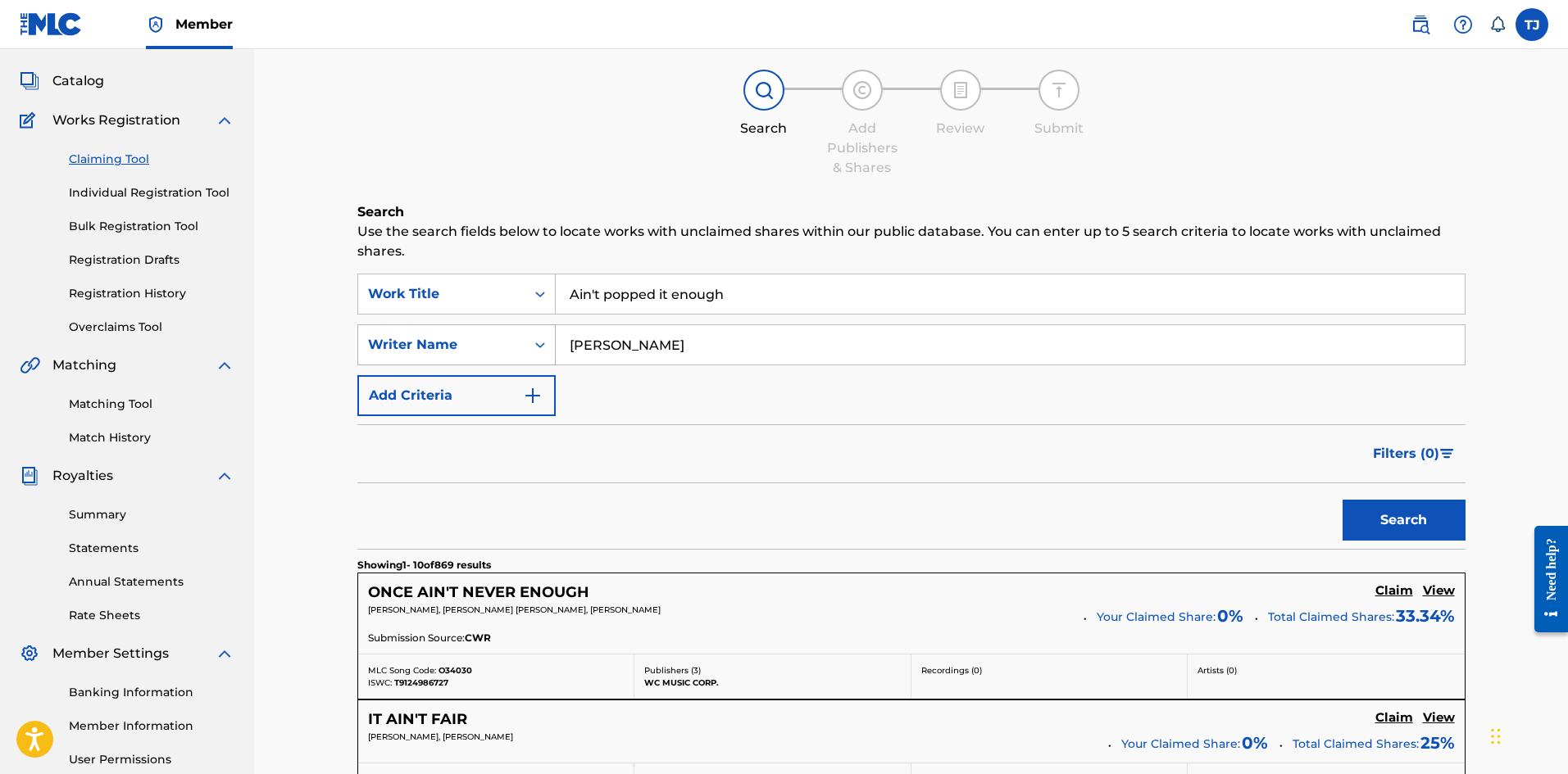
drag, startPoint x: 672, startPoint y: 357, endPoint x: 531, endPoint y: 346, distance: 141.4
click at [531, 346] on div "SearchWithCriteriac9252f4b-e3c0-466f-94d4-77af7fcd4180 Writer Name [PERSON_NAME]" at bounding box center [911, 346] width 1108 height 41
click at [764, 285] on input "Ain't popped it enough" at bounding box center [1010, 294] width 909 height 40
click at [624, 346] on input "Search Form" at bounding box center [1010, 345] width 909 height 40
type input "Big yavo"
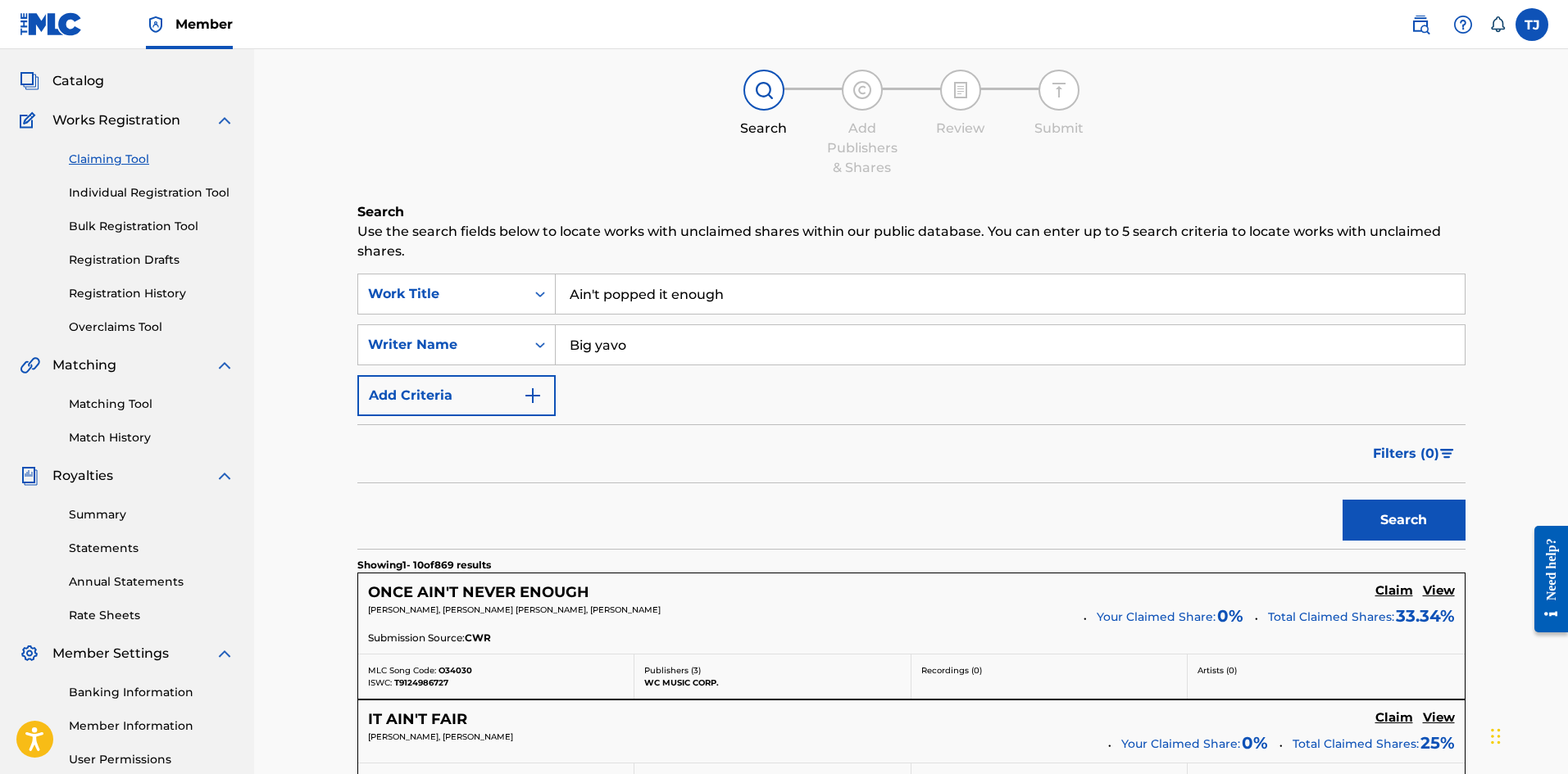
click at [1342, 500] on button "Search" at bounding box center [1403, 520] width 123 height 41
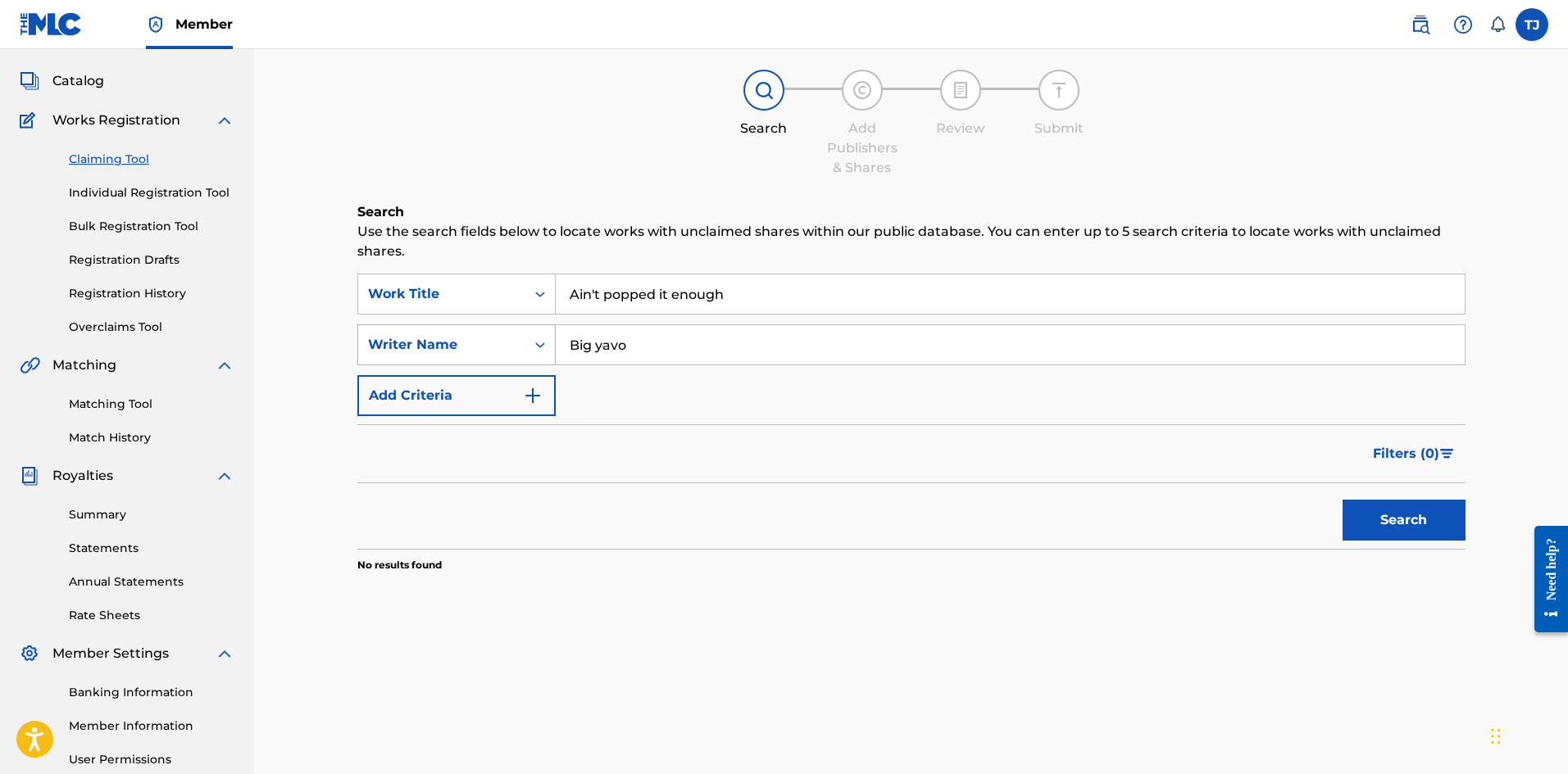
drag, startPoint x: 637, startPoint y: 344, endPoint x: 482, endPoint y: 336, distance: 155.2
click at [482, 336] on div "SearchWithCriteriac9252f4b-e3c0-466f-94d4-77af7fcd4180 Writer Name Big yavo" at bounding box center [911, 346] width 1108 height 41
click at [1342, 500] on button "Search" at bounding box center [1403, 520] width 123 height 41
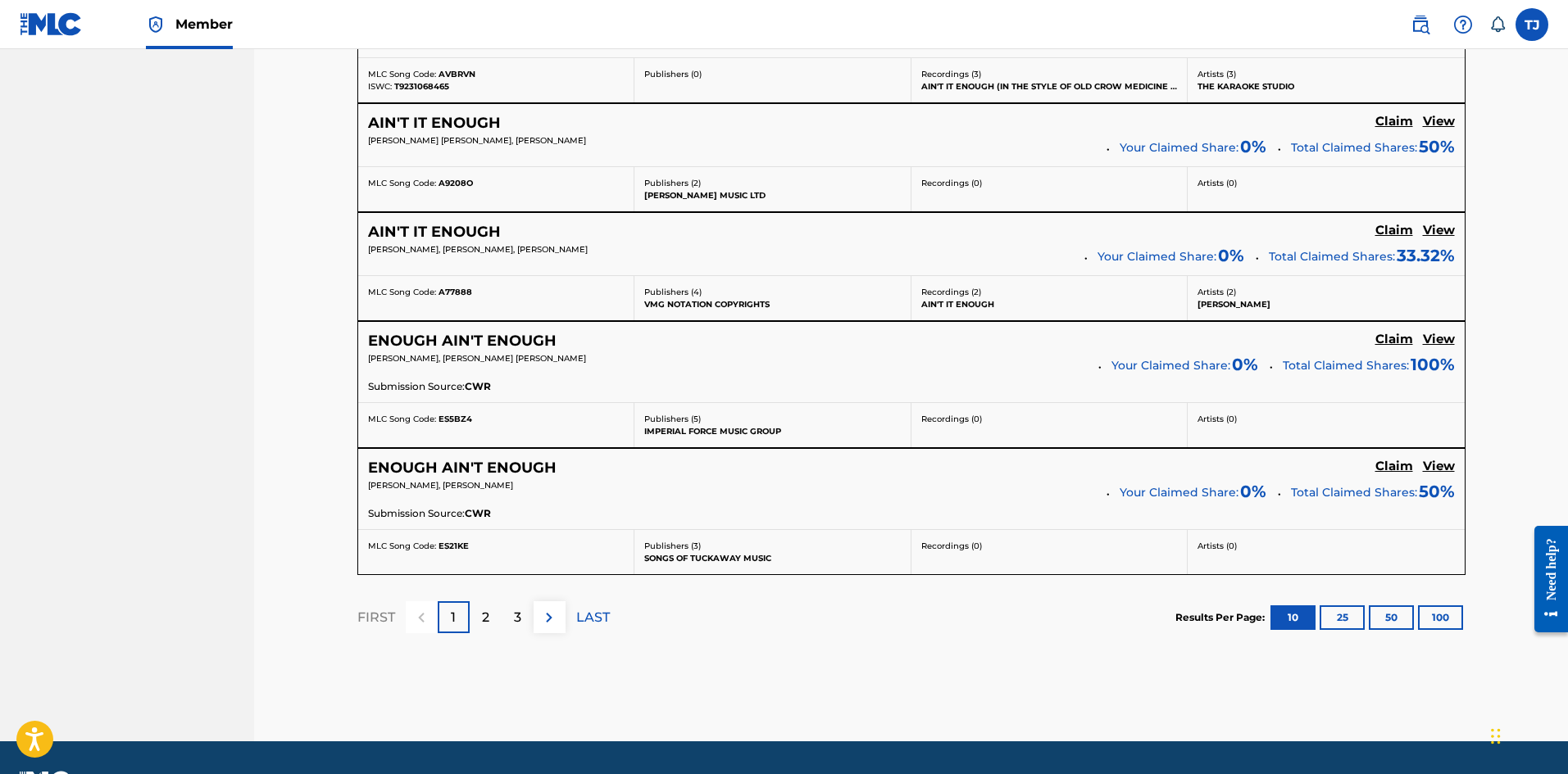
scroll to position [1311, 0]
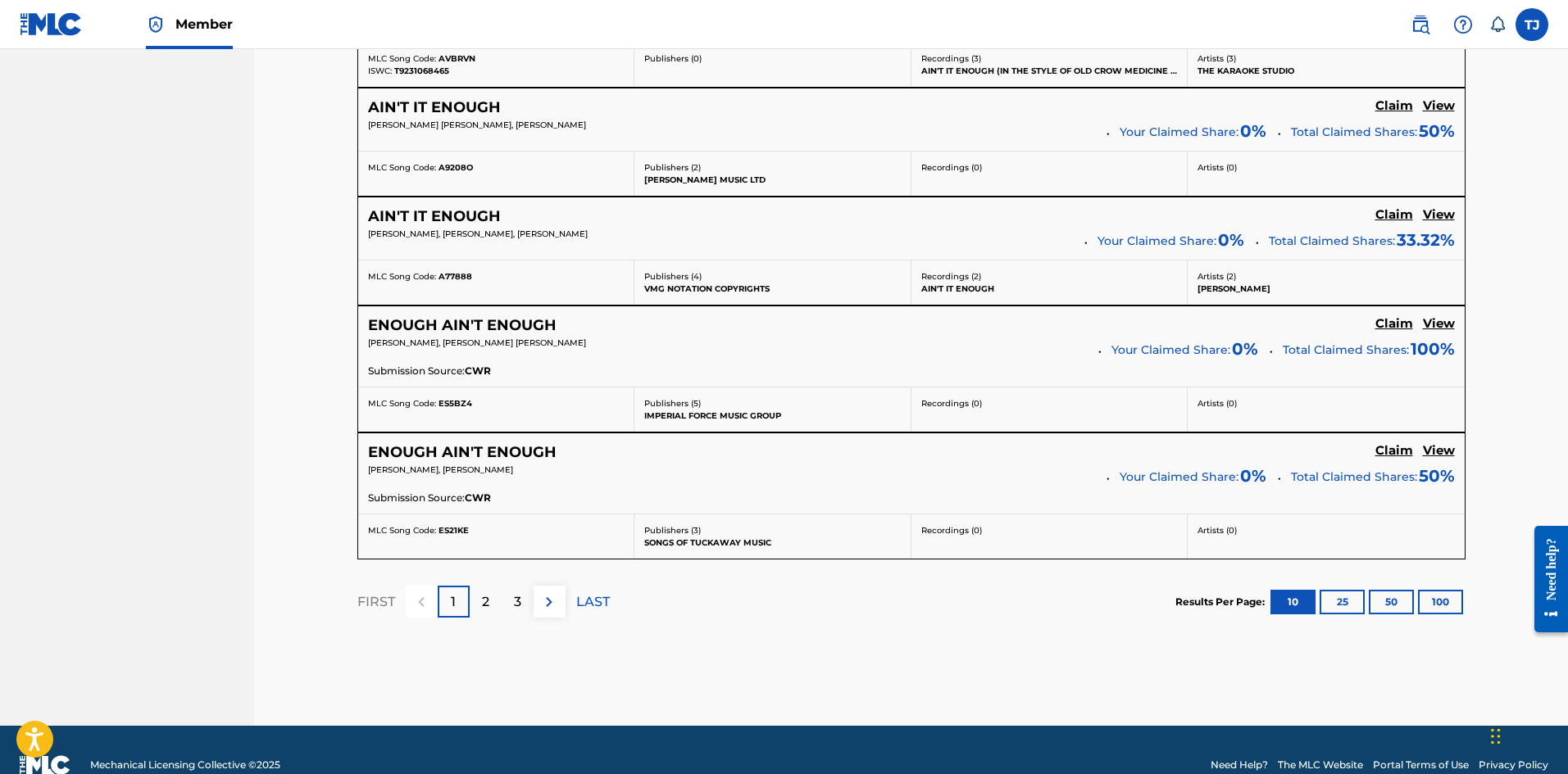
click at [1429, 606] on button "100" at bounding box center [1440, 601] width 45 height 24
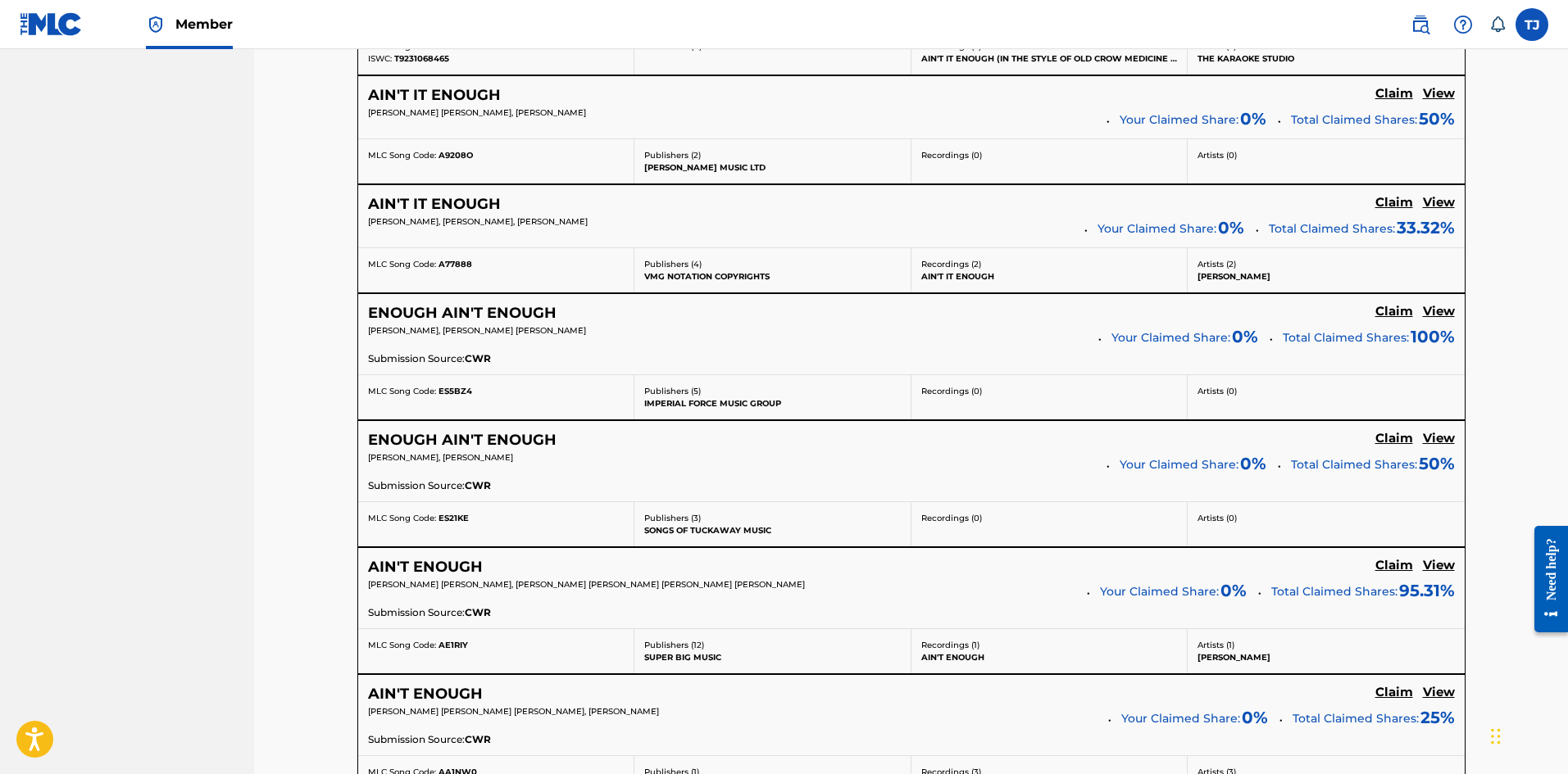
scroll to position [0, 0]
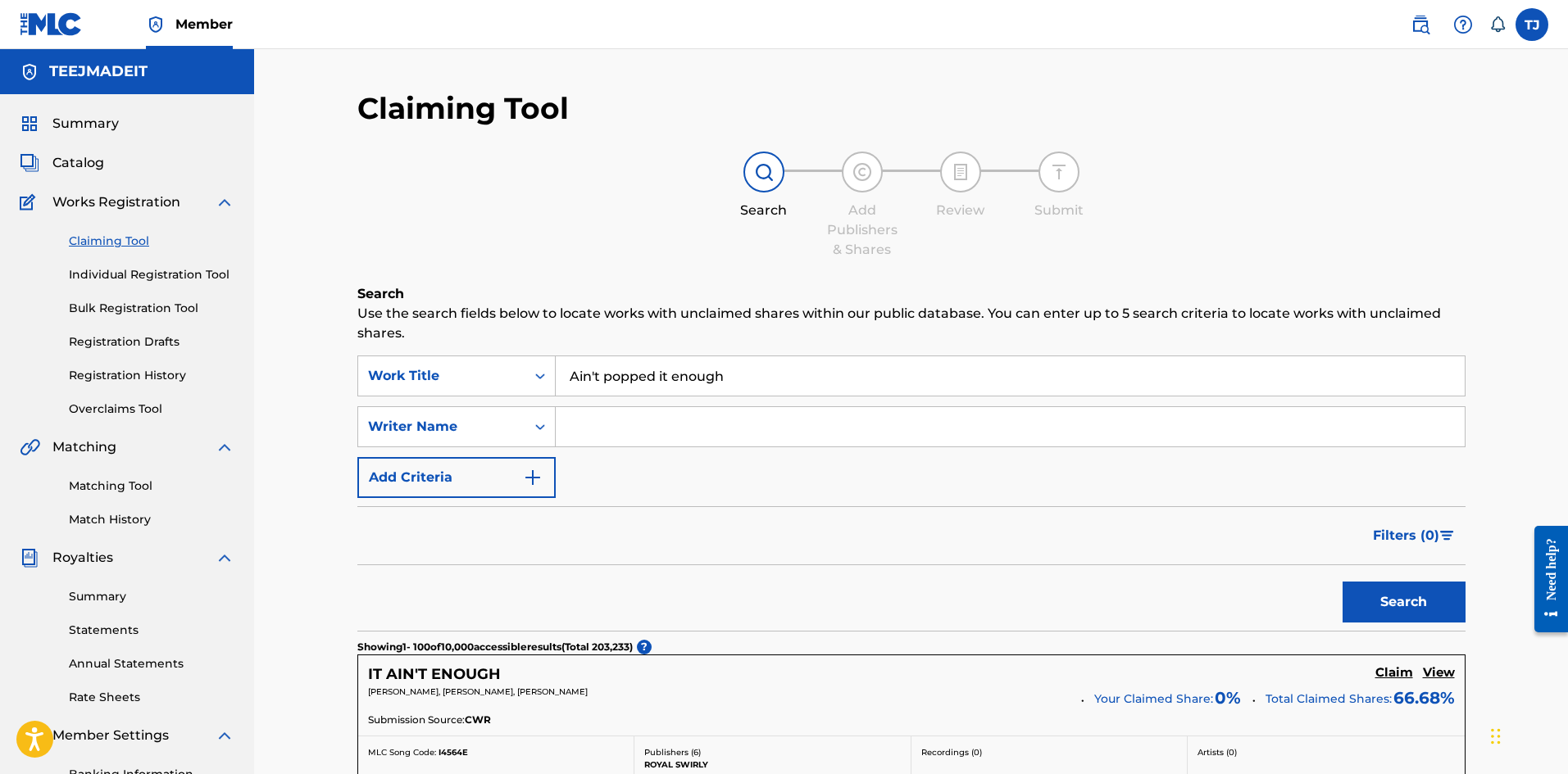
click at [647, 422] on input "Search Form" at bounding box center [1010, 427] width 909 height 40
type input "yavienne"
click at [1342, 581] on button "Search" at bounding box center [1403, 602] width 123 height 41
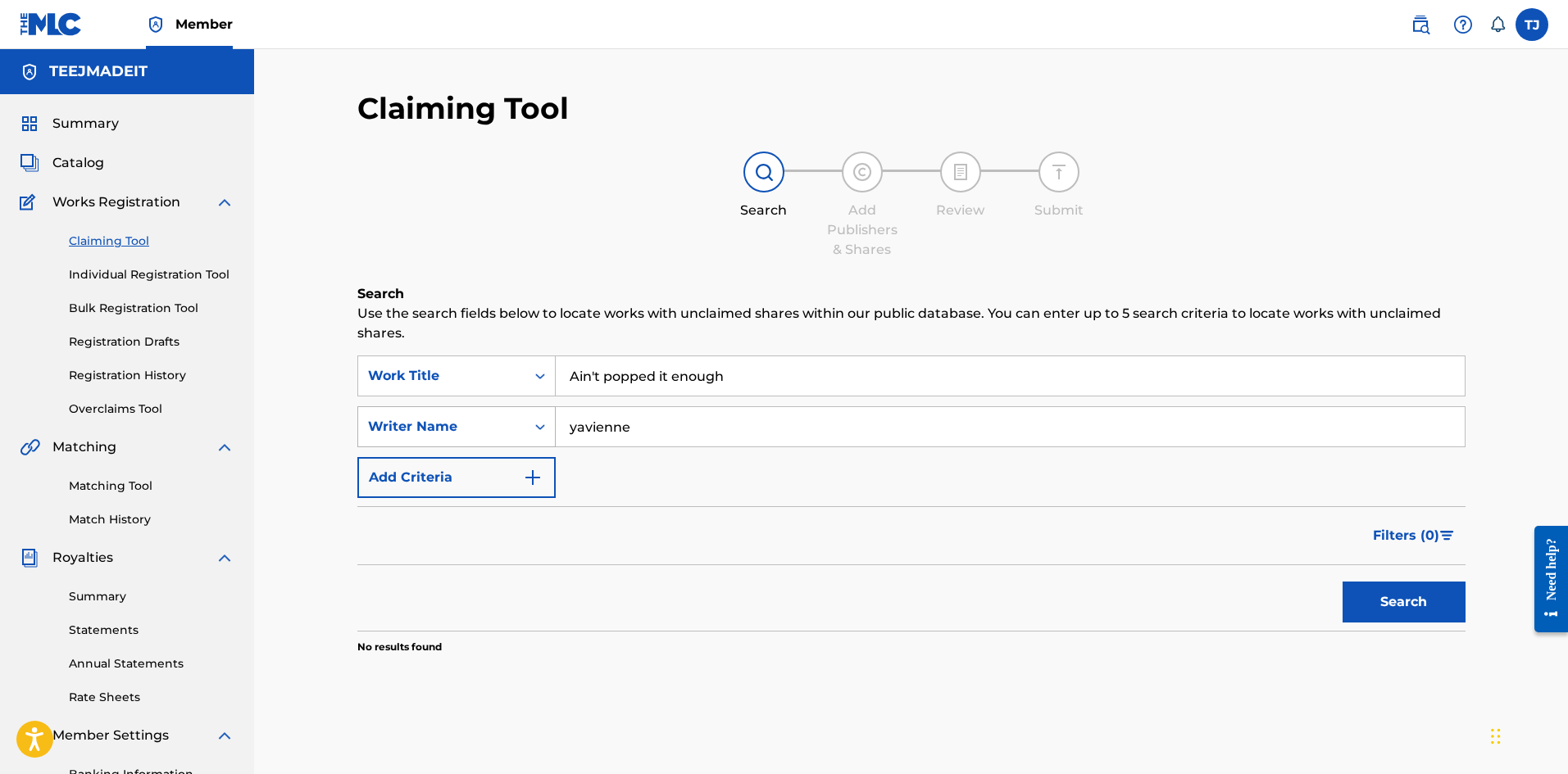
drag, startPoint x: 635, startPoint y: 420, endPoint x: 546, endPoint y: 431, distance: 89.7
click at [547, 430] on div "SearchWithCriteriac9252f4b-e3c0-466f-94d4-77af7fcd4180 Writer Name [PERSON_NAME]" at bounding box center [911, 428] width 1108 height 41
click at [167, 271] on link "Individual Registration Tool" at bounding box center [151, 274] width 166 height 17
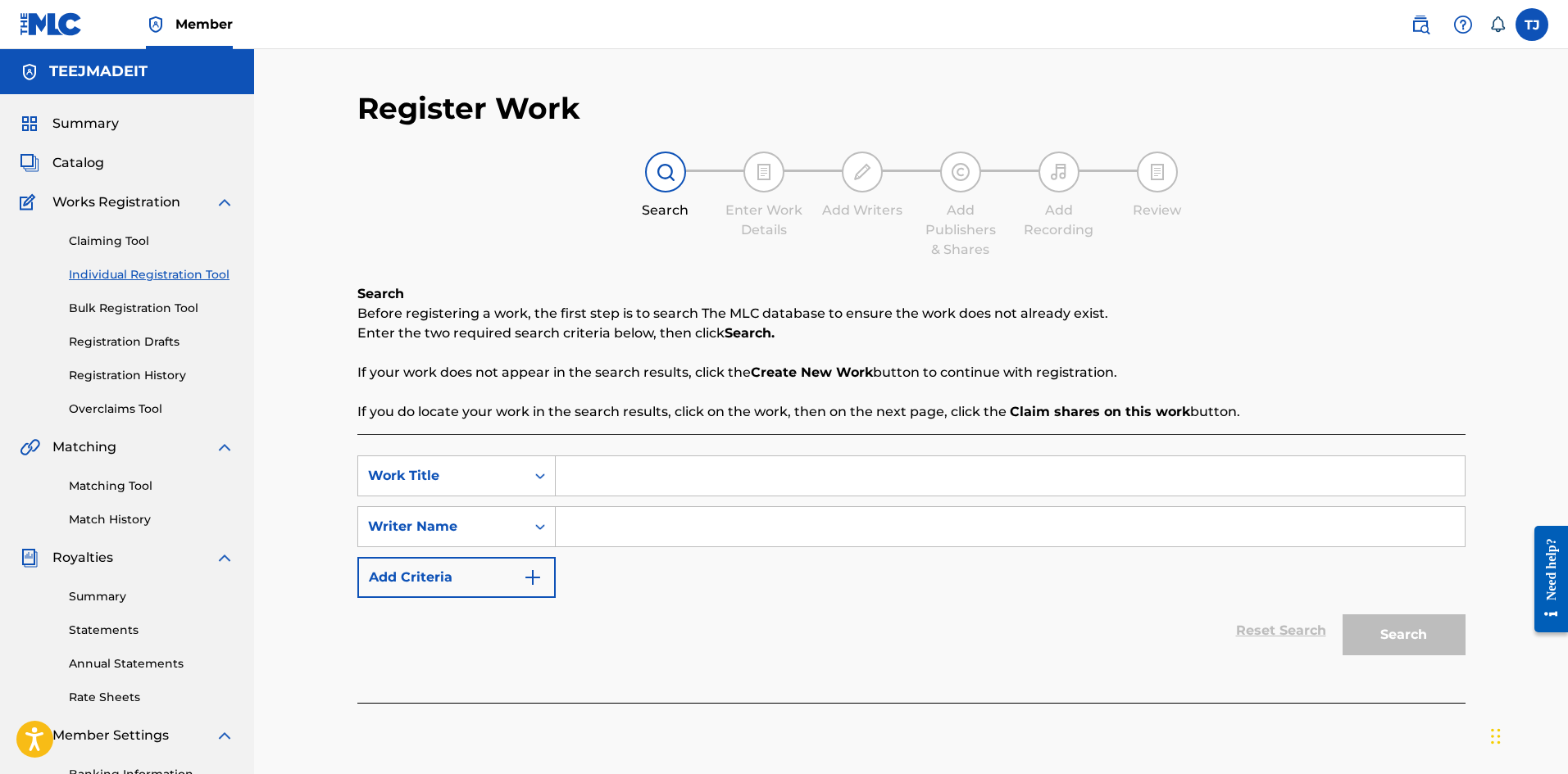
click at [584, 471] on input "Search Form" at bounding box center [1010, 476] width 909 height 40
click at [626, 510] on span "'t popped it enough" at bounding box center [656, 512] width 132 height 15
click at [577, 474] on input "ain't popped it enough" at bounding box center [1010, 476] width 909 height 40
type input "Ain't popped it enough"
click at [591, 557] on div "SearchWithCriteria49e63011-4491-41fc-be1c-11fefbfc1008 Work Title Ain't popped …" at bounding box center [911, 526] width 1108 height 142
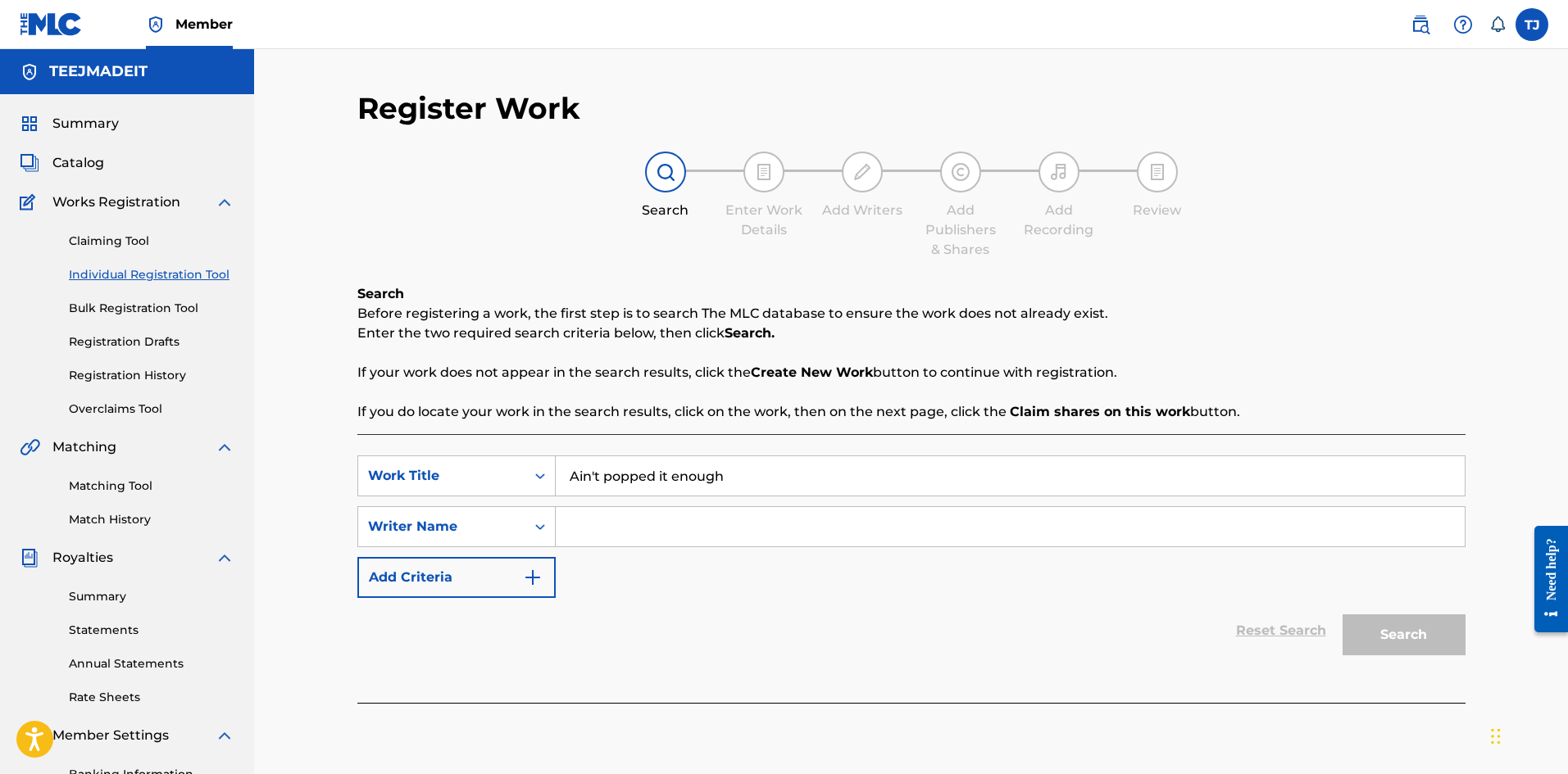
click at [598, 521] on input "Search Form" at bounding box center [1010, 527] width 909 height 40
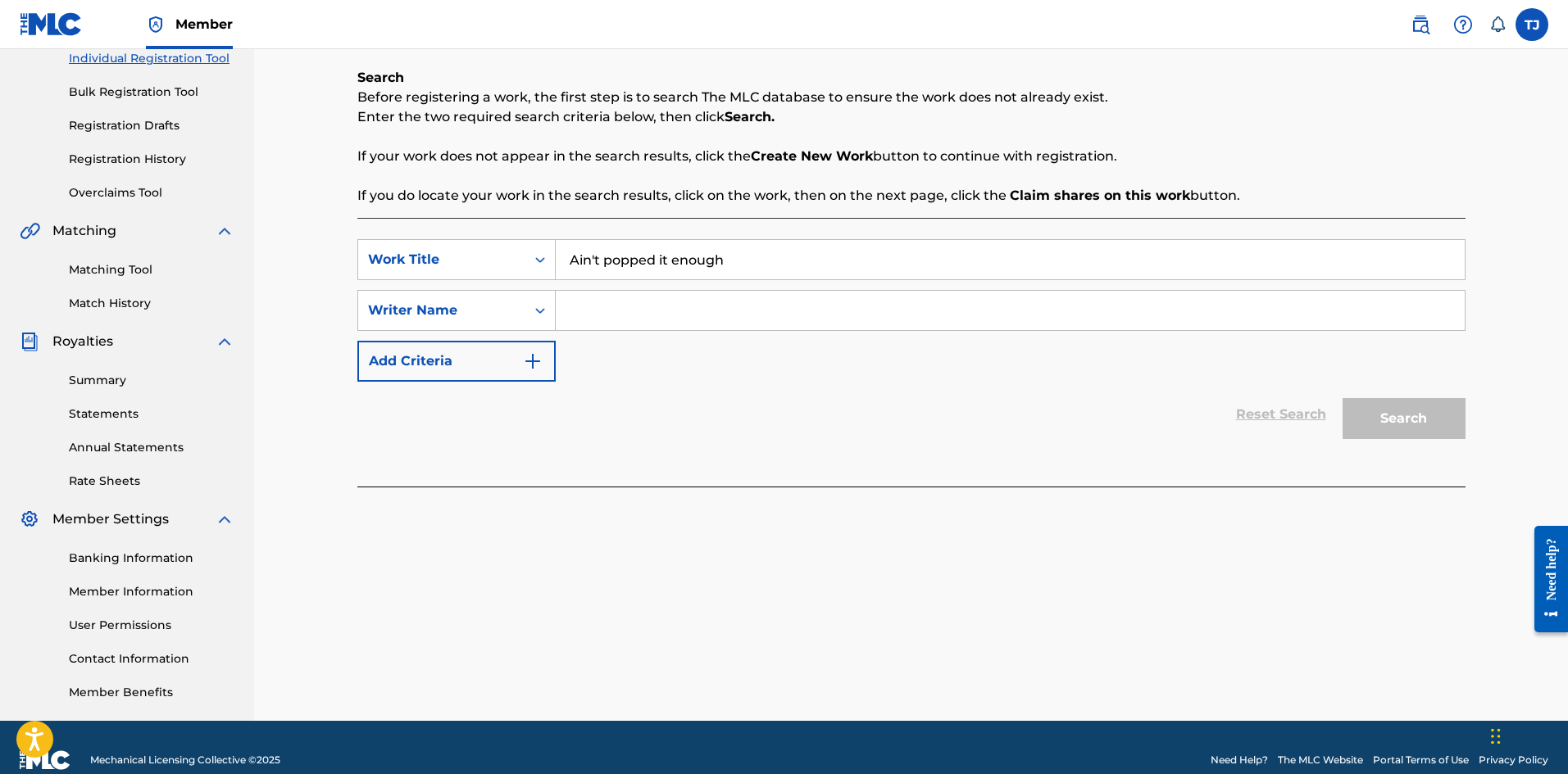
scroll to position [77, 0]
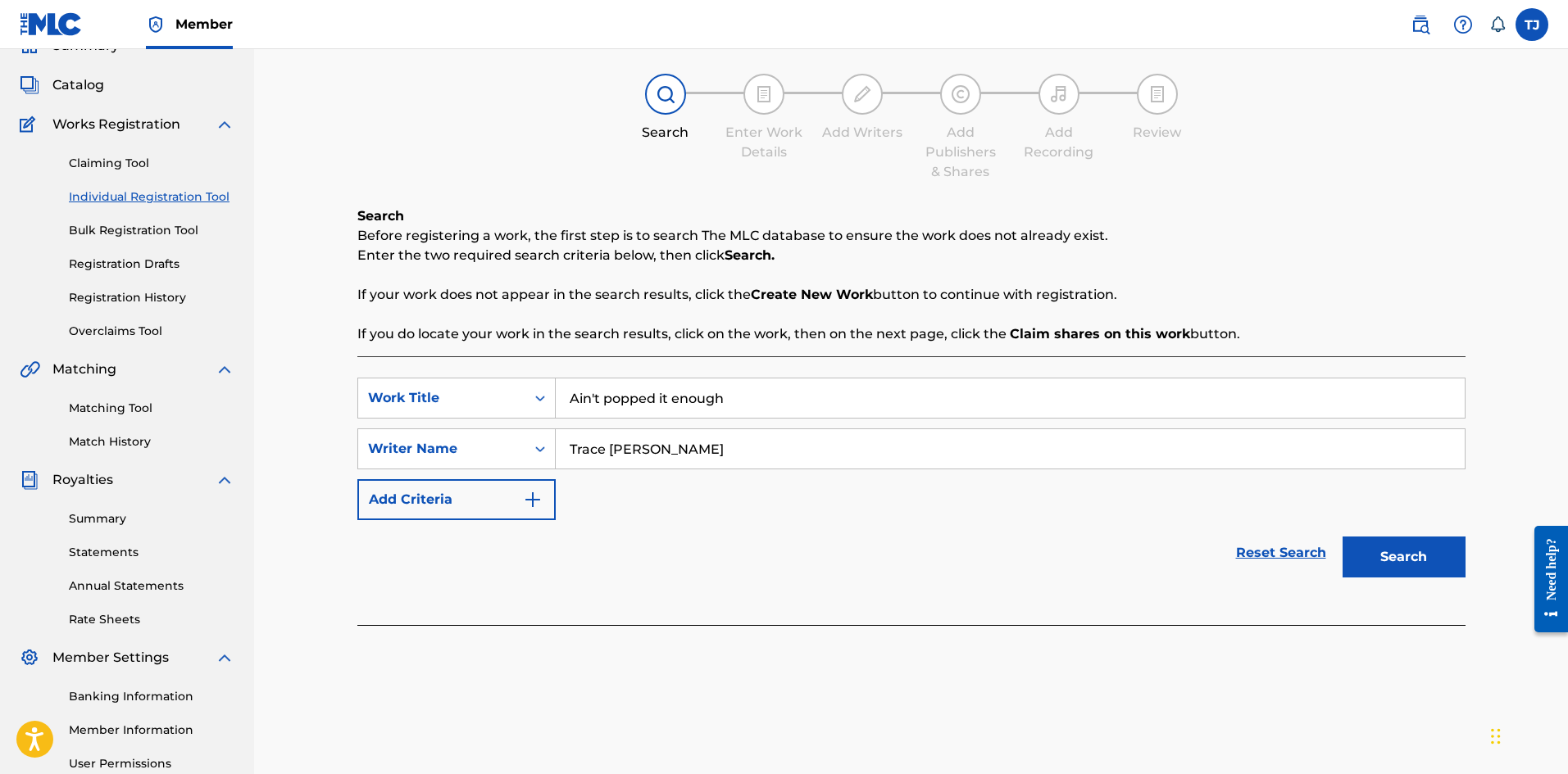
type input "Trace [PERSON_NAME]"
click at [1390, 565] on button "Search" at bounding box center [1403, 557] width 123 height 41
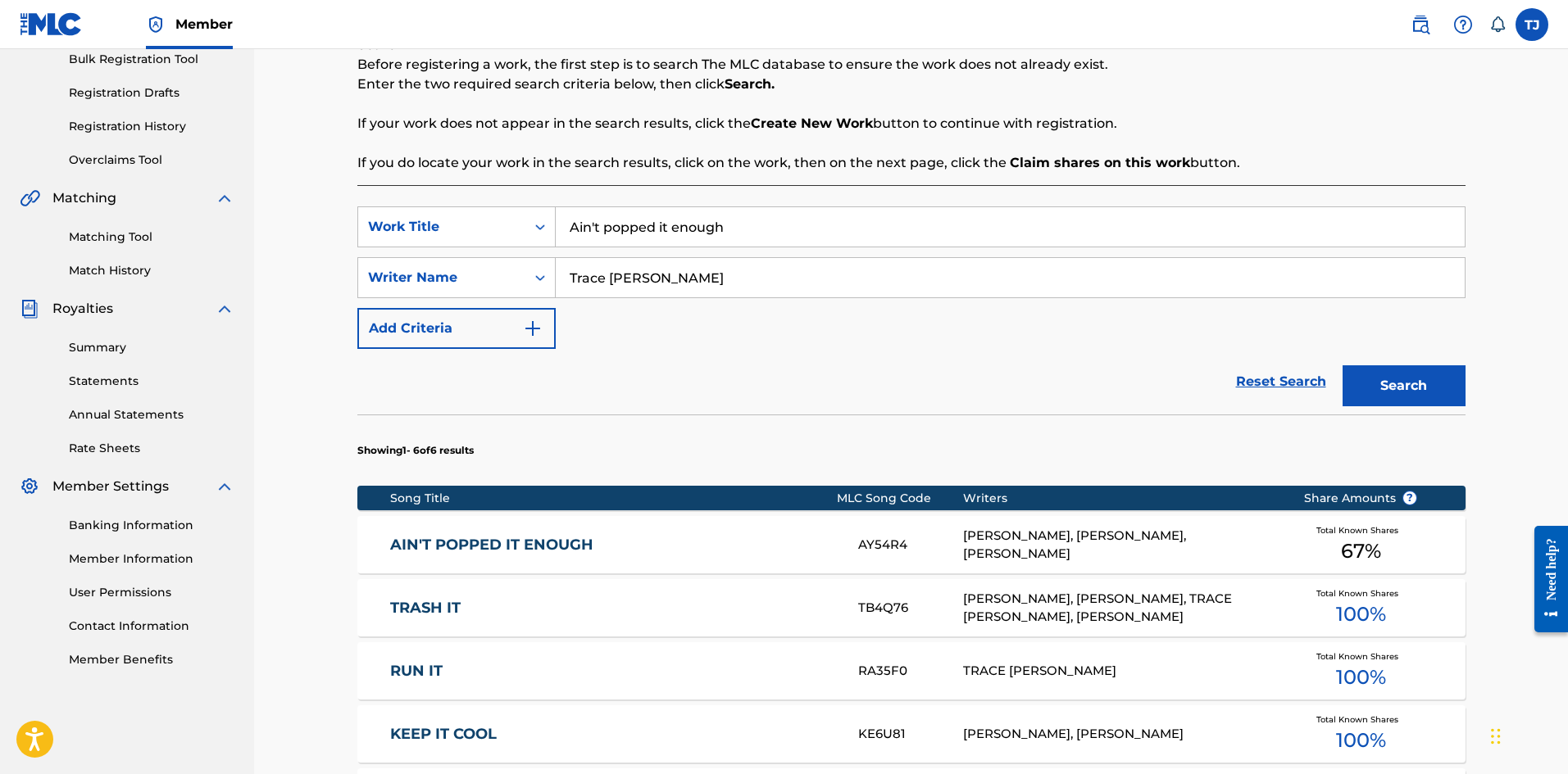
scroll to position [324, 0]
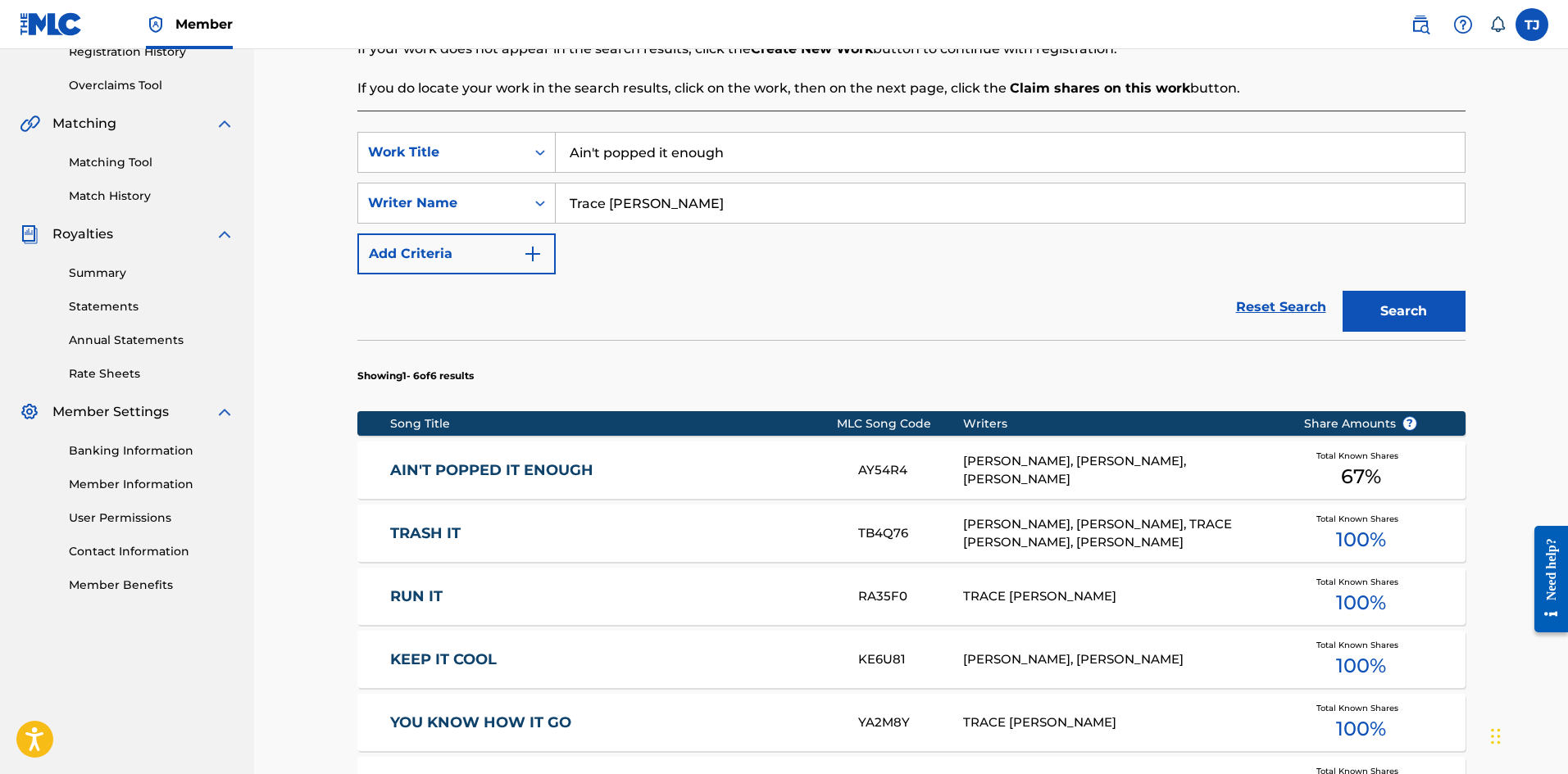
click at [709, 474] on link "AIN'T POPPED IT ENOUGH" at bounding box center [612, 471] width 446 height 19
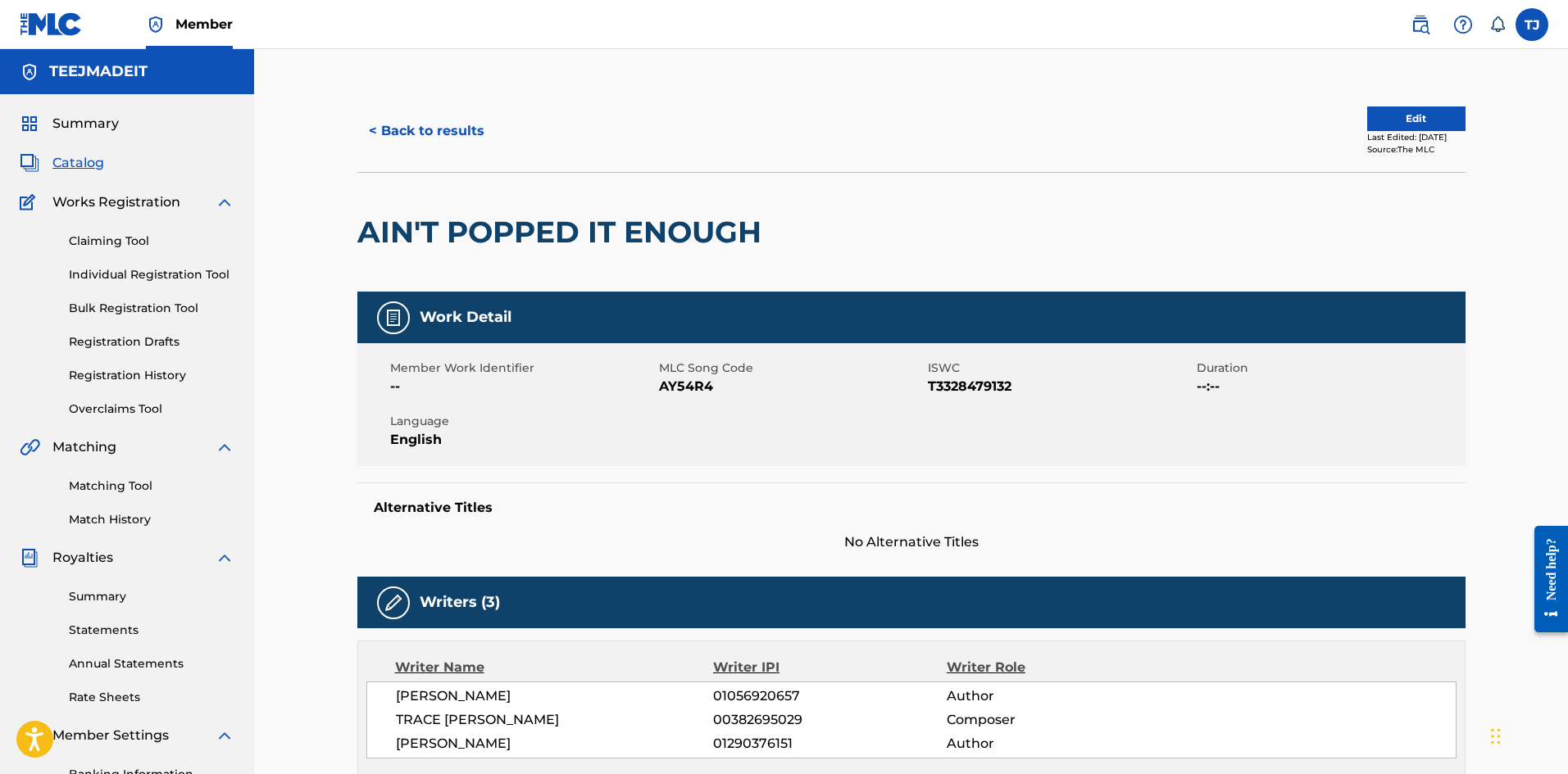
click at [135, 247] on link "Claiming Tool" at bounding box center [151, 241] width 166 height 17
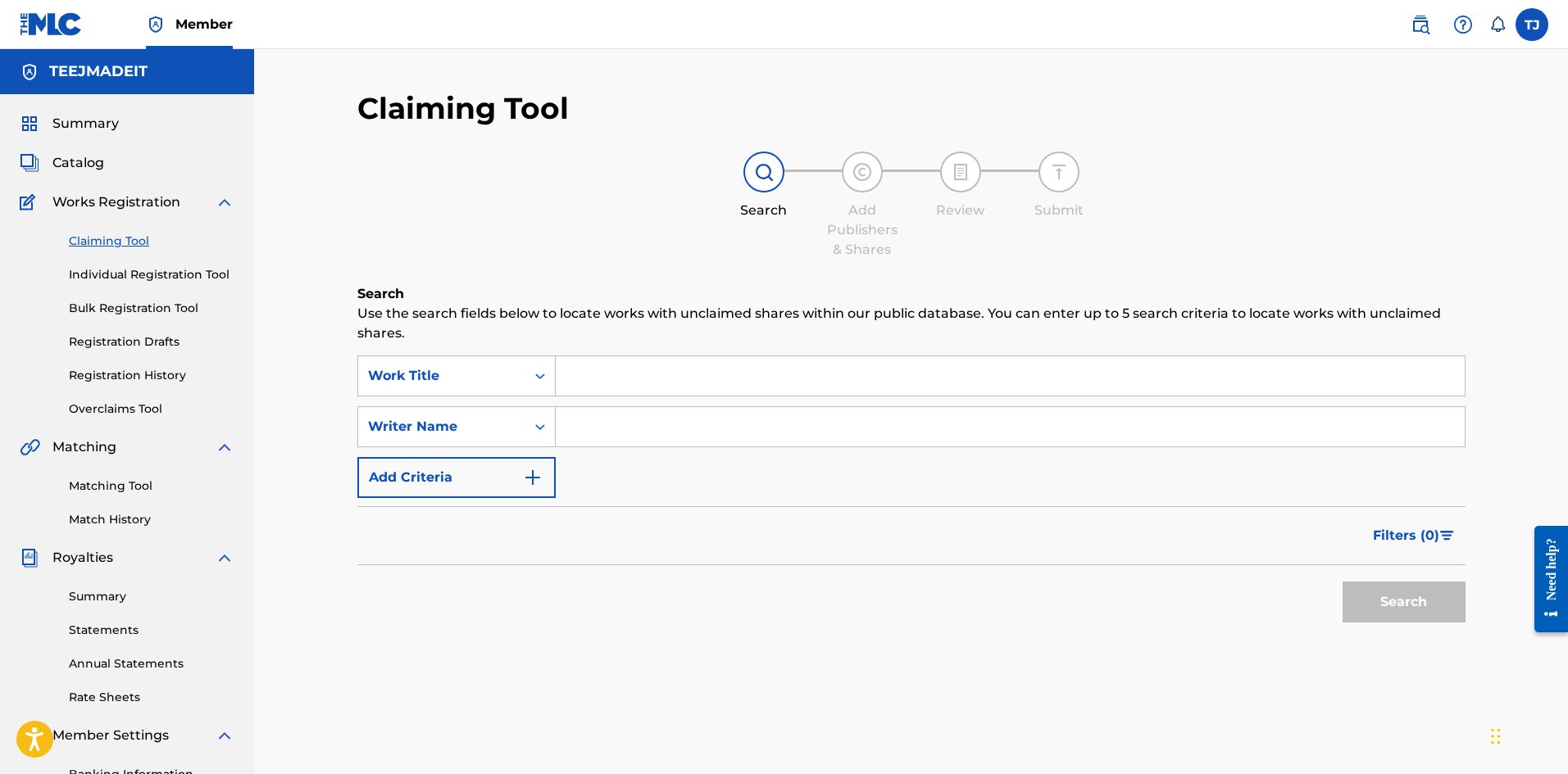
click at [701, 369] on input "Search Form" at bounding box center [1010, 376] width 909 height 40
click at [601, 369] on input "aint popped" at bounding box center [1010, 376] width 909 height 40
click at [675, 374] on input "aint popped" at bounding box center [1010, 376] width 909 height 40
click at [590, 374] on input "aint popped" at bounding box center [1010, 376] width 909 height 40
click at [674, 376] on input "ain't popped" at bounding box center [1010, 376] width 909 height 40
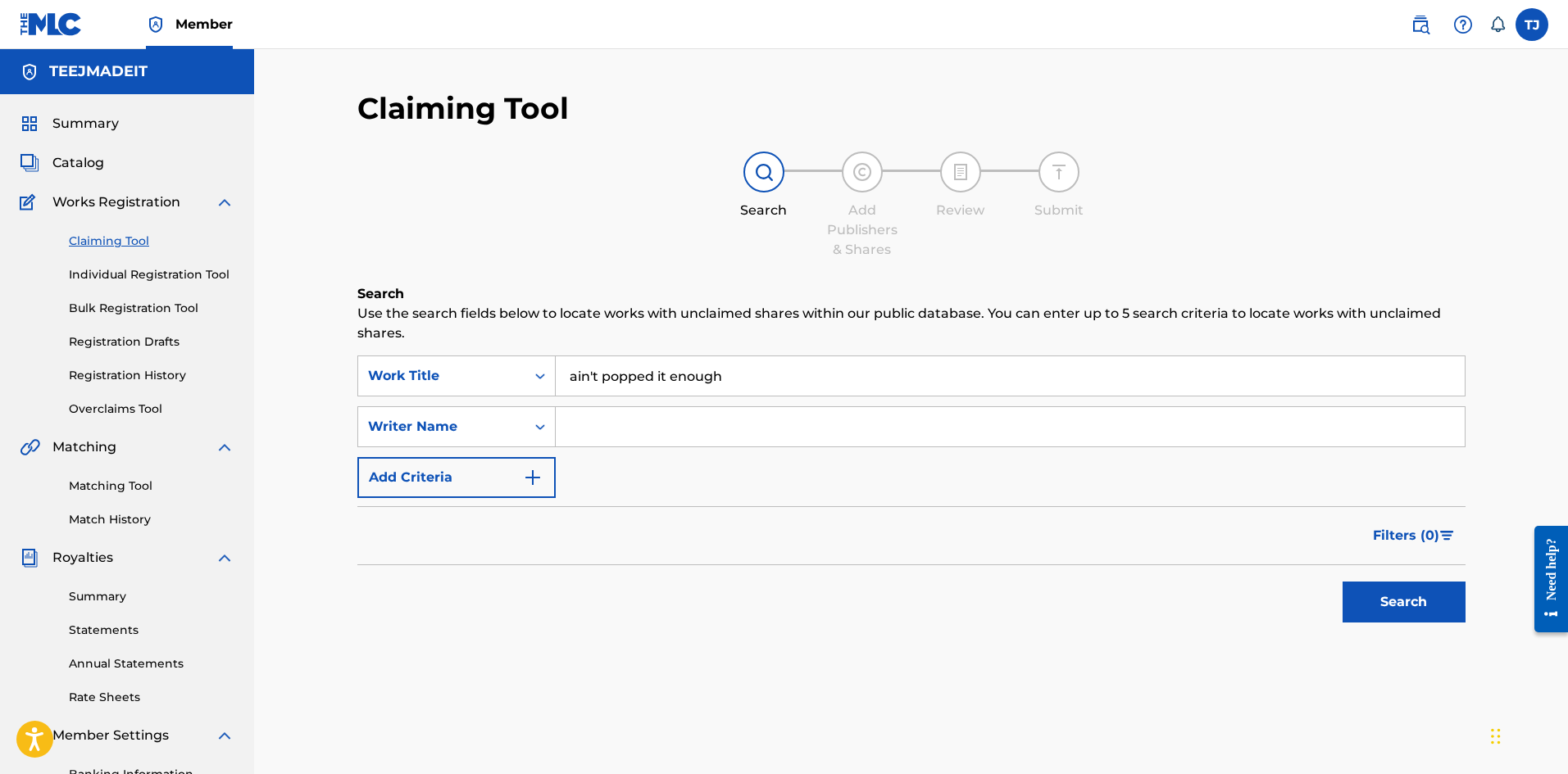
type input "ain't popped it enough"
click at [1342, 581] on button "Search" at bounding box center [1403, 602] width 123 height 41
click at [681, 426] on input "Search Form" at bounding box center [1010, 427] width 909 height 40
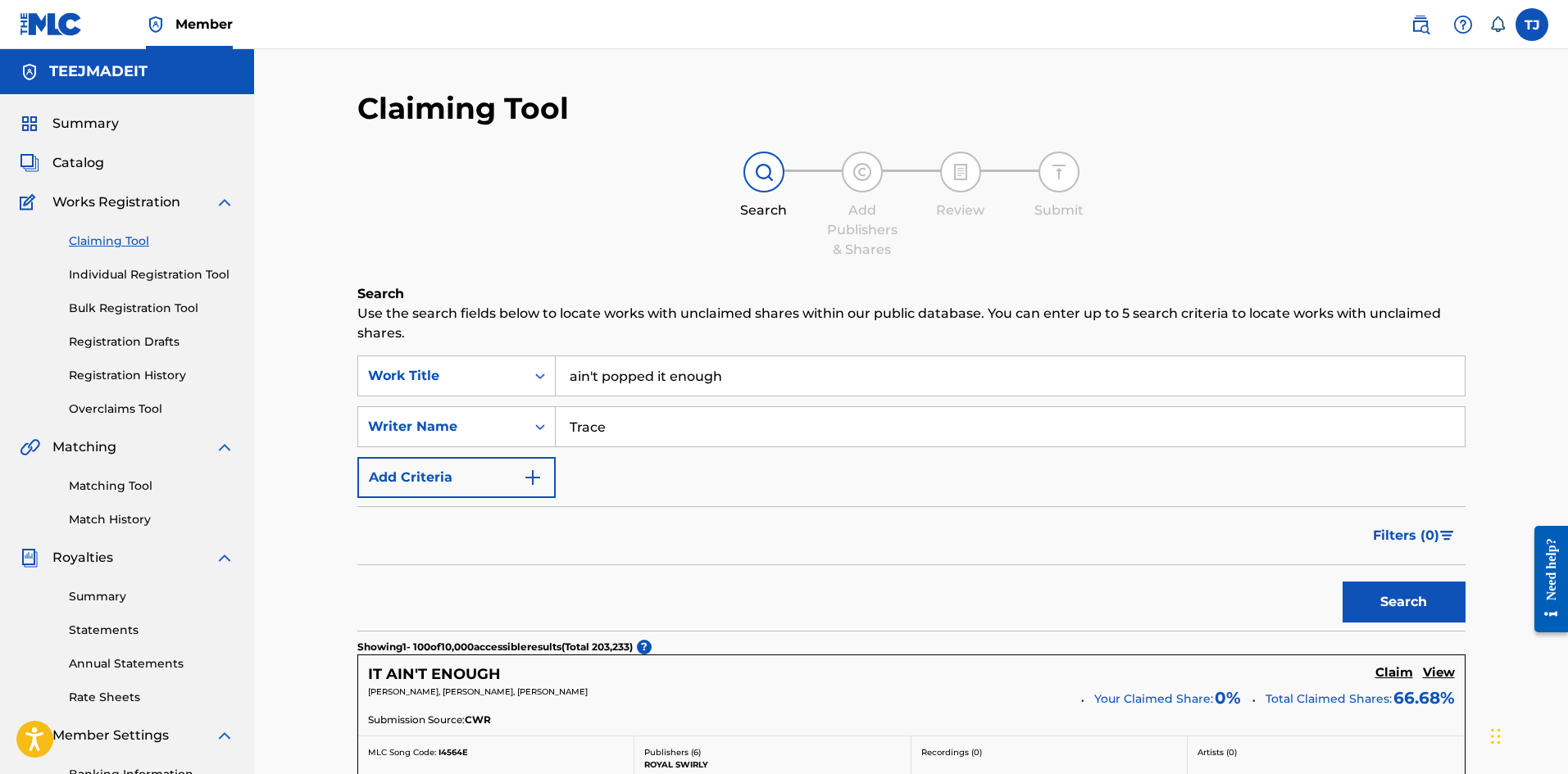
click at [1342, 581] on button "Search" at bounding box center [1403, 602] width 123 height 41
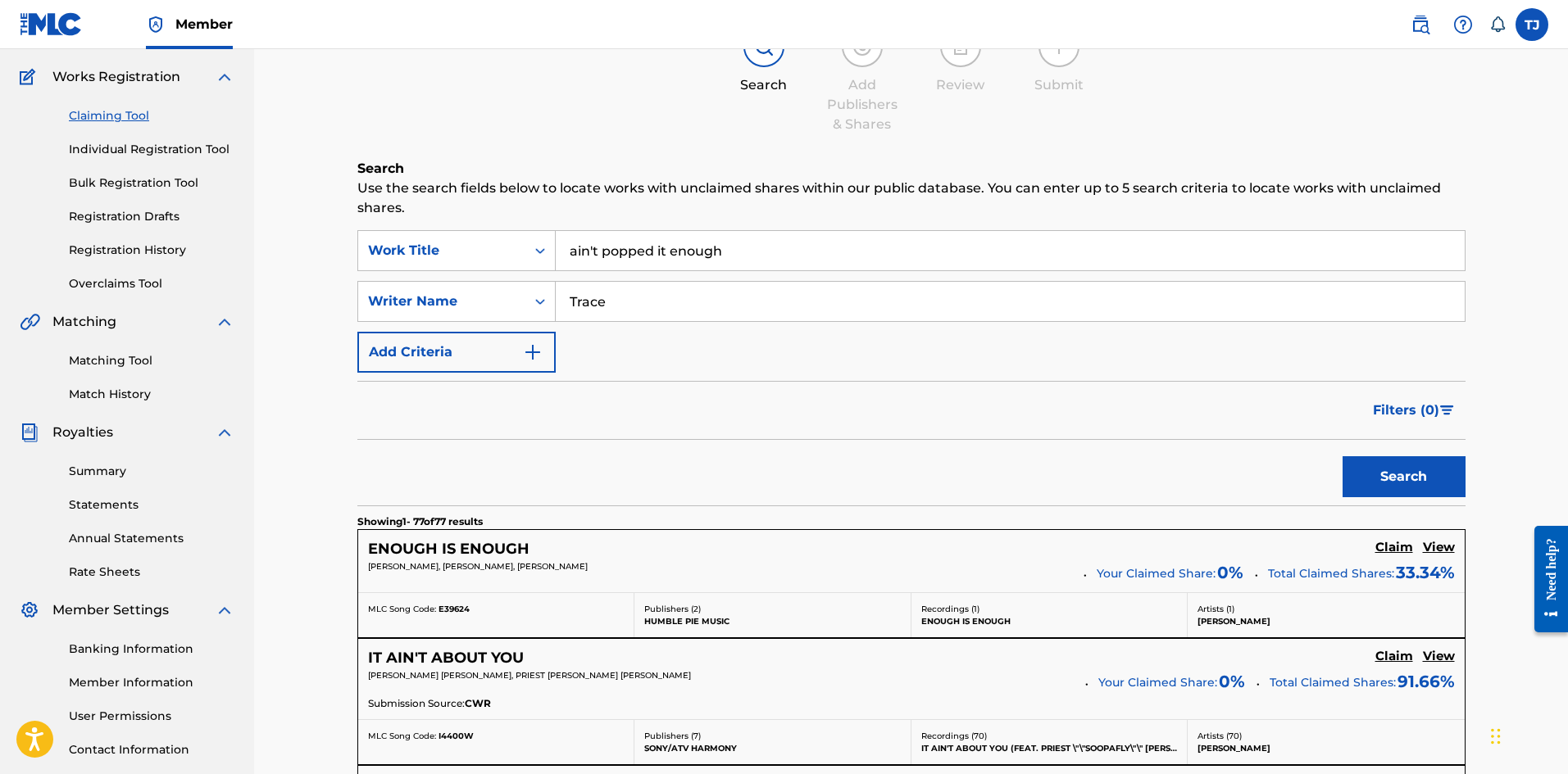
scroll to position [82, 0]
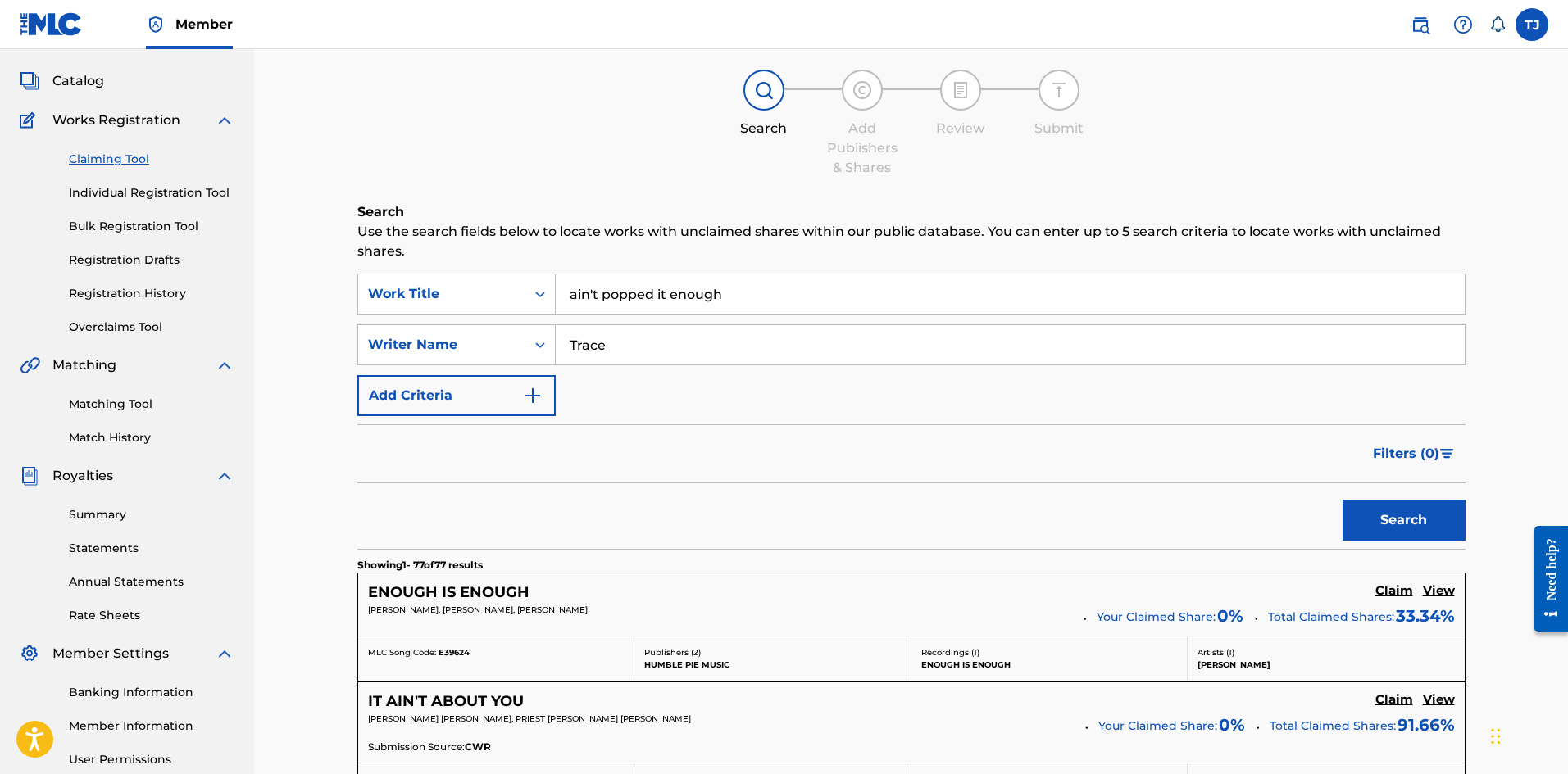
click at [658, 344] on input "Trace" at bounding box center [1010, 345] width 909 height 40
type input "Trace [PERSON_NAME]"
click at [1342, 500] on button "Search" at bounding box center [1403, 520] width 123 height 41
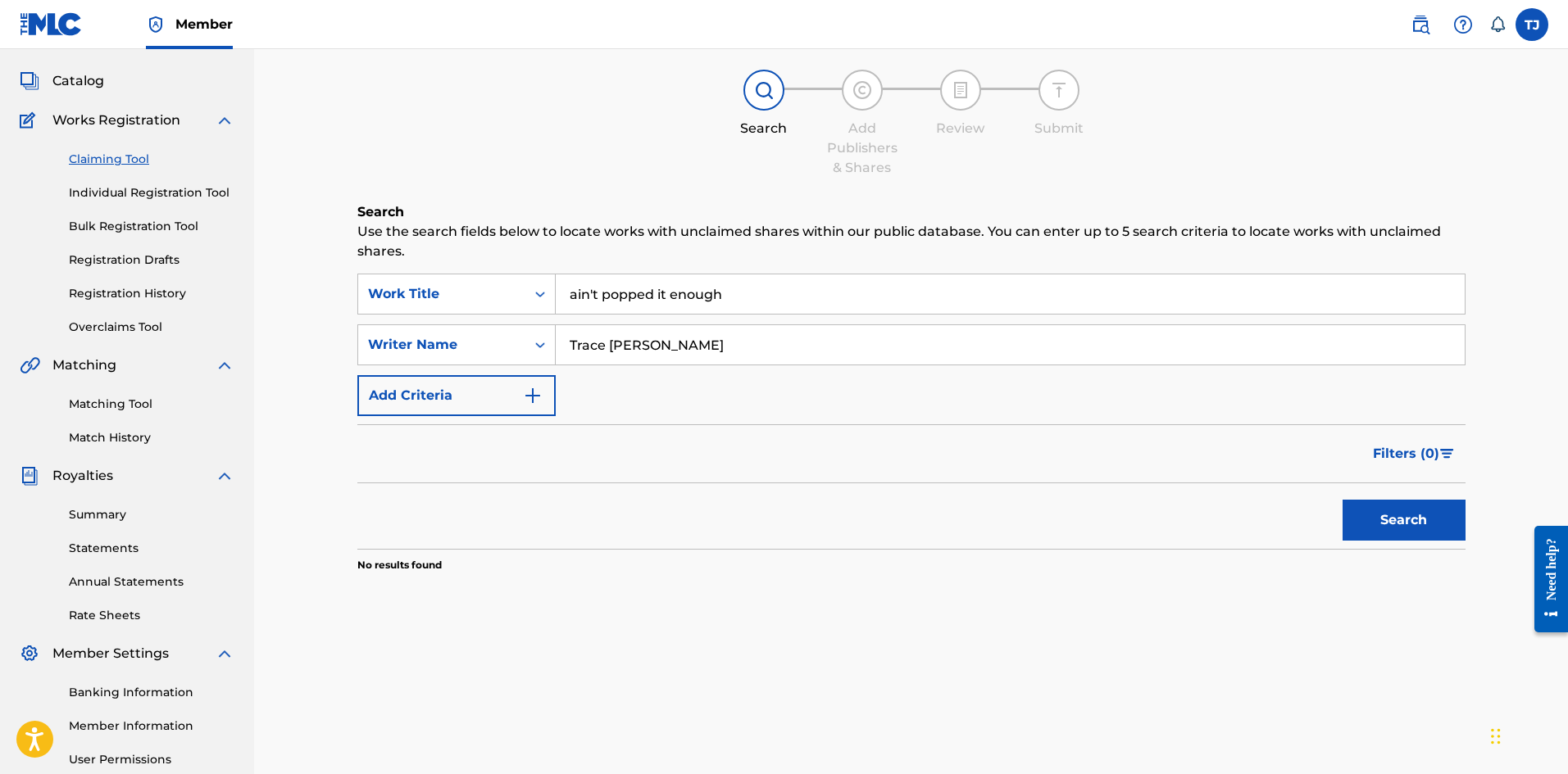
click at [162, 199] on link "Individual Registration Tool" at bounding box center [151, 193] width 166 height 17
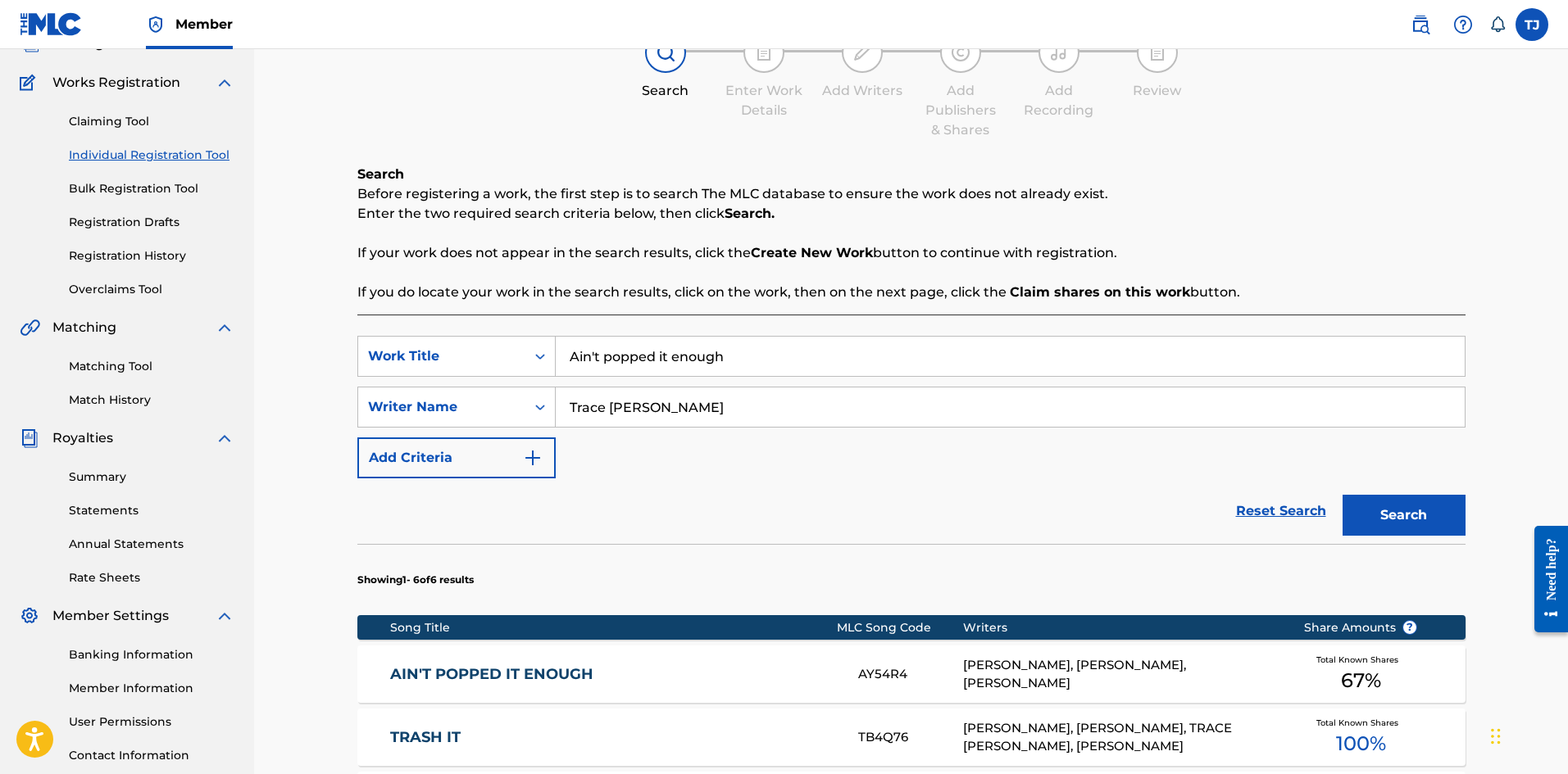
scroll to position [246, 0]
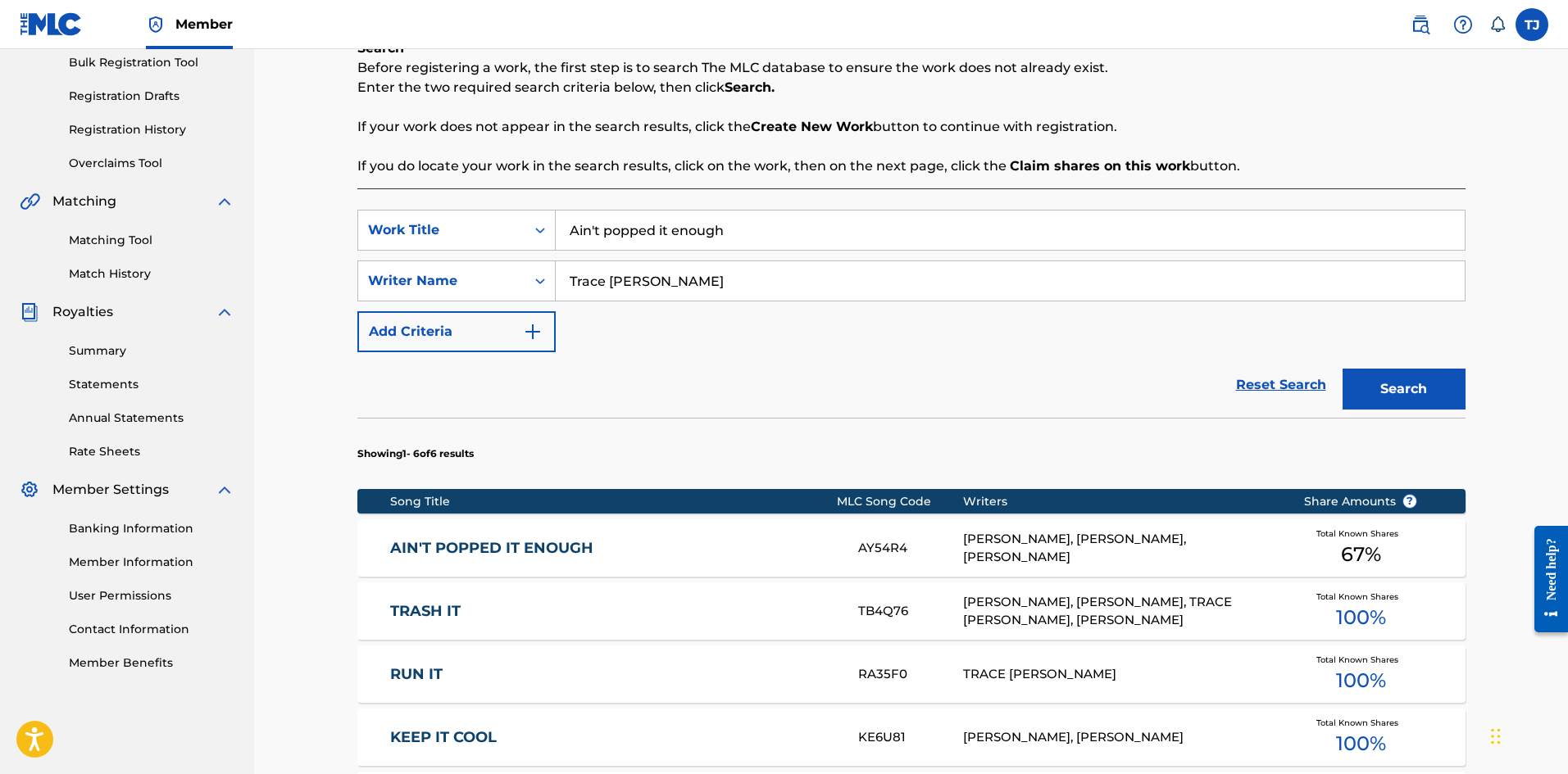
click at [744, 544] on link "AIN'T POPPED IT ENOUGH" at bounding box center [612, 548] width 446 height 19
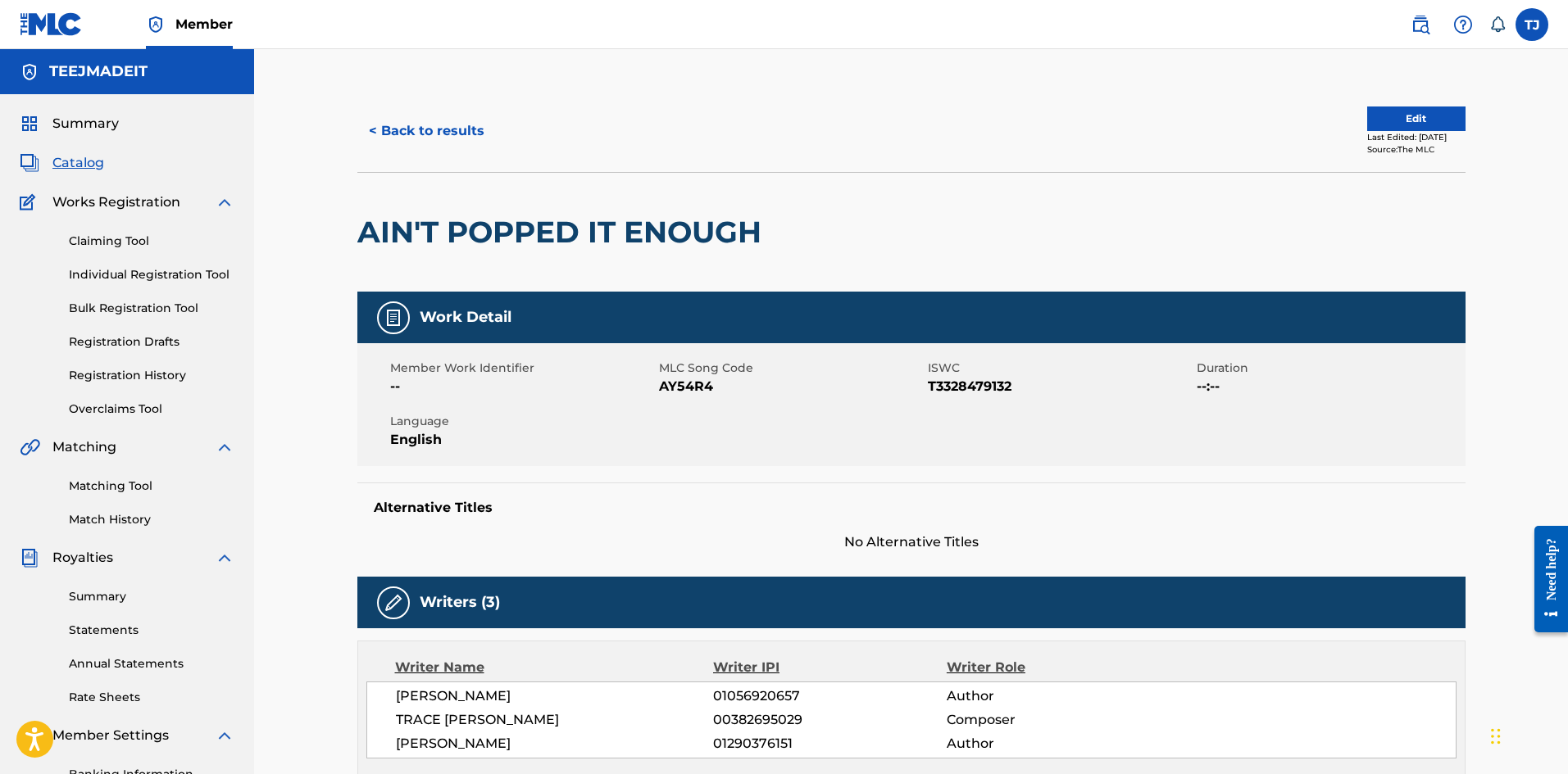
click at [142, 375] on link "Registration History" at bounding box center [151, 375] width 166 height 17
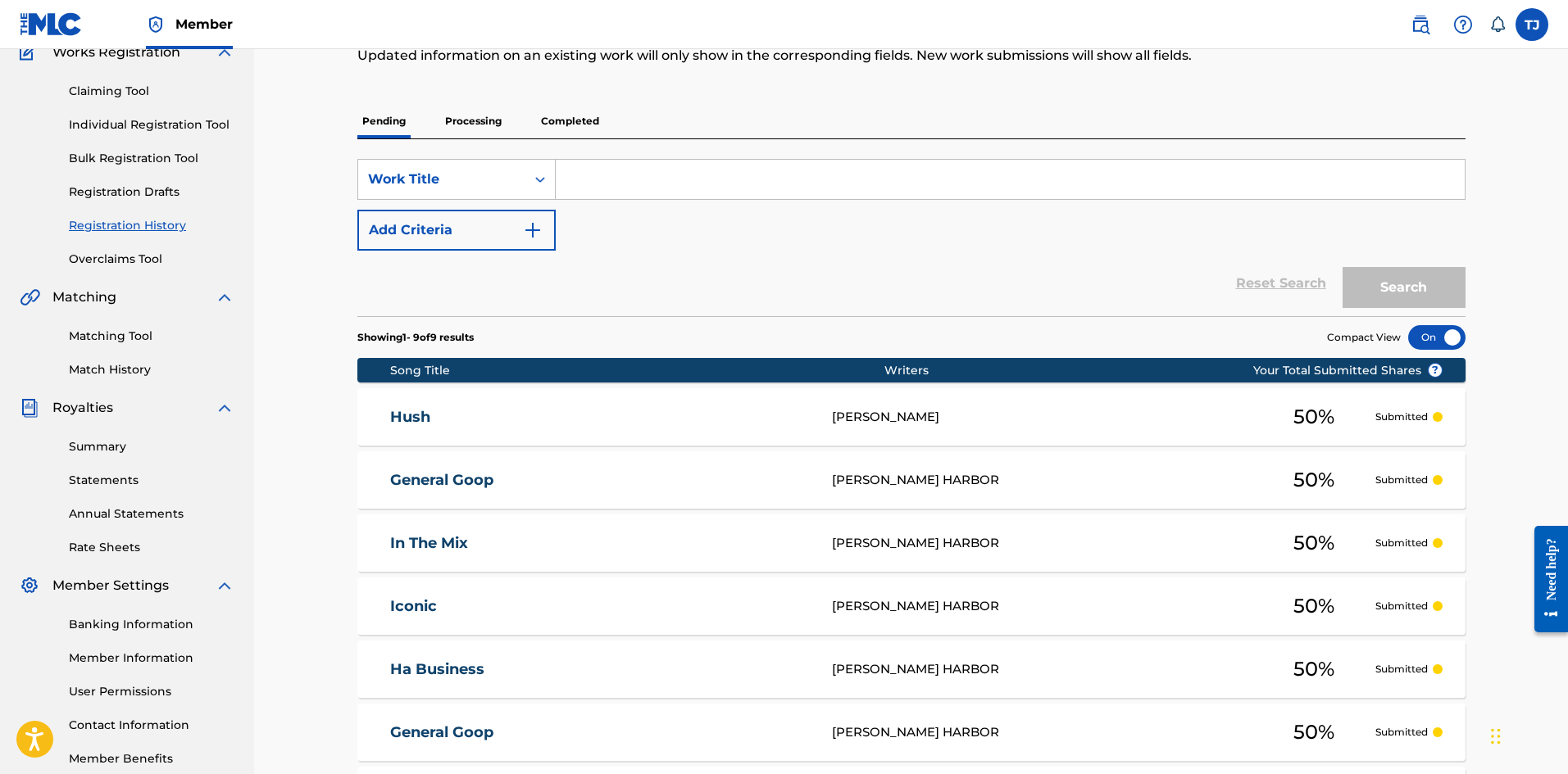
scroll to position [82, 0]
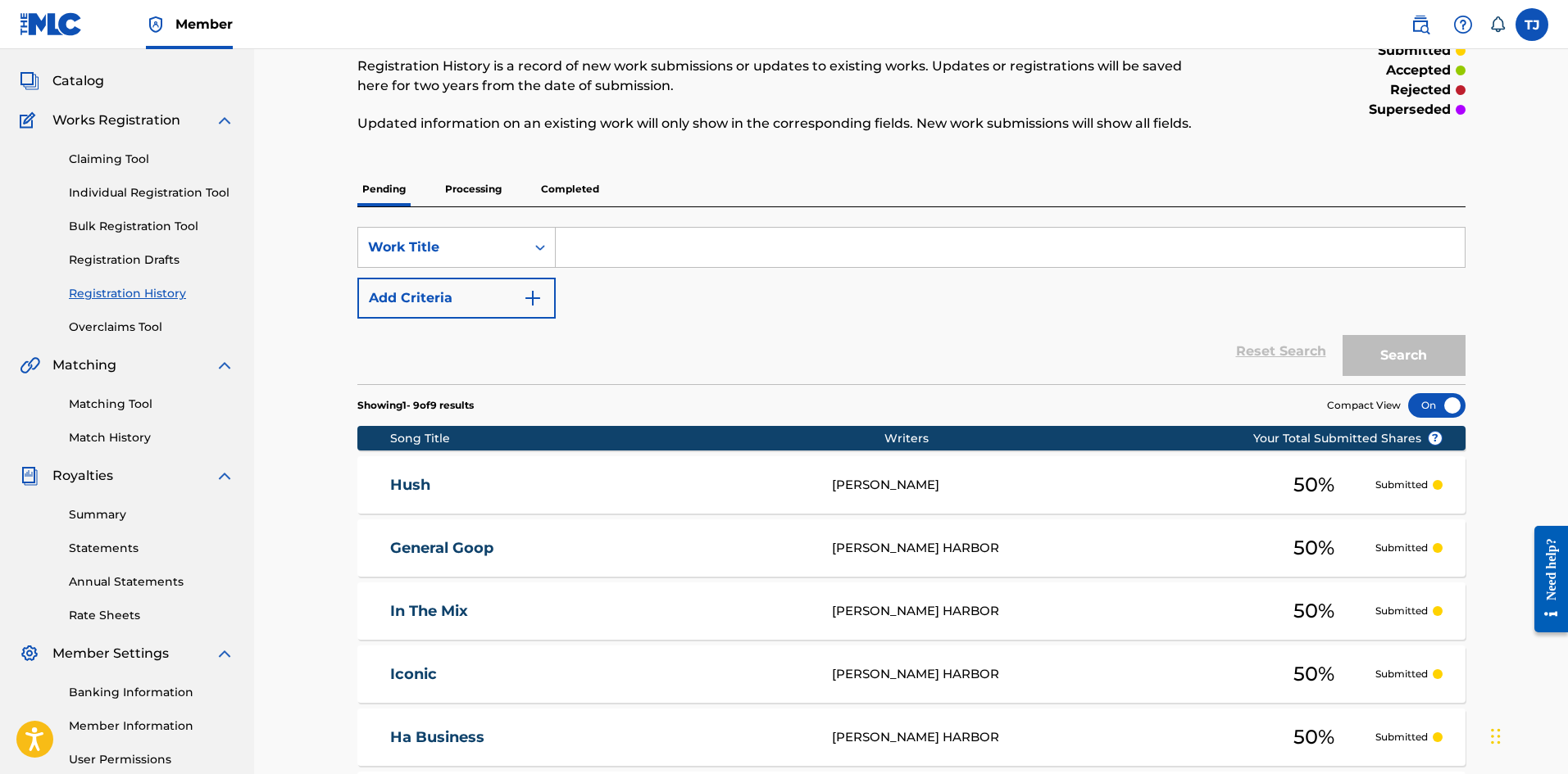
click at [126, 159] on link "Claiming Tool" at bounding box center [151, 159] width 166 height 17
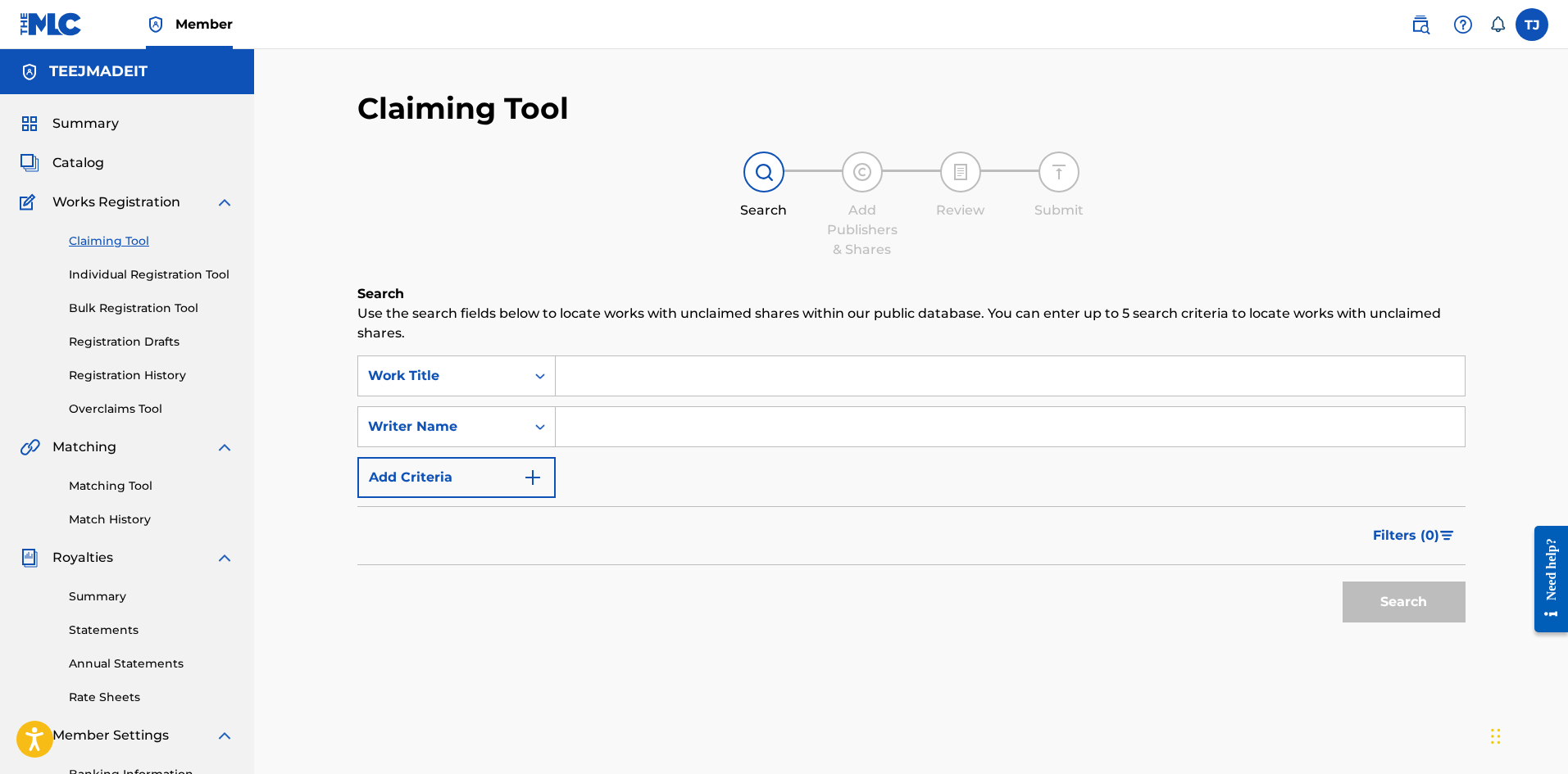
click at [649, 382] on input "Search Form" at bounding box center [1010, 376] width 909 height 40
type input "R"
click at [601, 433] on input "Search Form" at bounding box center [1010, 427] width 909 height 40
type input "Trace [PERSON_NAME]"
click at [1342, 581] on button "Search" at bounding box center [1403, 602] width 123 height 41
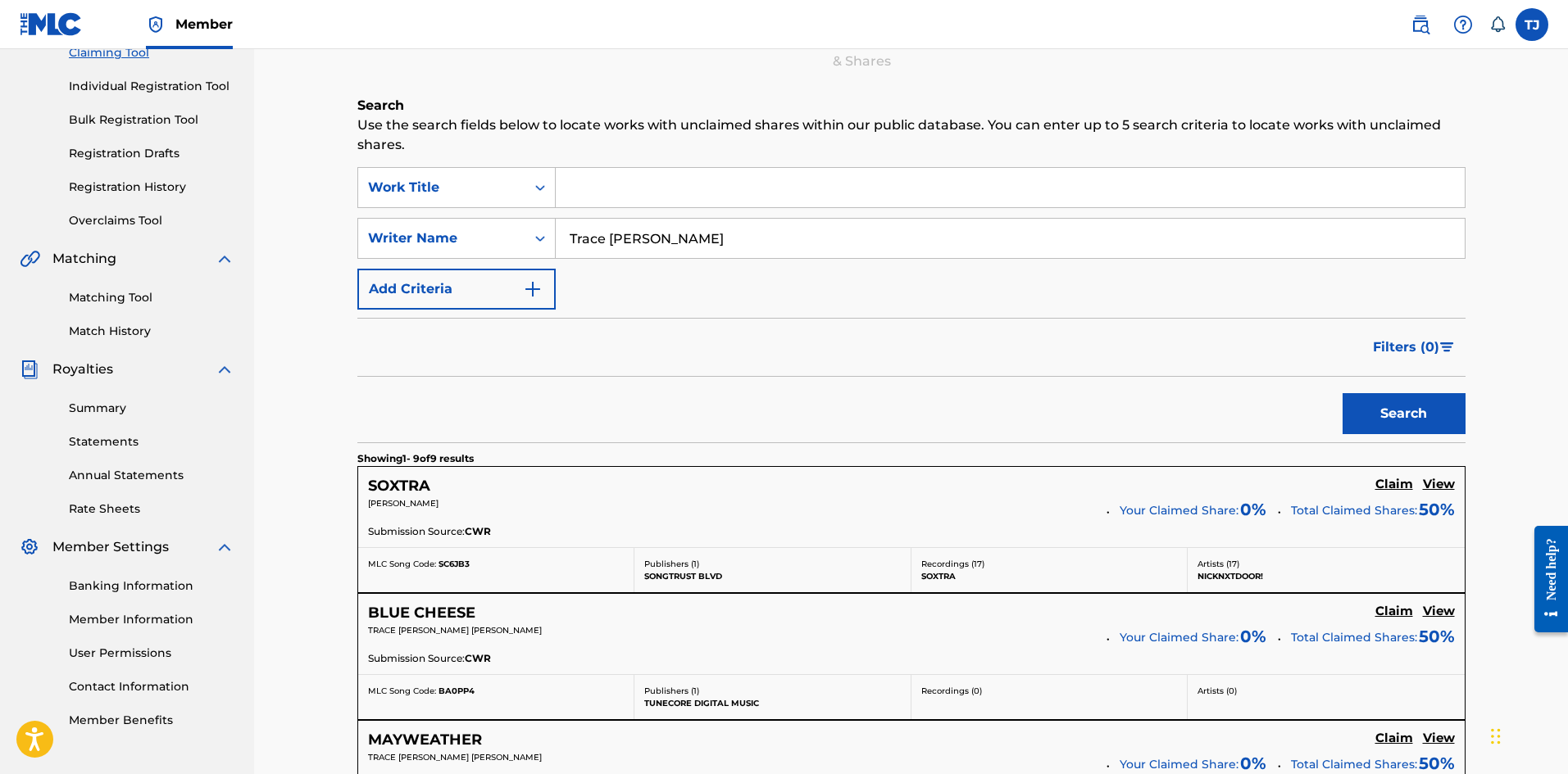
scroll to position [246, 0]
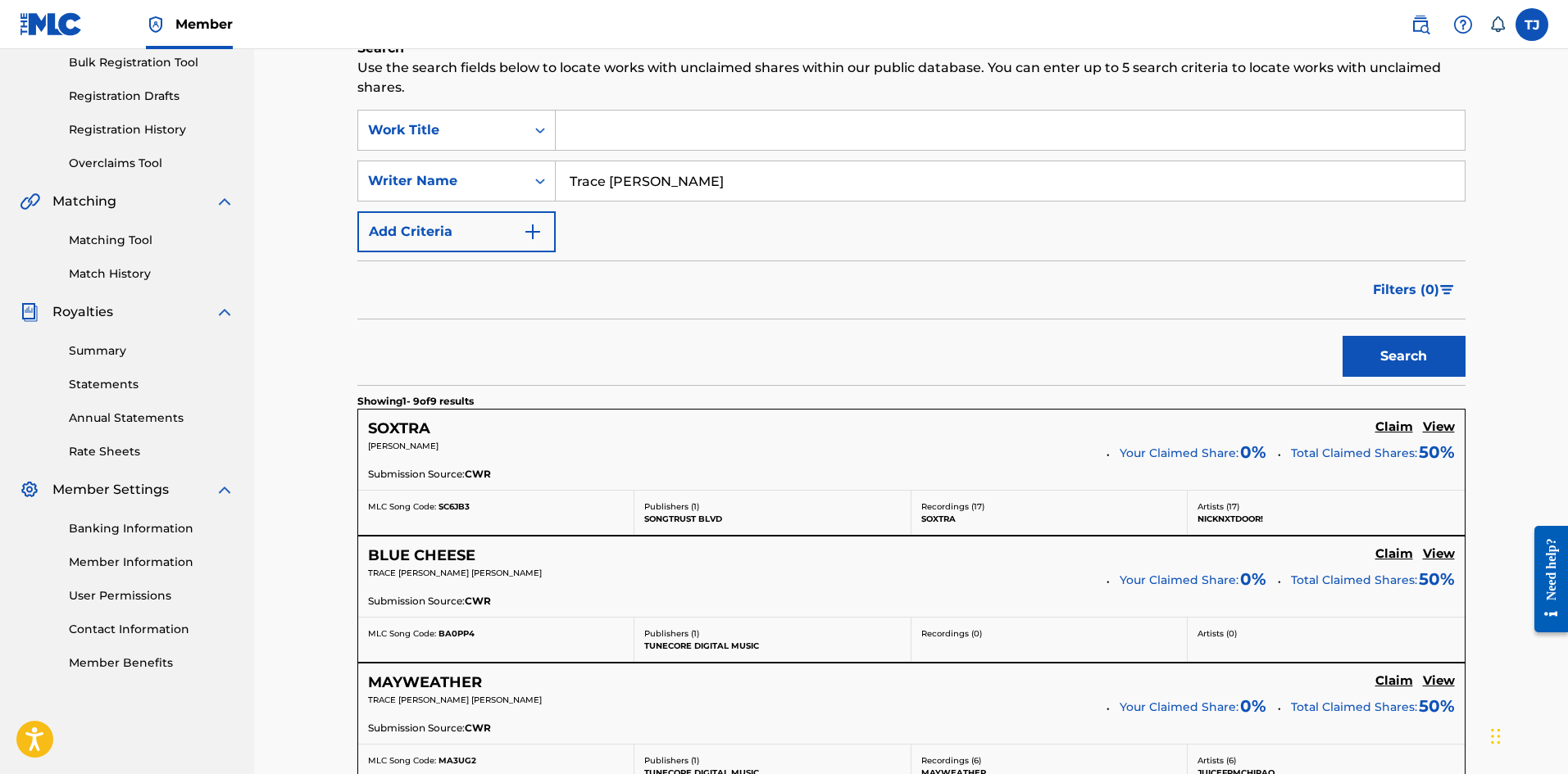
click at [1398, 431] on h5 "Claim" at bounding box center [1394, 427] width 38 height 15
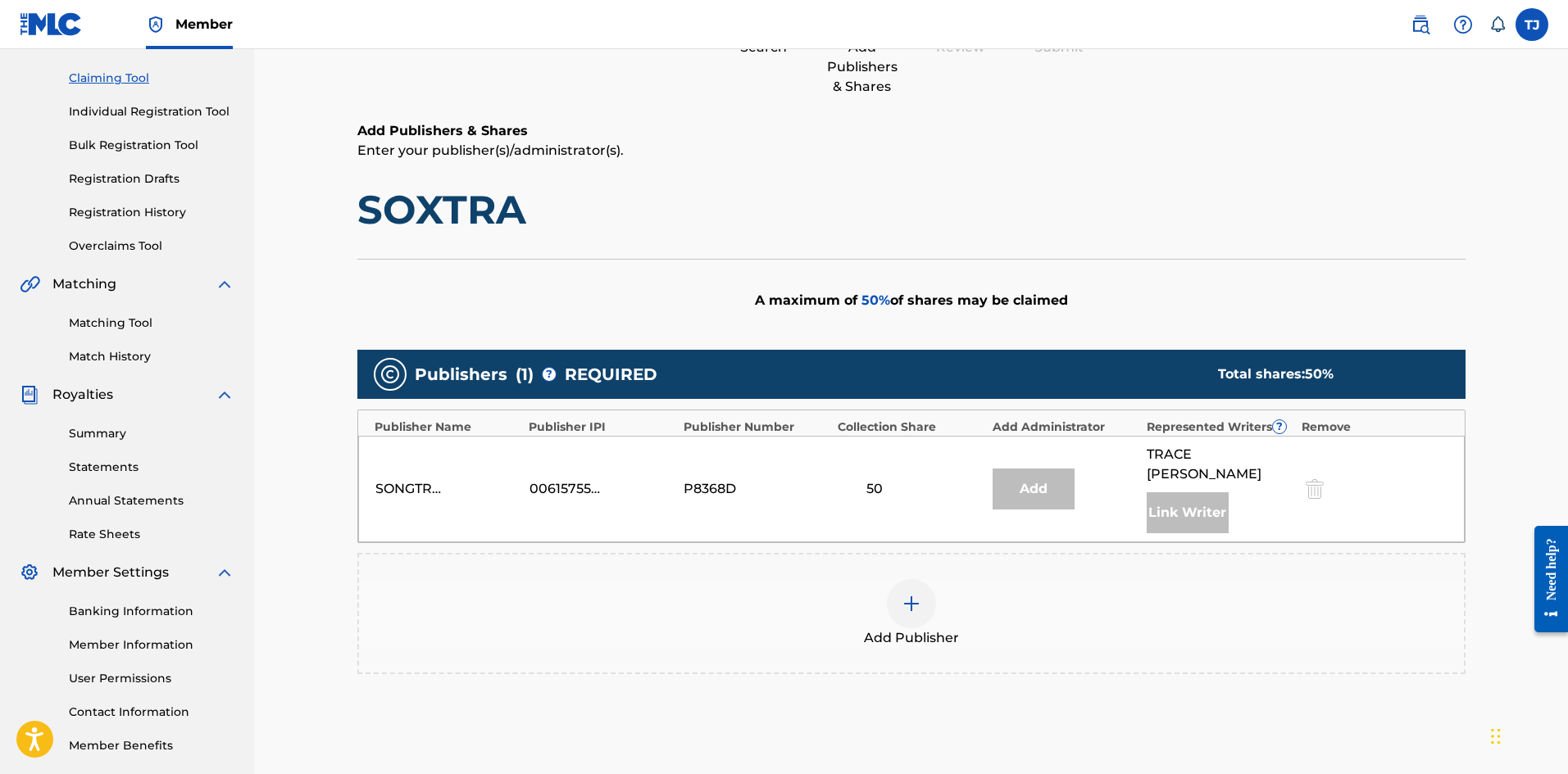
scroll to position [164, 0]
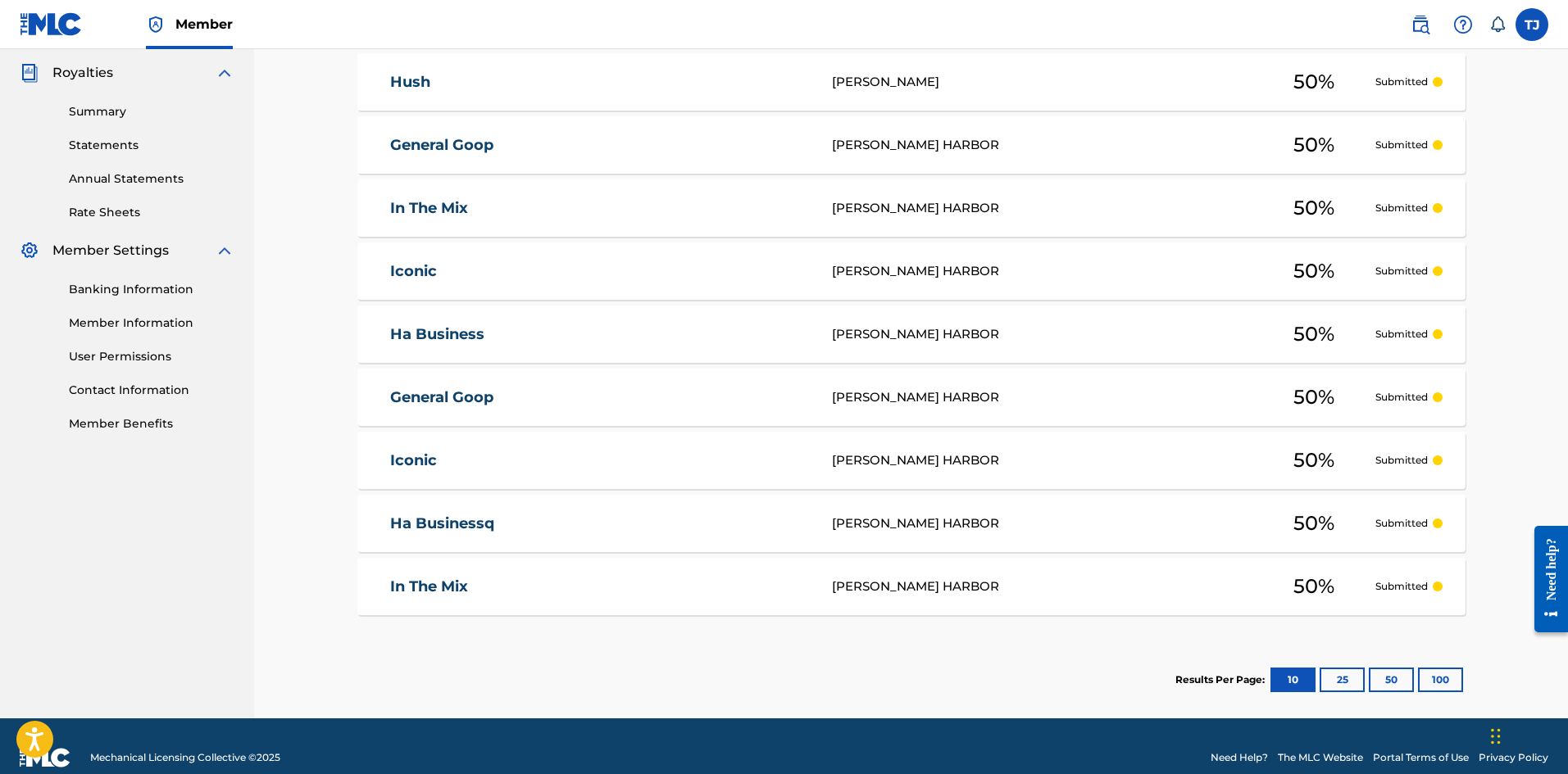
scroll to position [491, 0]
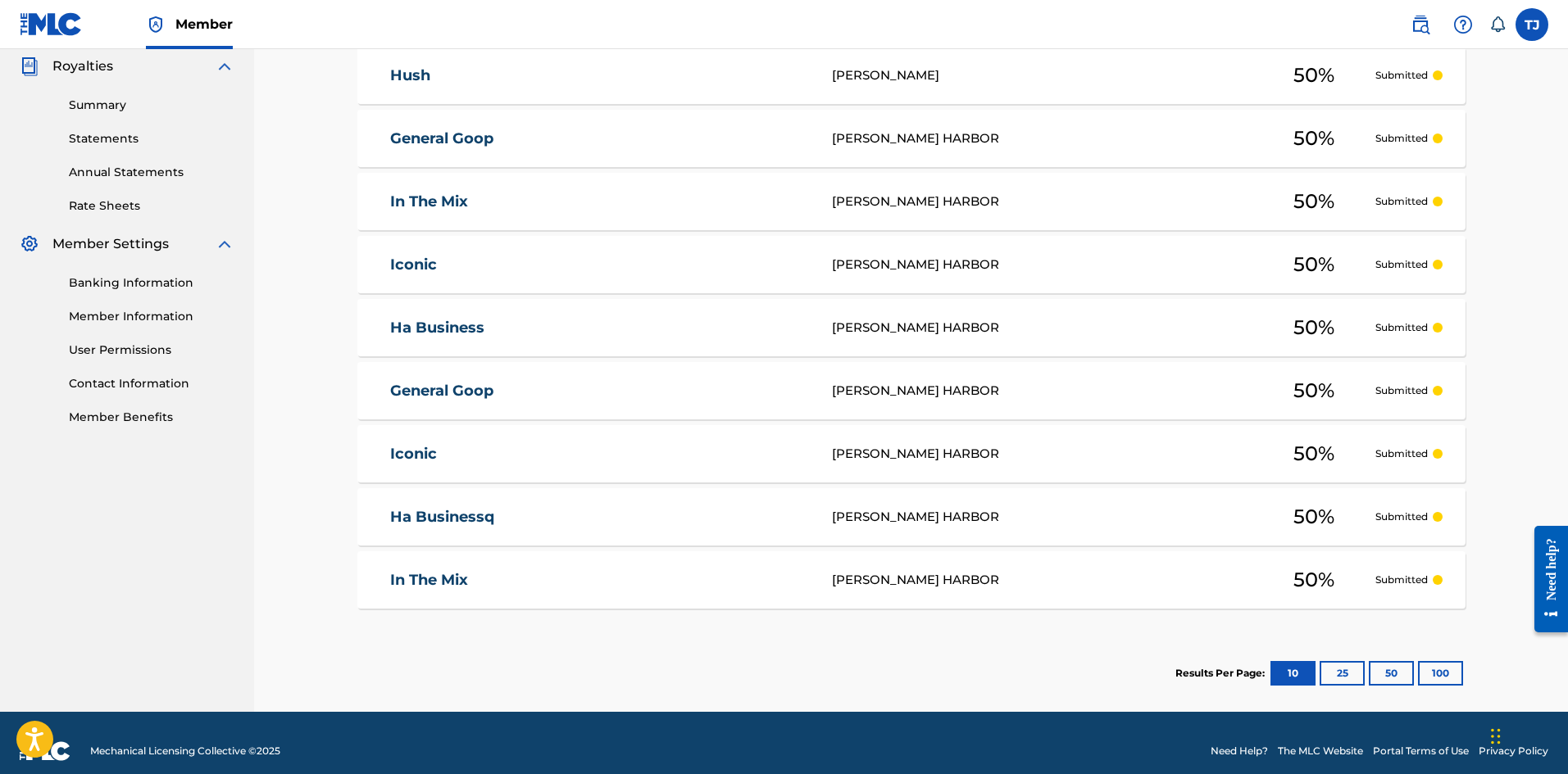
click at [1431, 672] on button "100" at bounding box center [1440, 673] width 45 height 24
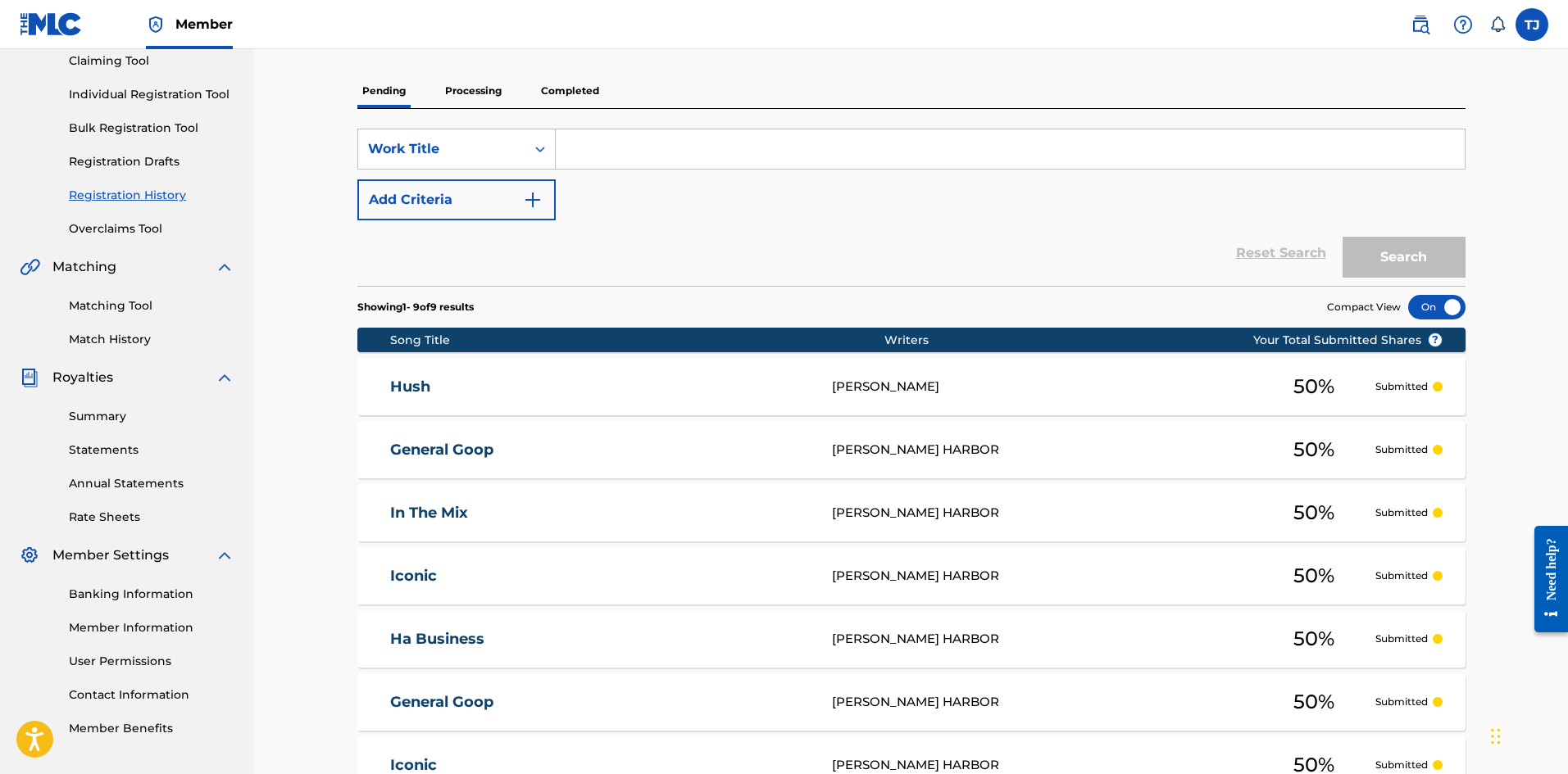
scroll to position [98, 0]
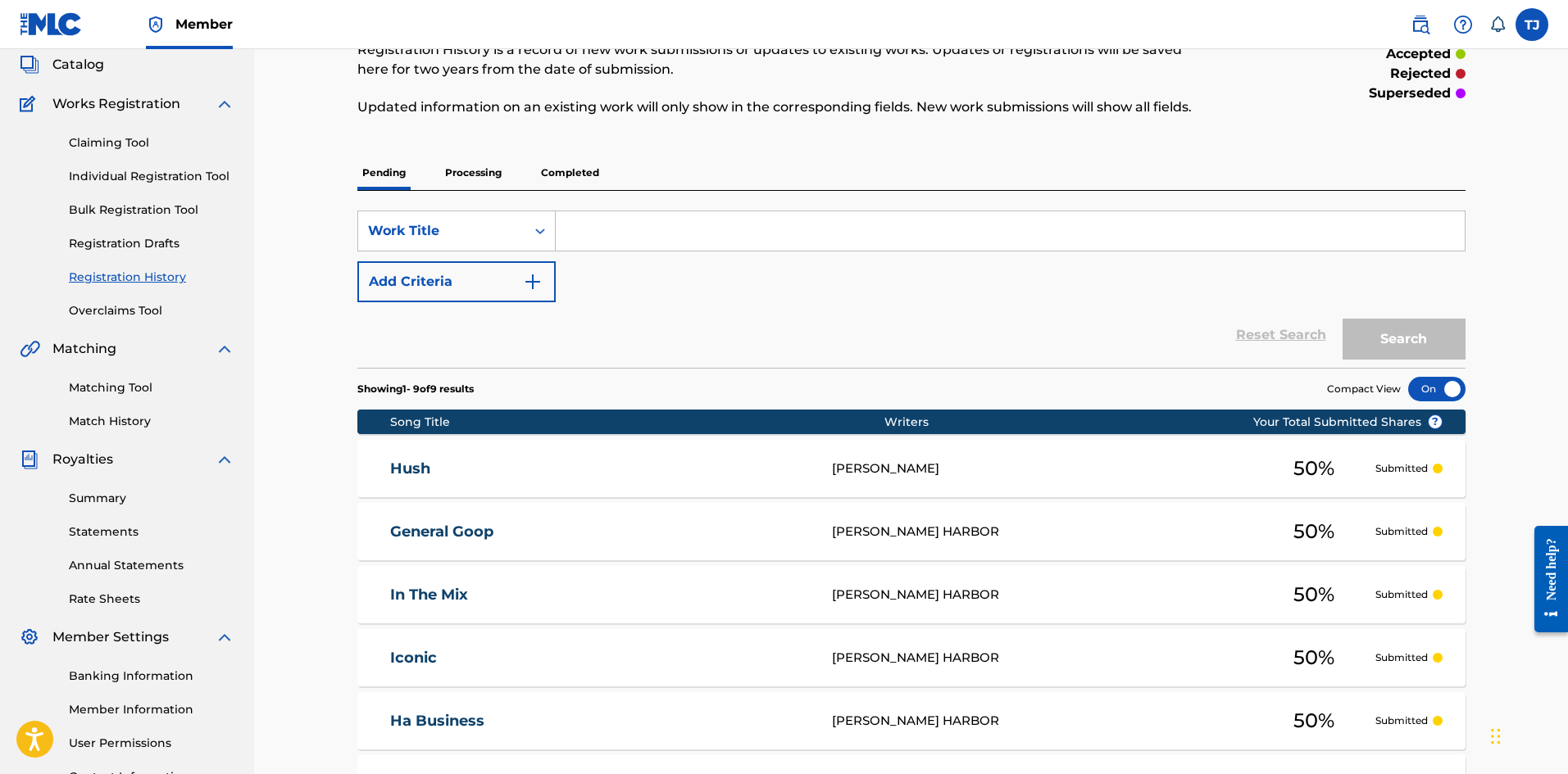
click at [152, 212] on link "Bulk Registration Tool" at bounding box center [151, 210] width 166 height 17
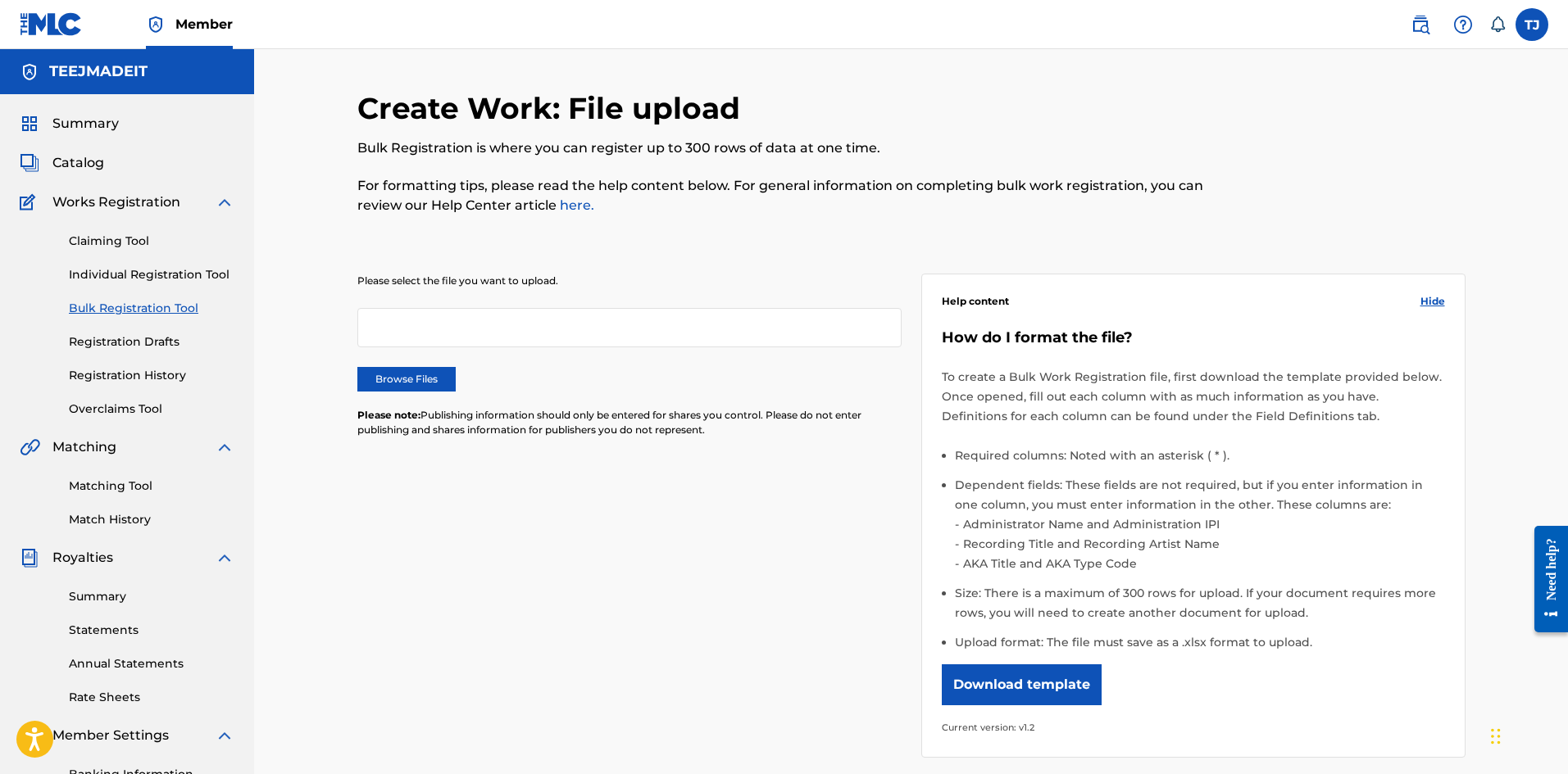
click at [114, 239] on link "Claiming Tool" at bounding box center [151, 241] width 166 height 17
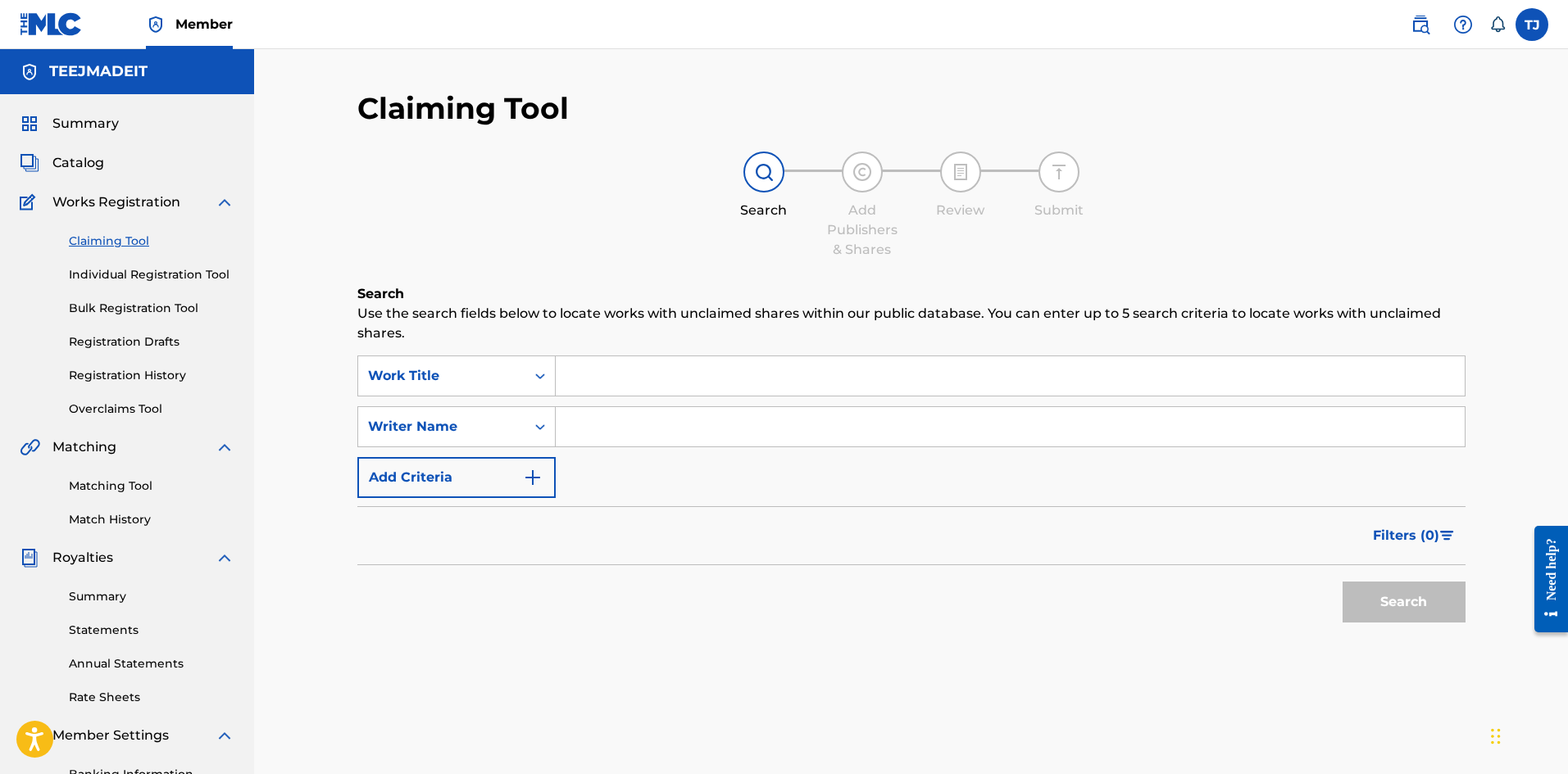
click at [714, 426] on input "Search Form" at bounding box center [1010, 427] width 909 height 40
click at [1380, 582] on button "Search" at bounding box center [1403, 602] width 123 height 41
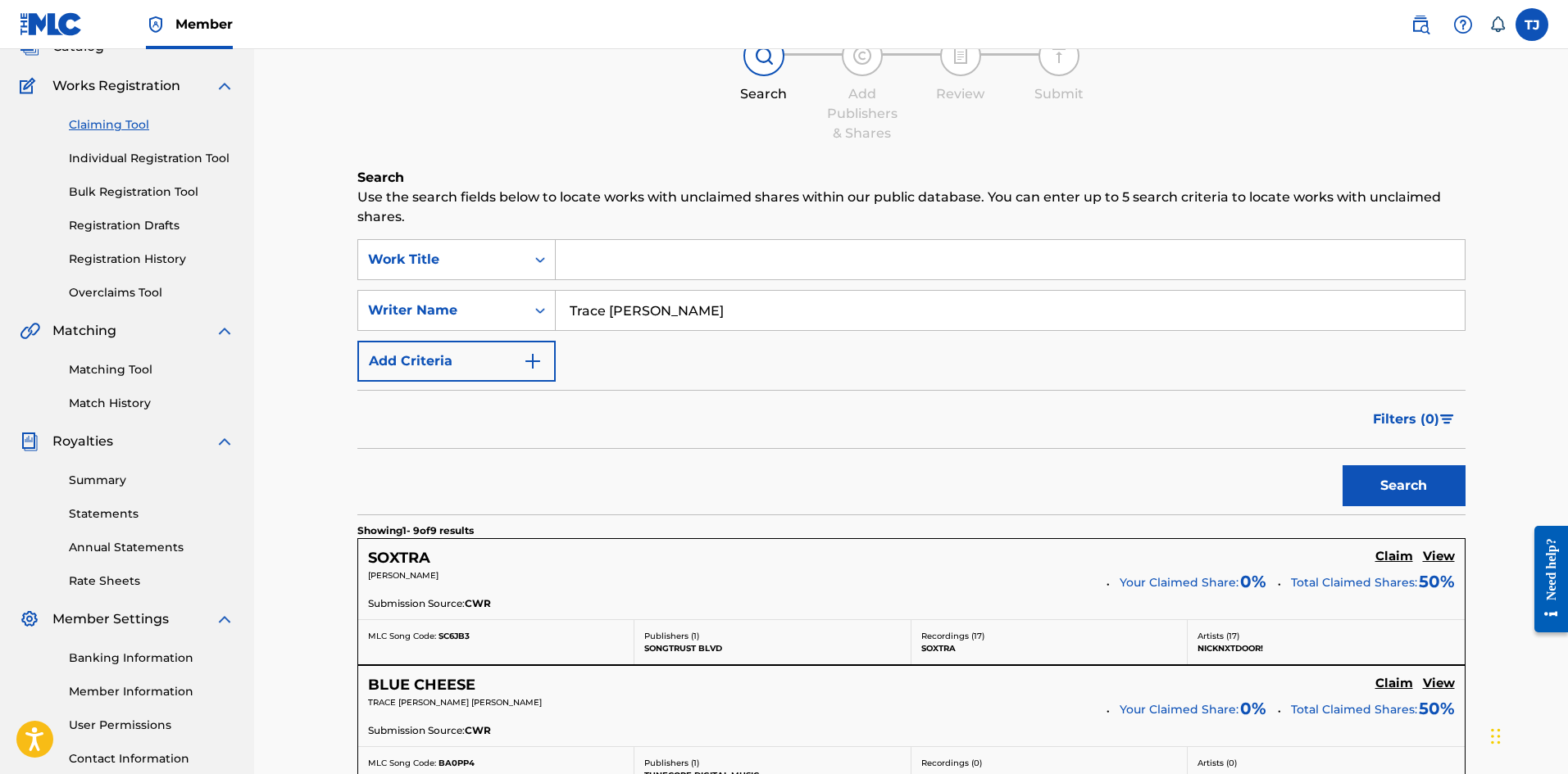
scroll to position [114, 0]
drag, startPoint x: 671, startPoint y: 302, endPoint x: 481, endPoint y: 305, distance: 190.0
click at [481, 305] on div "SearchWithCriteriac9252f4b-e3c0-466f-94d4-77af7fcd4180 Writer Name [PERSON_NAME]" at bounding box center [911, 313] width 1108 height 41
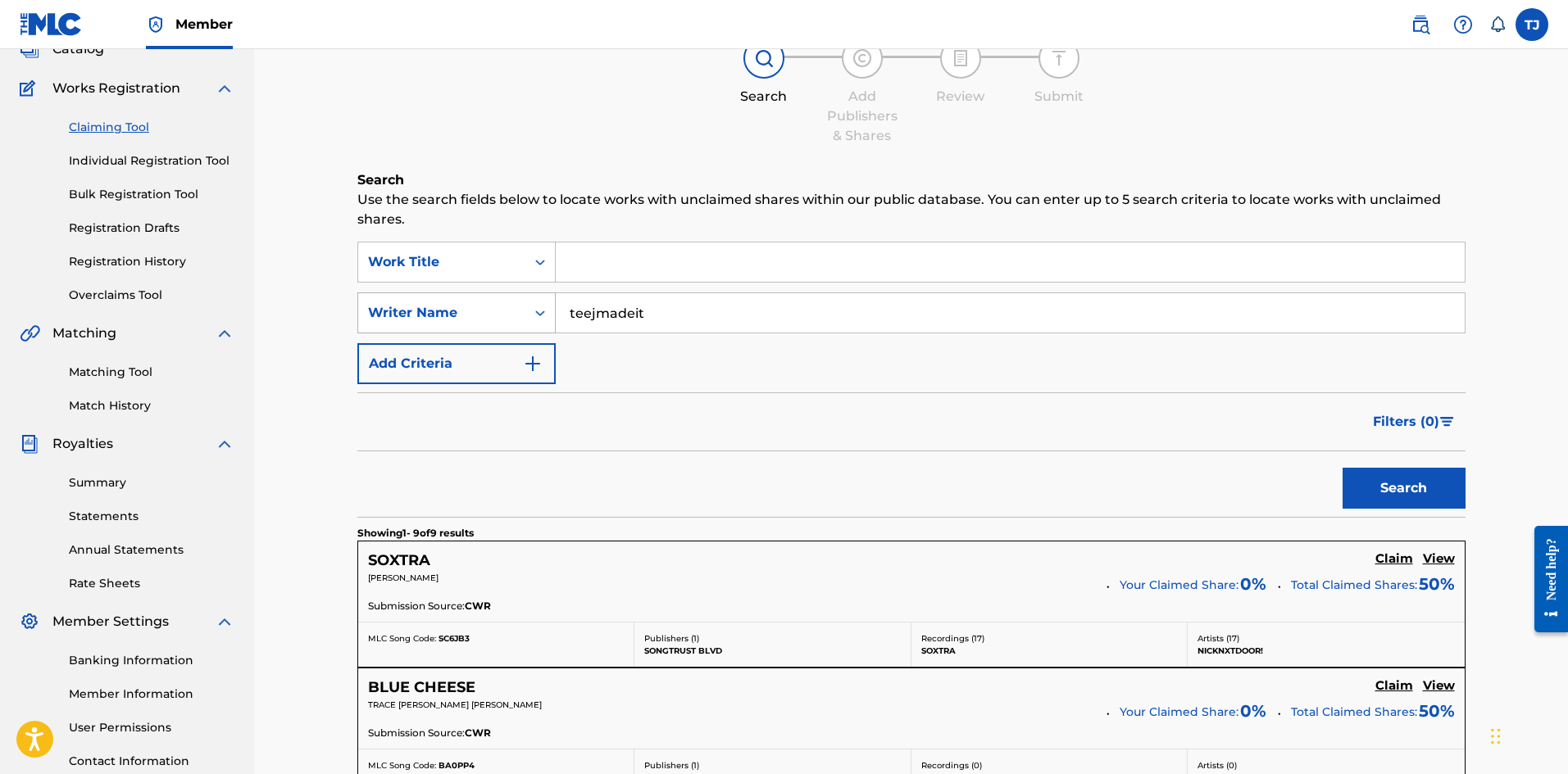
type input "teejmadeit"
click at [1342, 468] on button "Search" at bounding box center [1403, 489] width 123 height 41
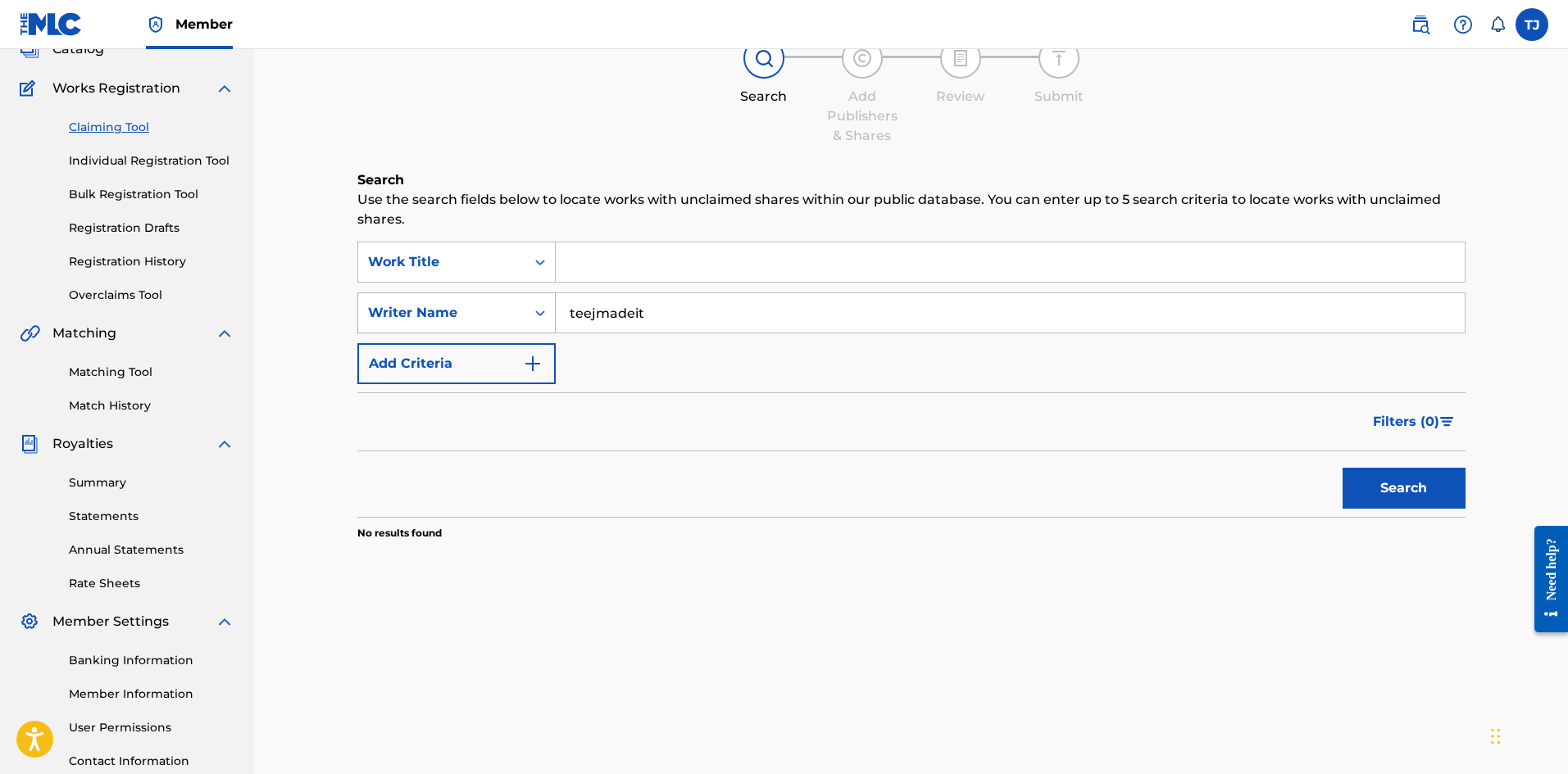
drag, startPoint x: 651, startPoint y: 306, endPoint x: 511, endPoint y: 309, distance: 140.0
click at [511, 309] on div "SearchWithCriteriac9252f4b-e3c0-466f-94d4-77af7fcd4180 Writer Name teejmadeit" at bounding box center [911, 313] width 1108 height 41
click at [681, 260] on input "Search Form" at bounding box center [1010, 262] width 909 height 40
type input "4nt"
click at [1342, 468] on button "Search" at bounding box center [1403, 489] width 123 height 41
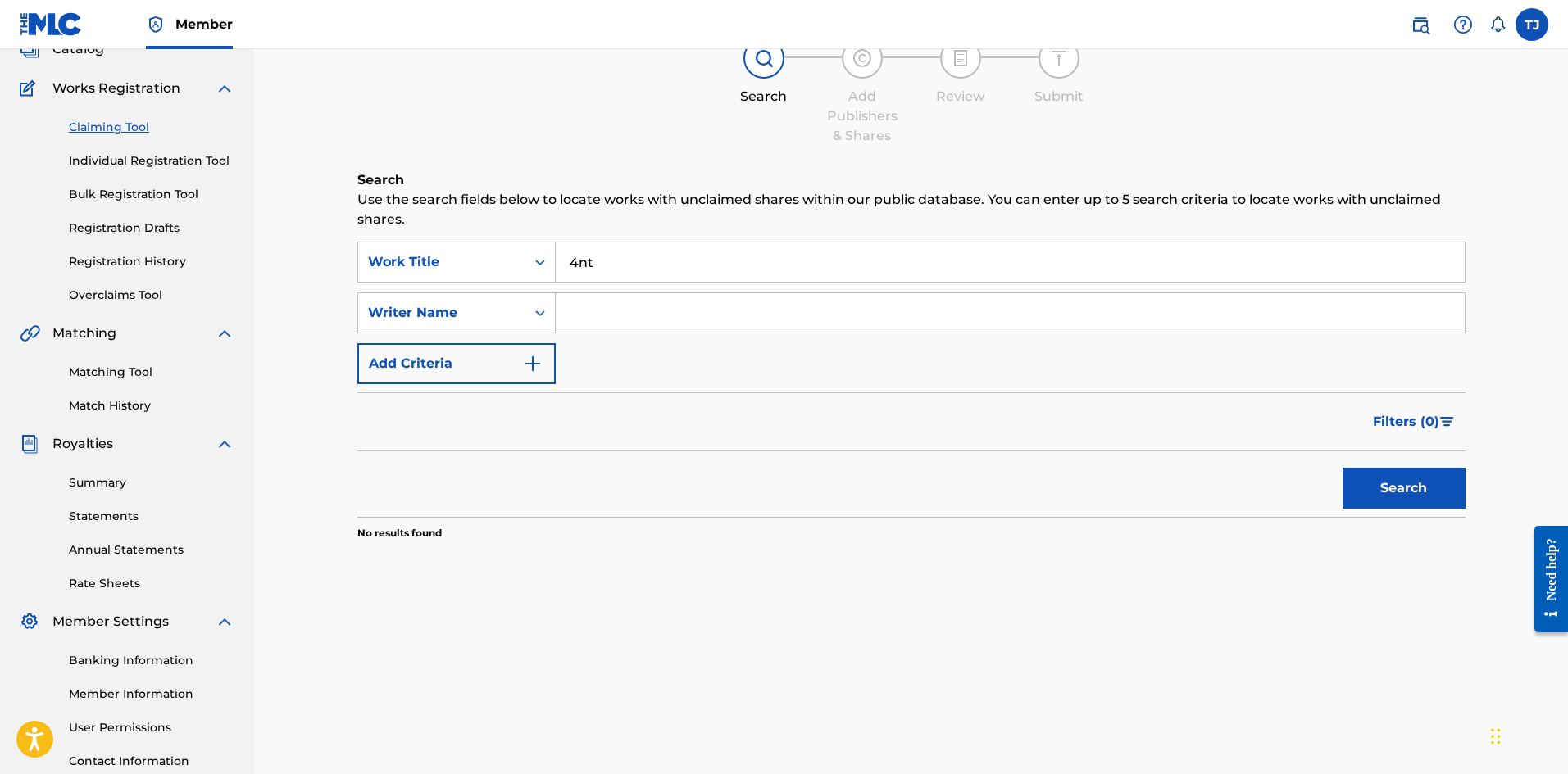
drag, startPoint x: 681, startPoint y: 260, endPoint x: 571, endPoint y: 257, distance: 110.0
click at [571, 257] on input "4nt" at bounding box center [1010, 262] width 909 height 40
click at [596, 308] on input "Search Form" at bounding box center [1010, 313] width 909 height 40
type input "[PERSON_NAME]"
click at [1342, 468] on button "Search" at bounding box center [1403, 489] width 123 height 41
